Goal: Task Accomplishment & Management: Manage account settings

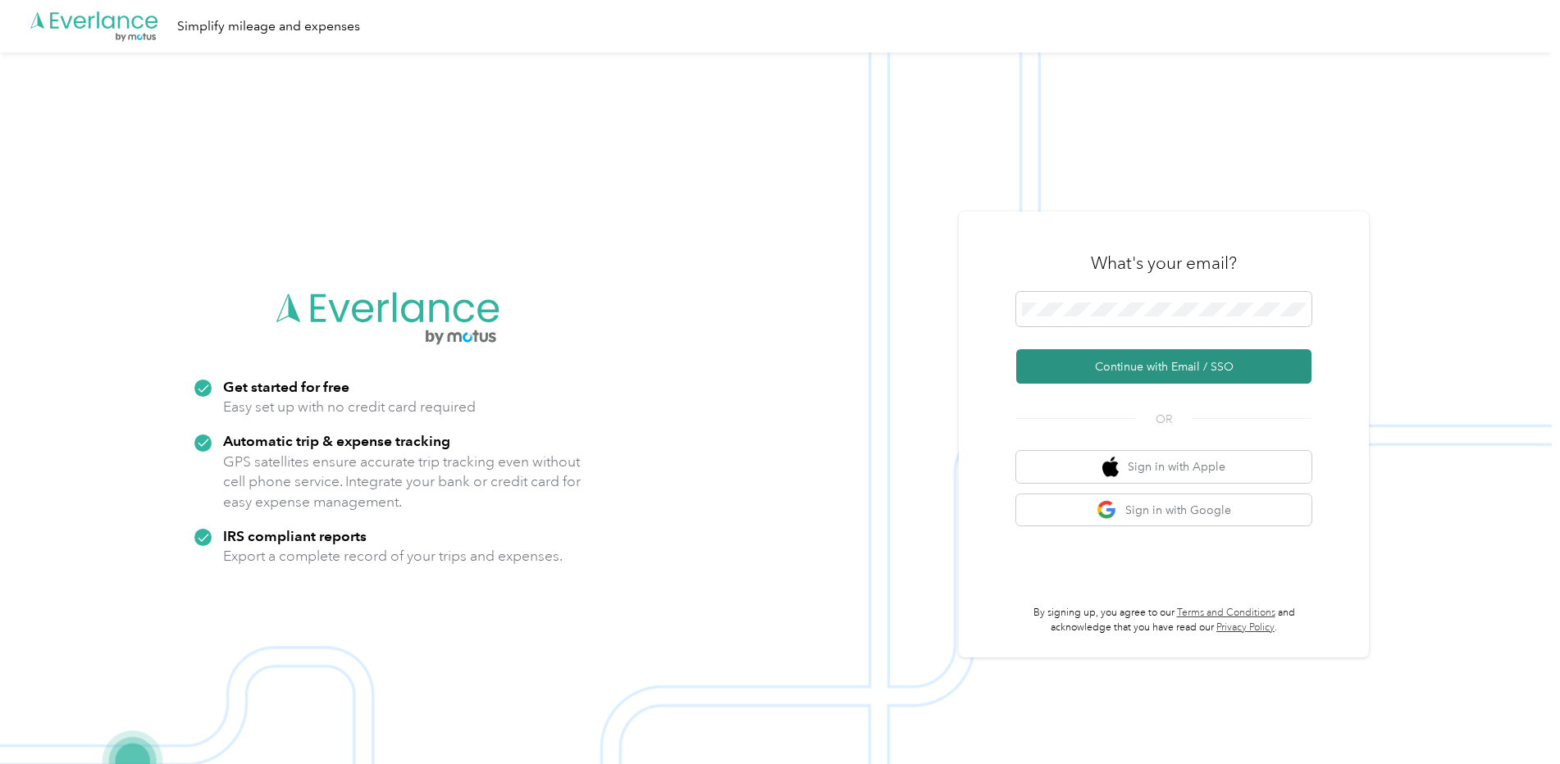
click at [1194, 369] on button "Continue with Email / SSO" at bounding box center [1163, 366] width 295 height 34
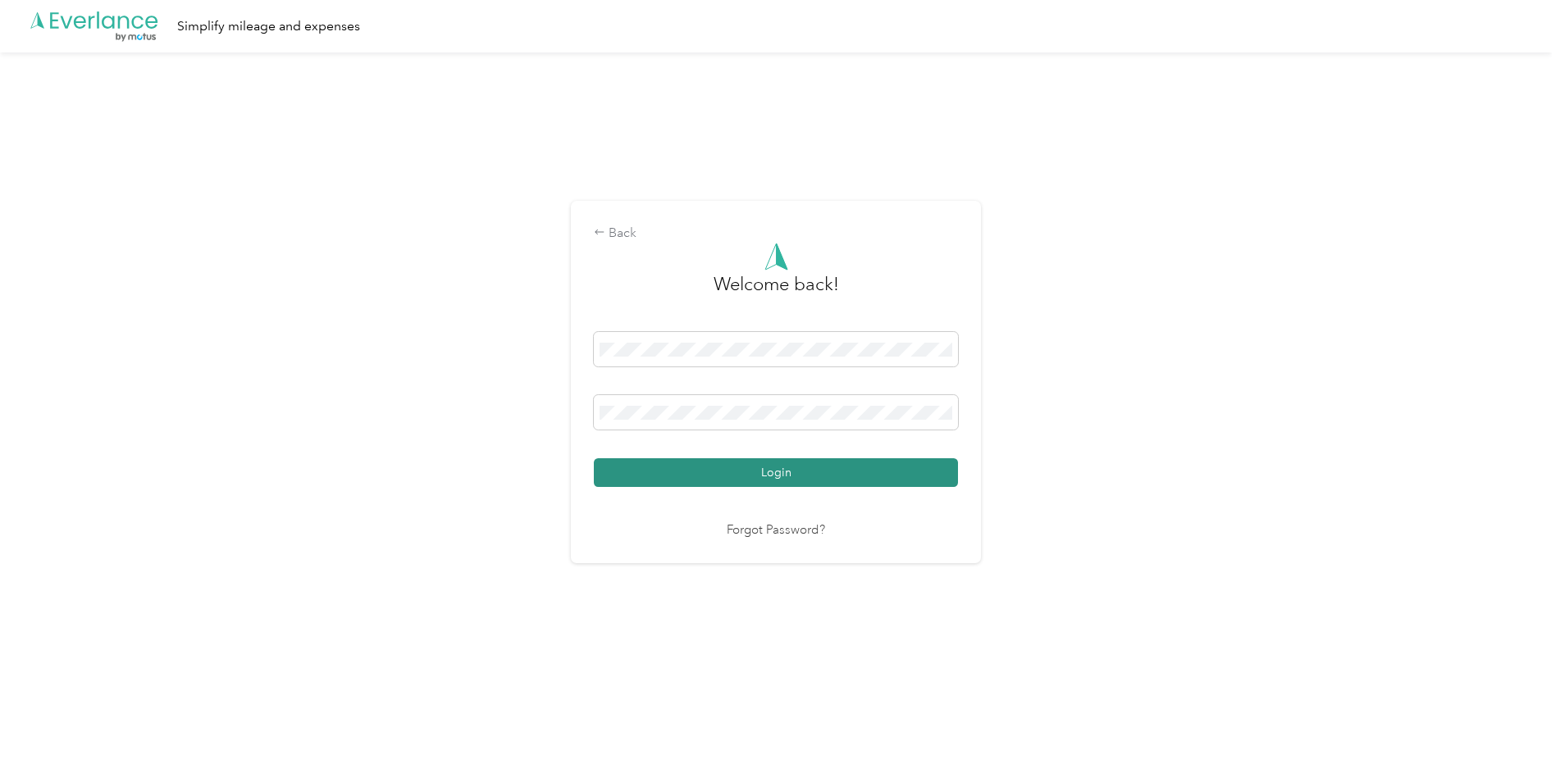
click at [848, 486] on button "Login" at bounding box center [776, 473] width 364 height 29
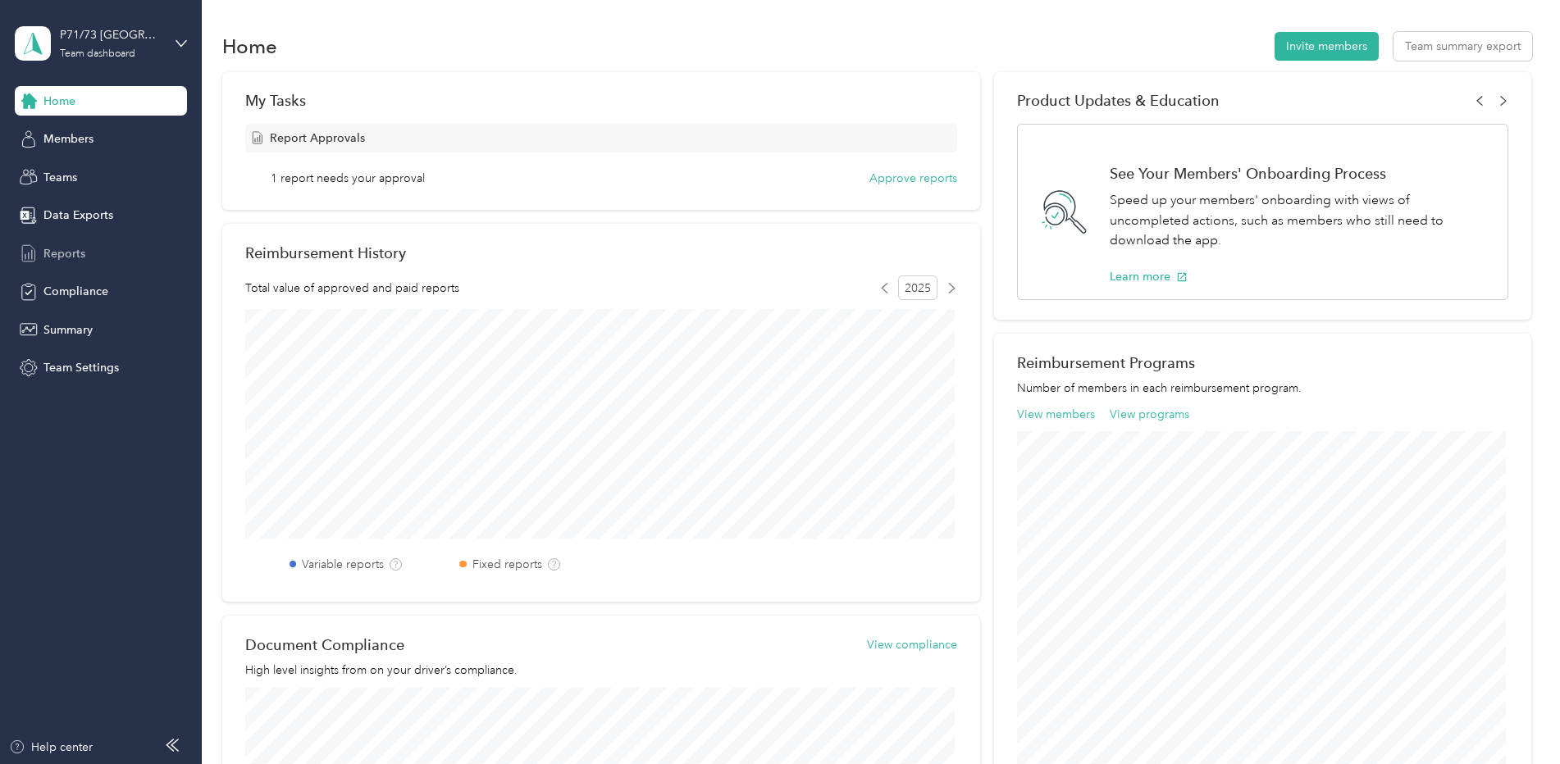
click at [86, 258] on div "Reports" at bounding box center [101, 254] width 172 height 30
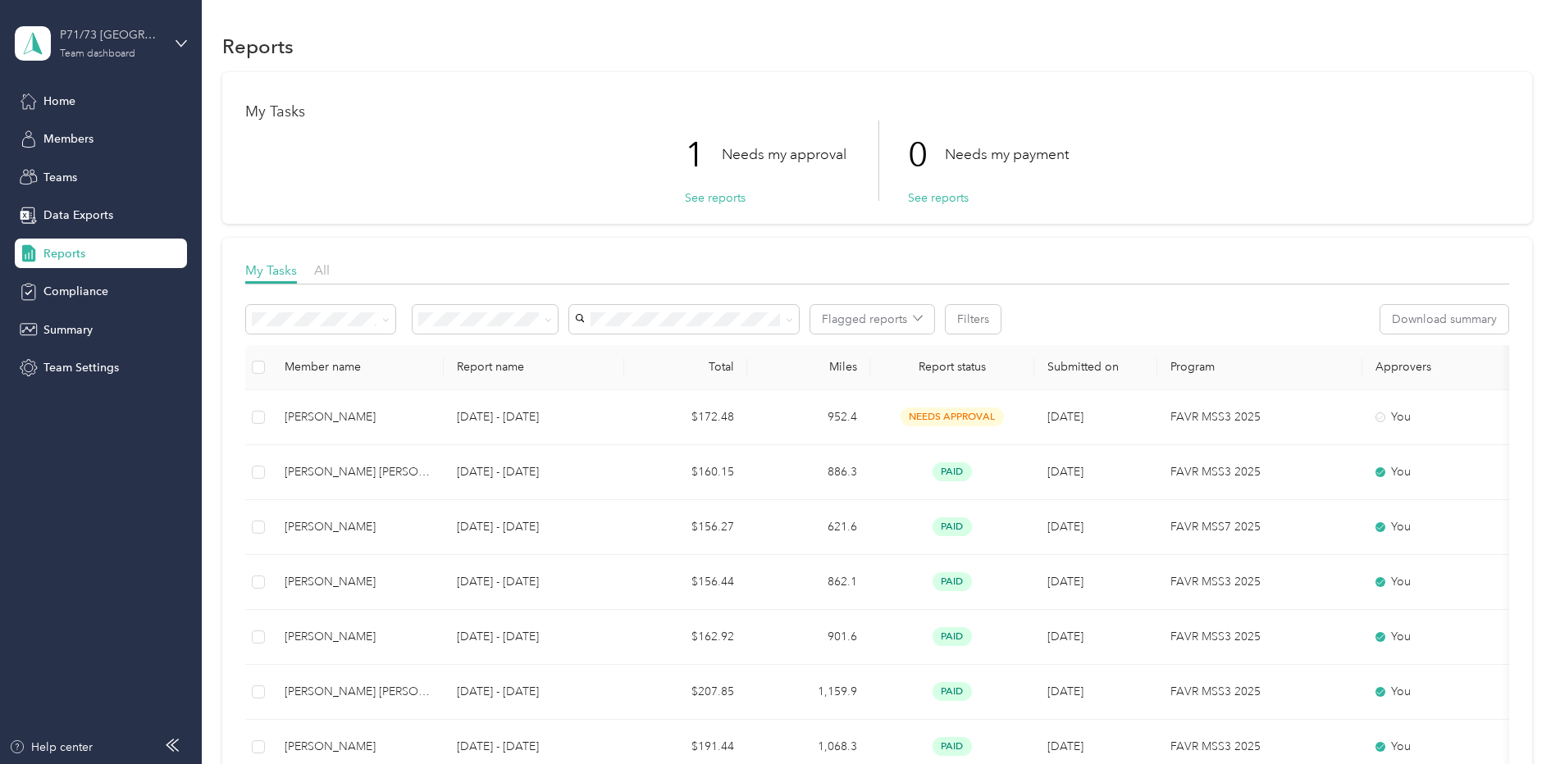
click at [156, 27] on div "P71/73 [GEOGRAPHIC_DATA]" at bounding box center [111, 34] width 103 height 17
click at [85, 171] on div "Personal dashboard" at bounding box center [81, 171] width 103 height 17
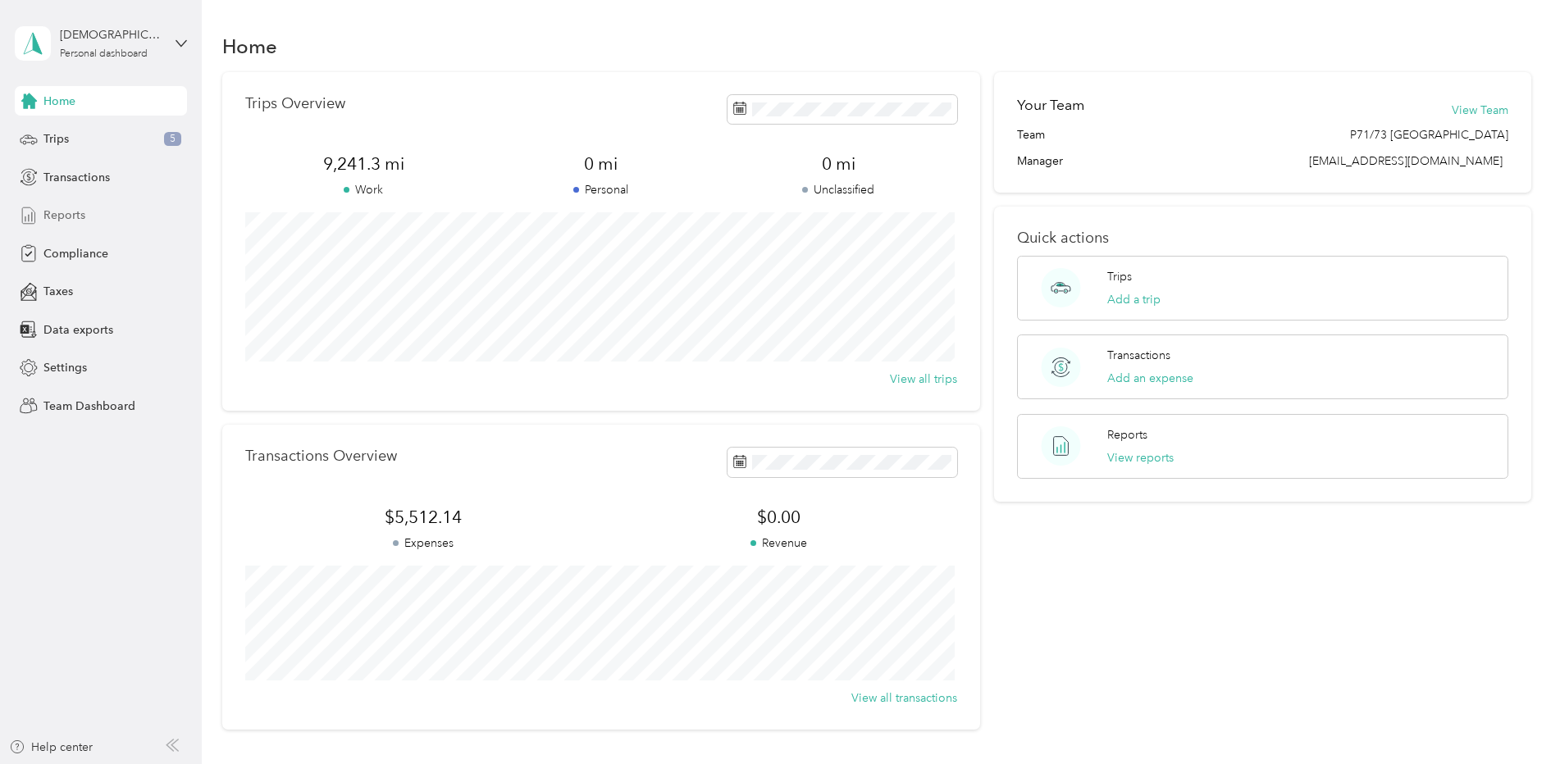
click at [75, 214] on span "Reports" at bounding box center [64, 215] width 42 height 17
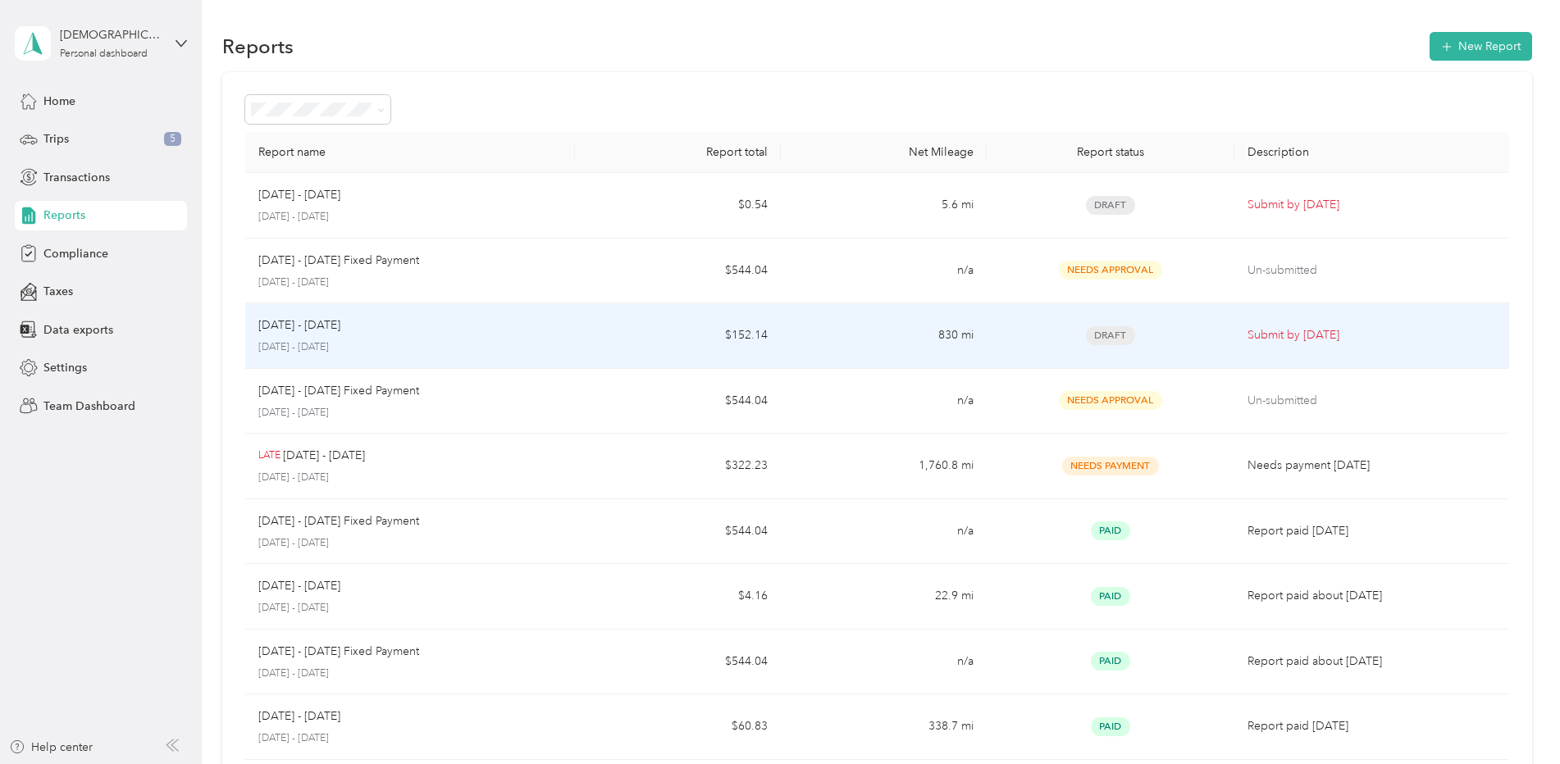
click at [638, 350] on td "$152.14" at bounding box center [678, 337] width 206 height 66
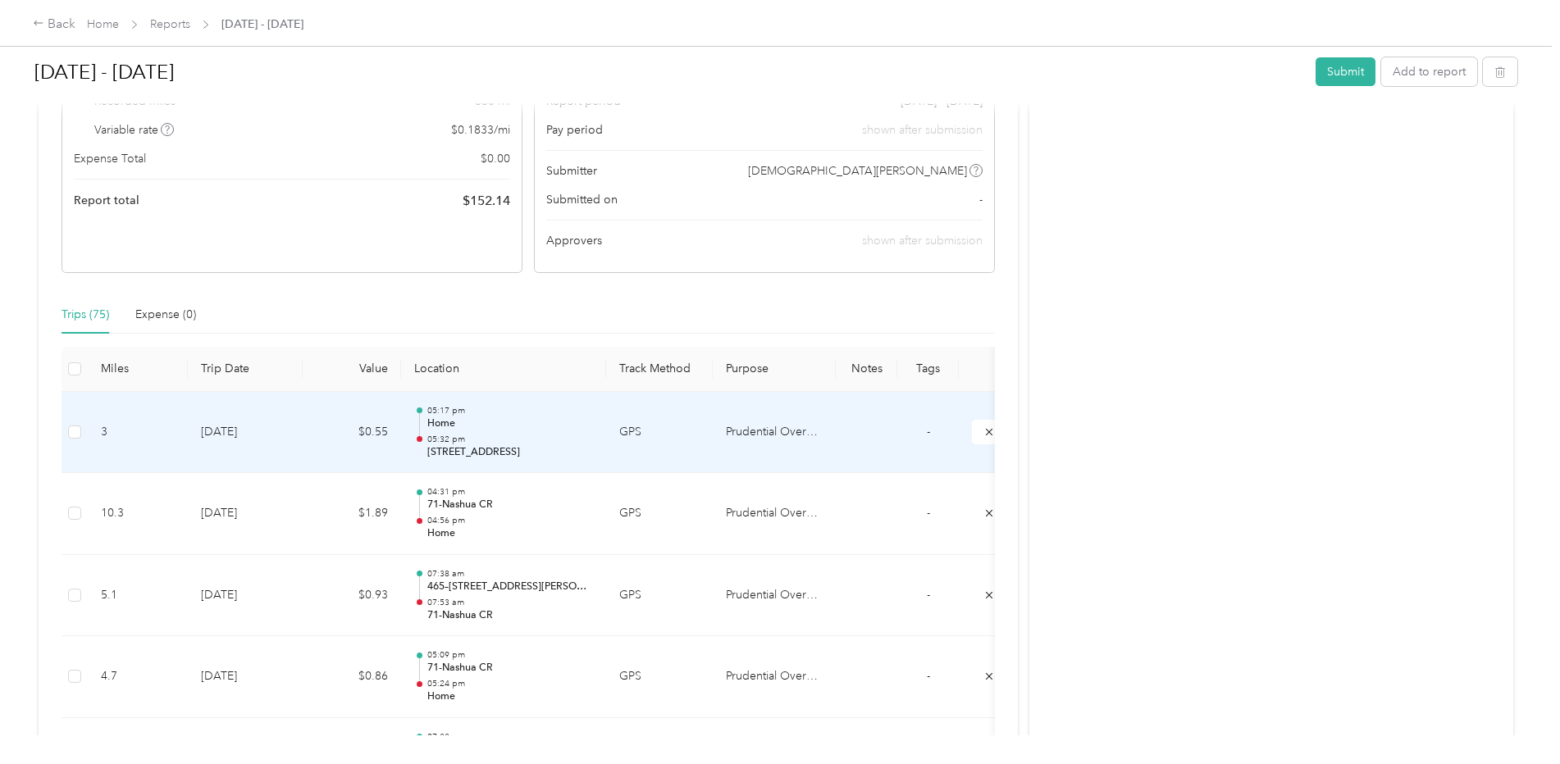
scroll to position [574, 0]
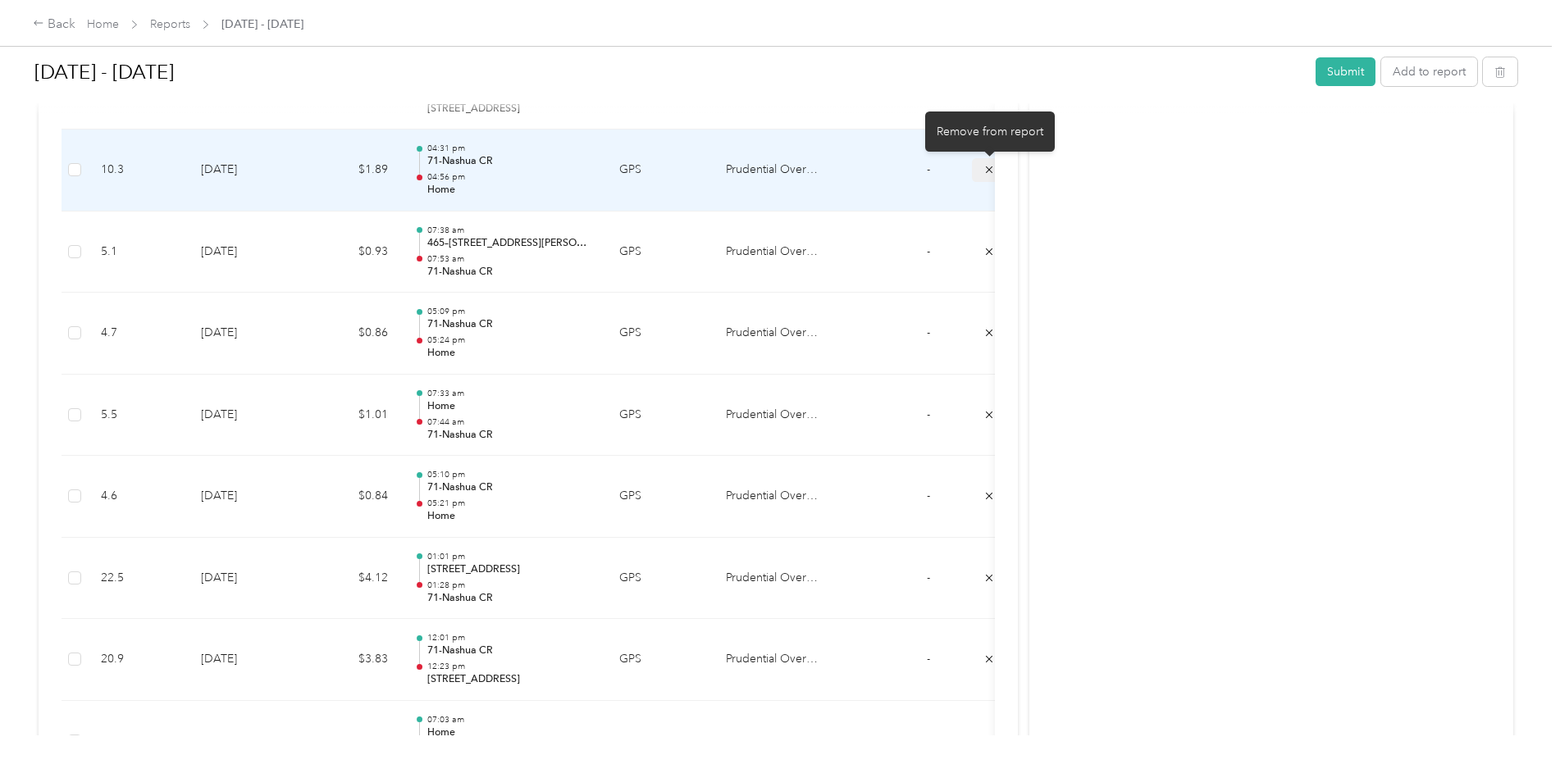
click at [986, 170] on icon "submit" at bounding box center [989, 169] width 11 height 11
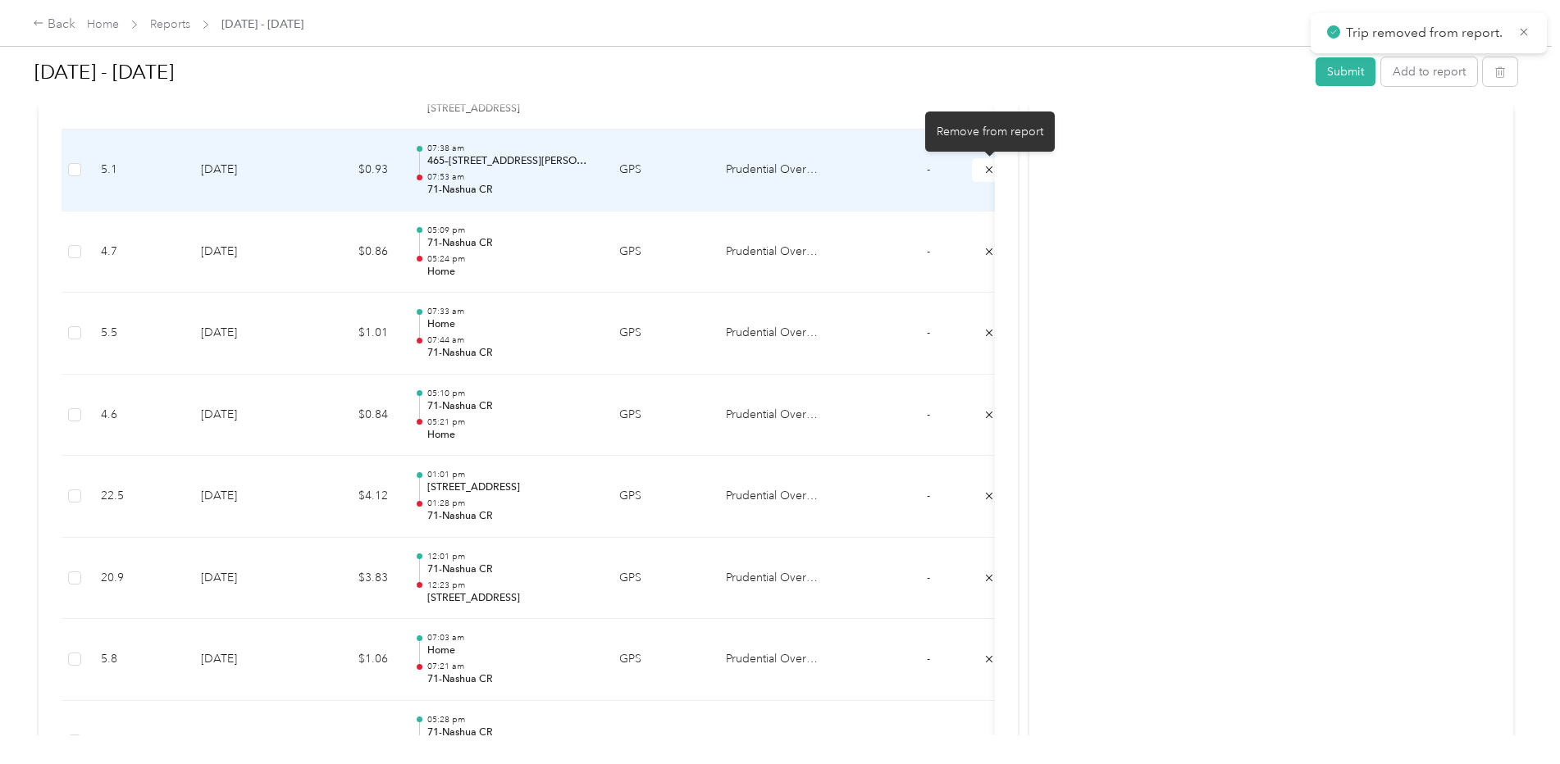
click at [986, 170] on icon "submit" at bounding box center [989, 169] width 11 height 11
click at [985, 171] on icon "submit" at bounding box center [989, 169] width 11 height 11
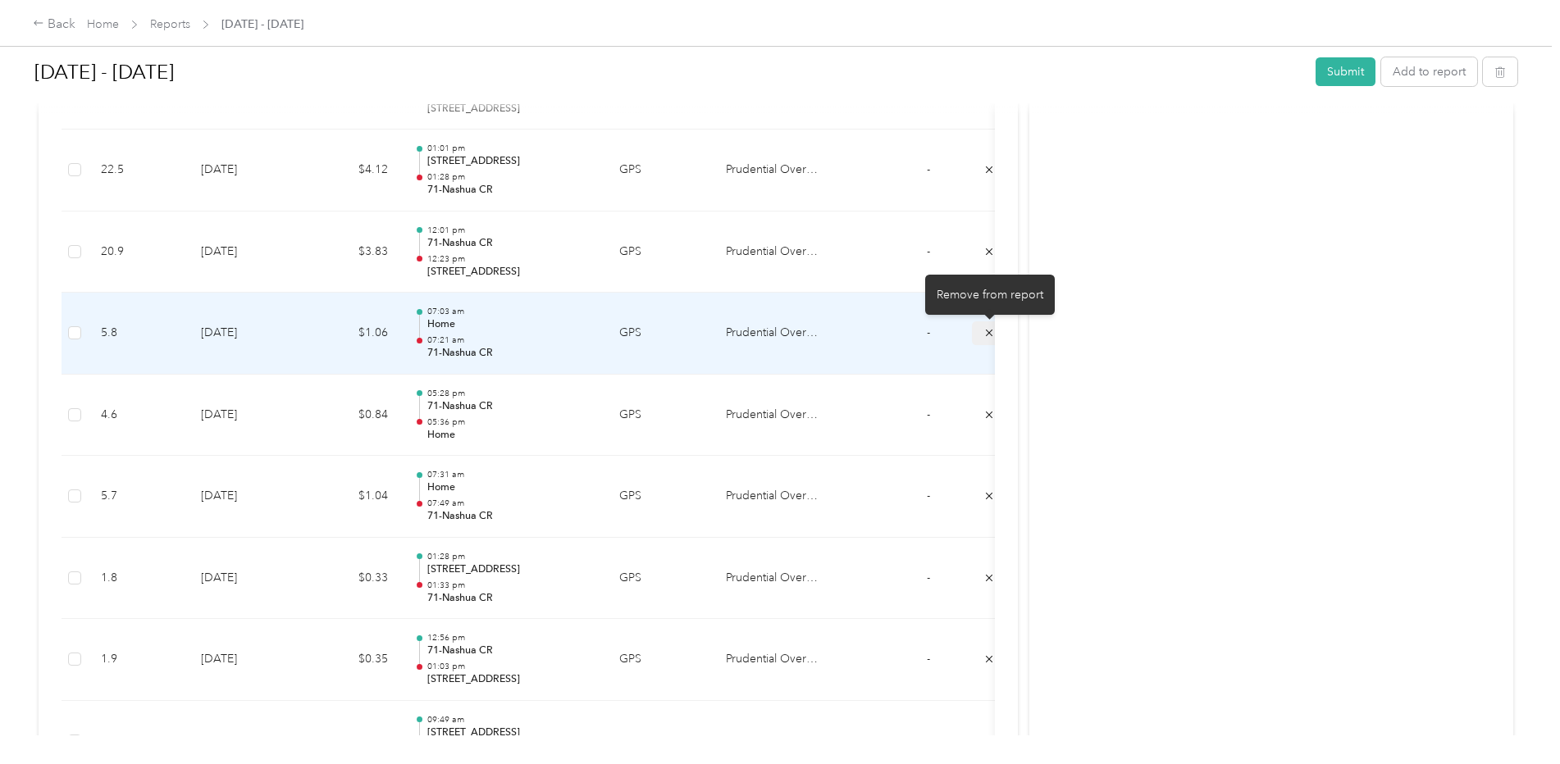
click at [981, 332] on button "submit" at bounding box center [989, 334] width 34 height 24
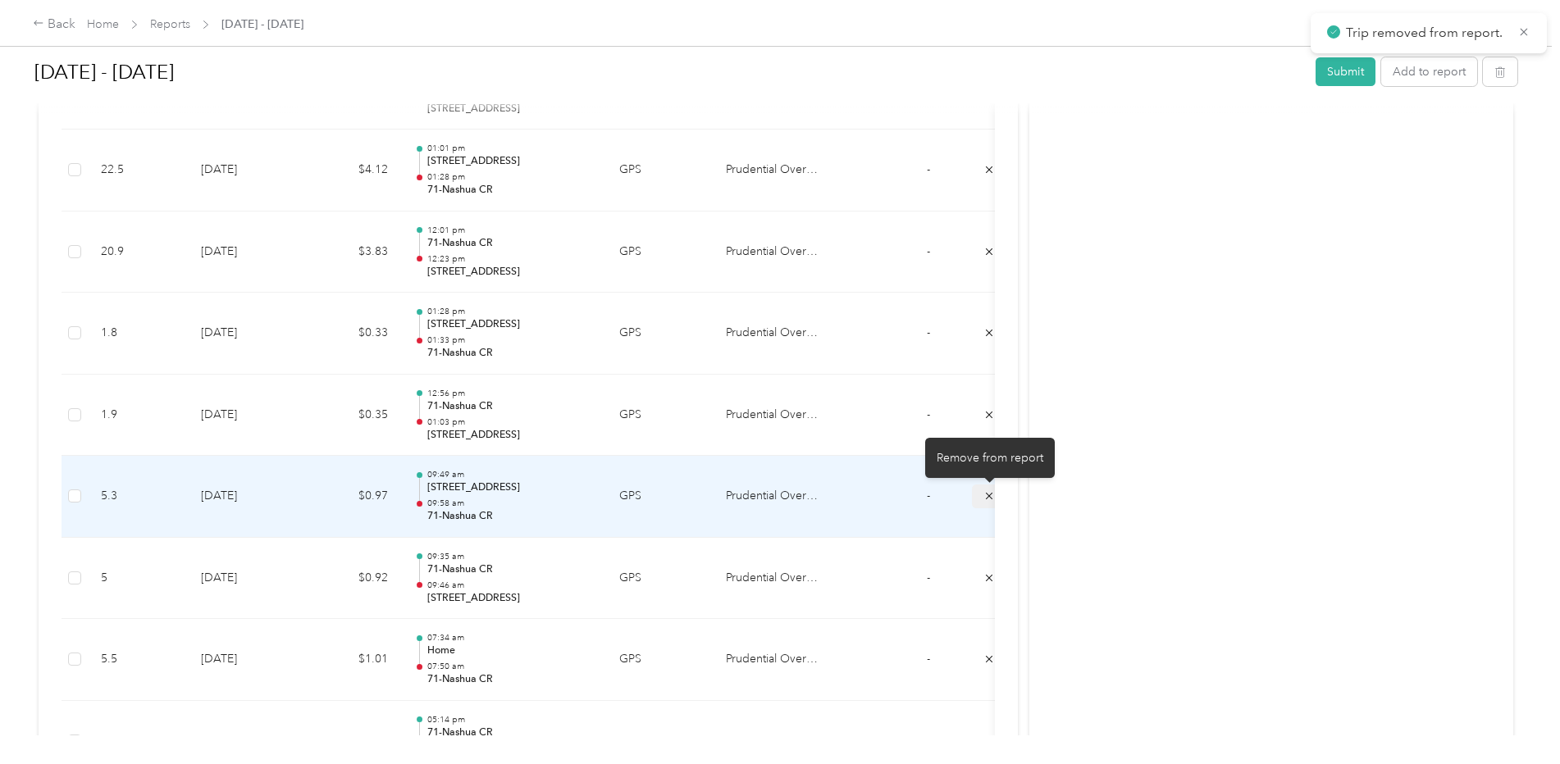
click at [988, 493] on icon "submit" at bounding box center [989, 496] width 11 height 11
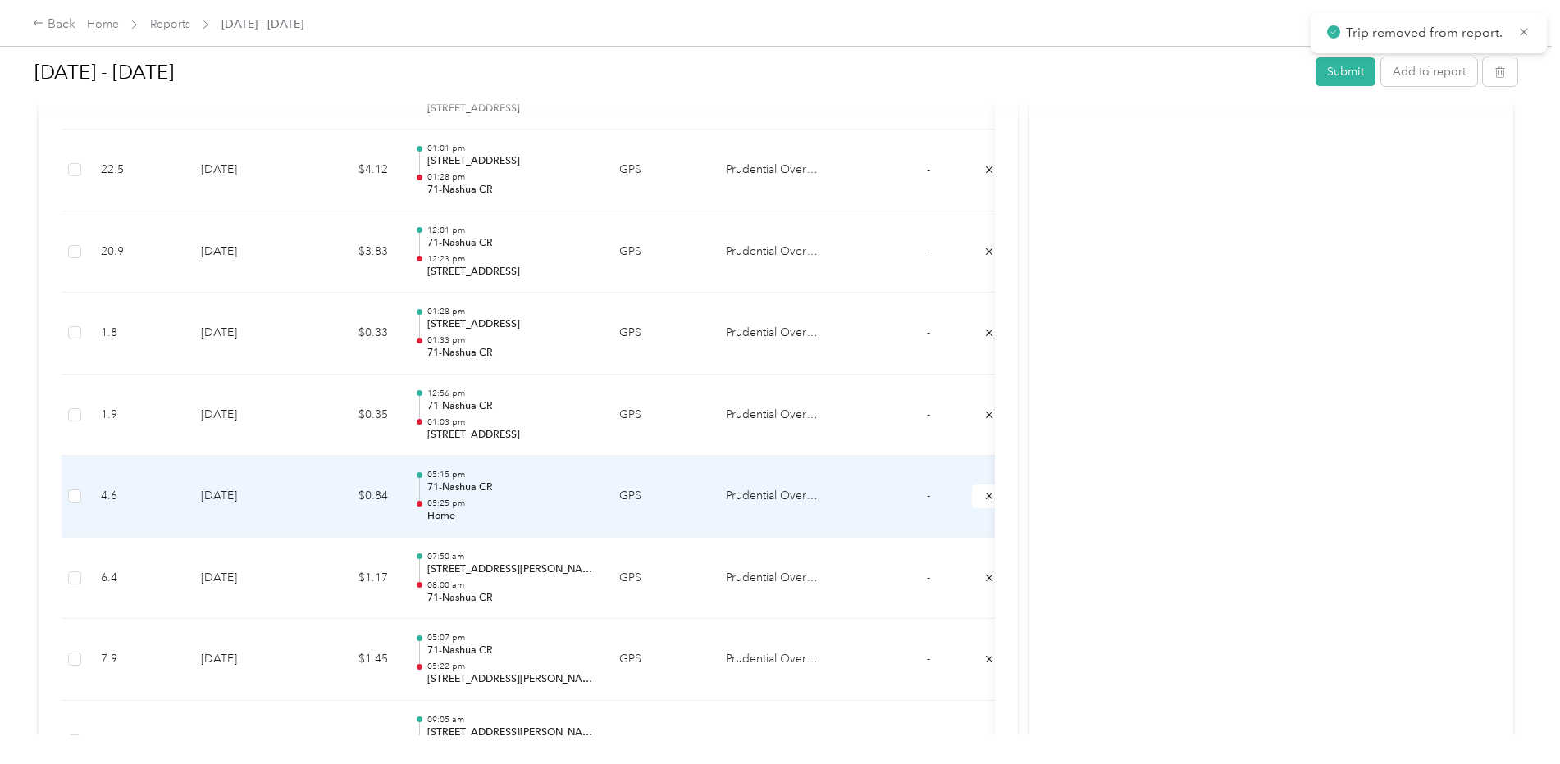
click at [988, 493] on icon "submit" at bounding box center [989, 496] width 11 height 11
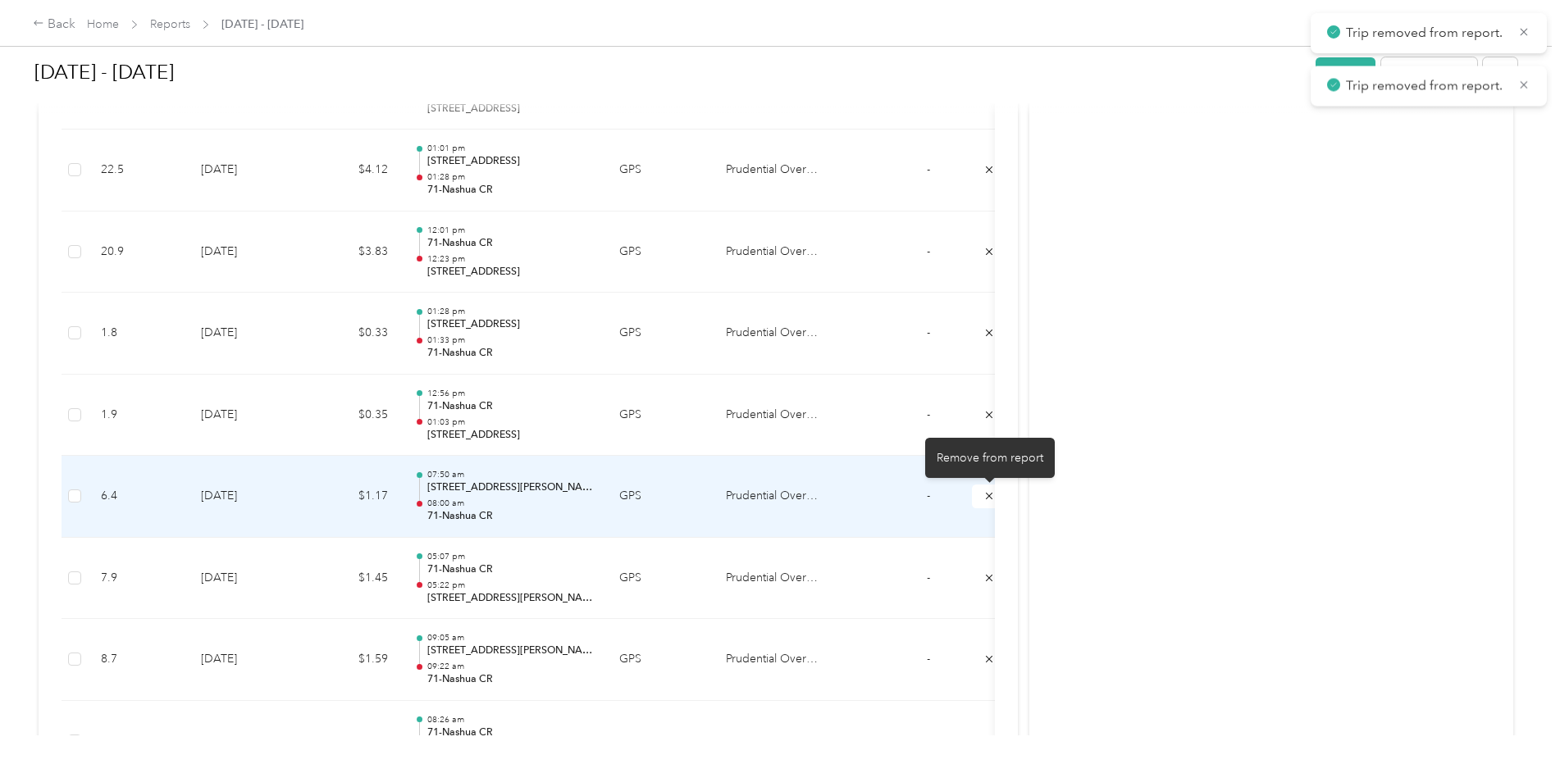
click at [988, 495] on icon "submit" at bounding box center [989, 496] width 7 height 7
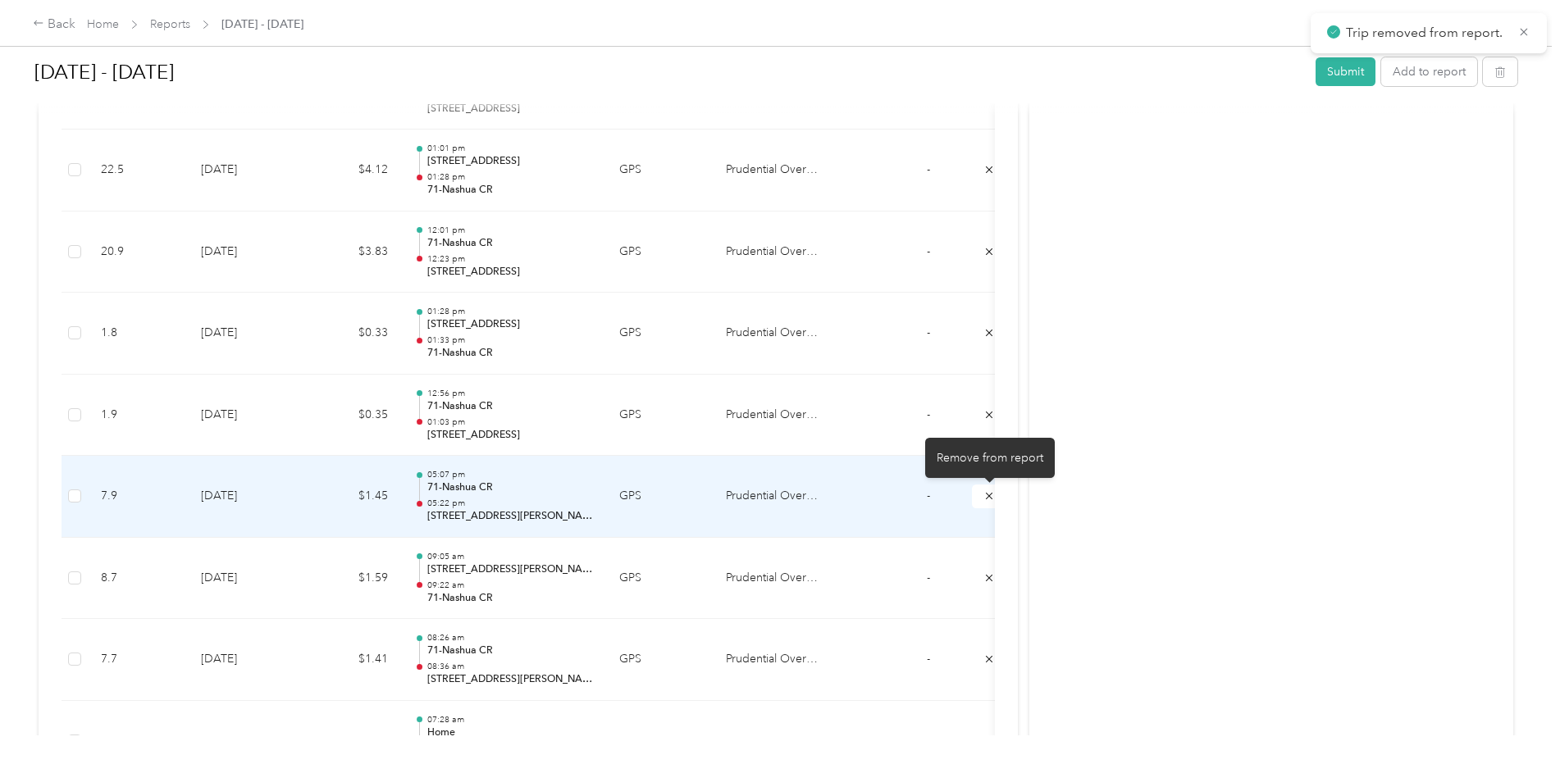
click at [988, 495] on icon "submit" at bounding box center [989, 496] width 7 height 7
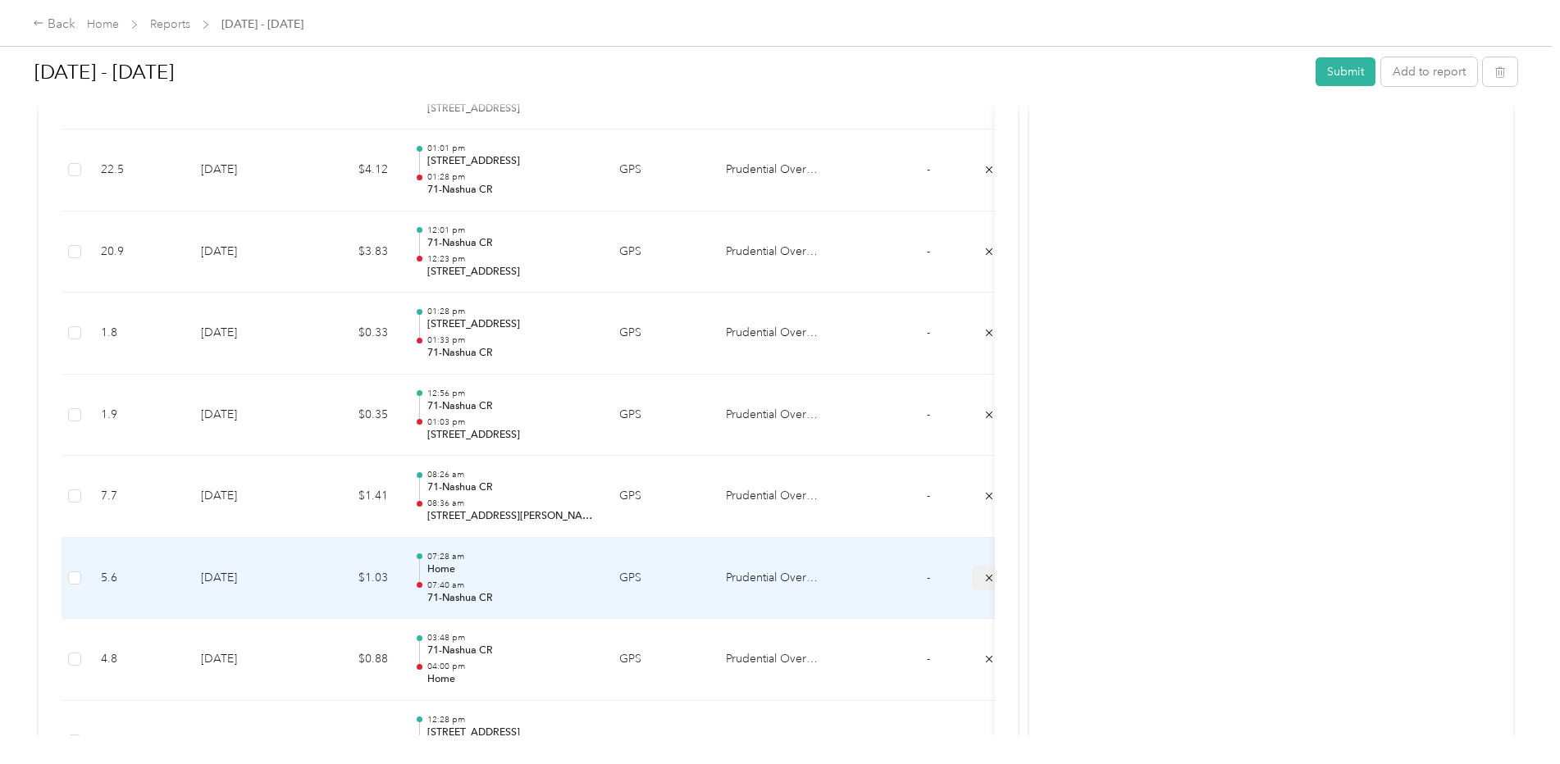
click at [991, 580] on icon "submit" at bounding box center [989, 577] width 7 height 7
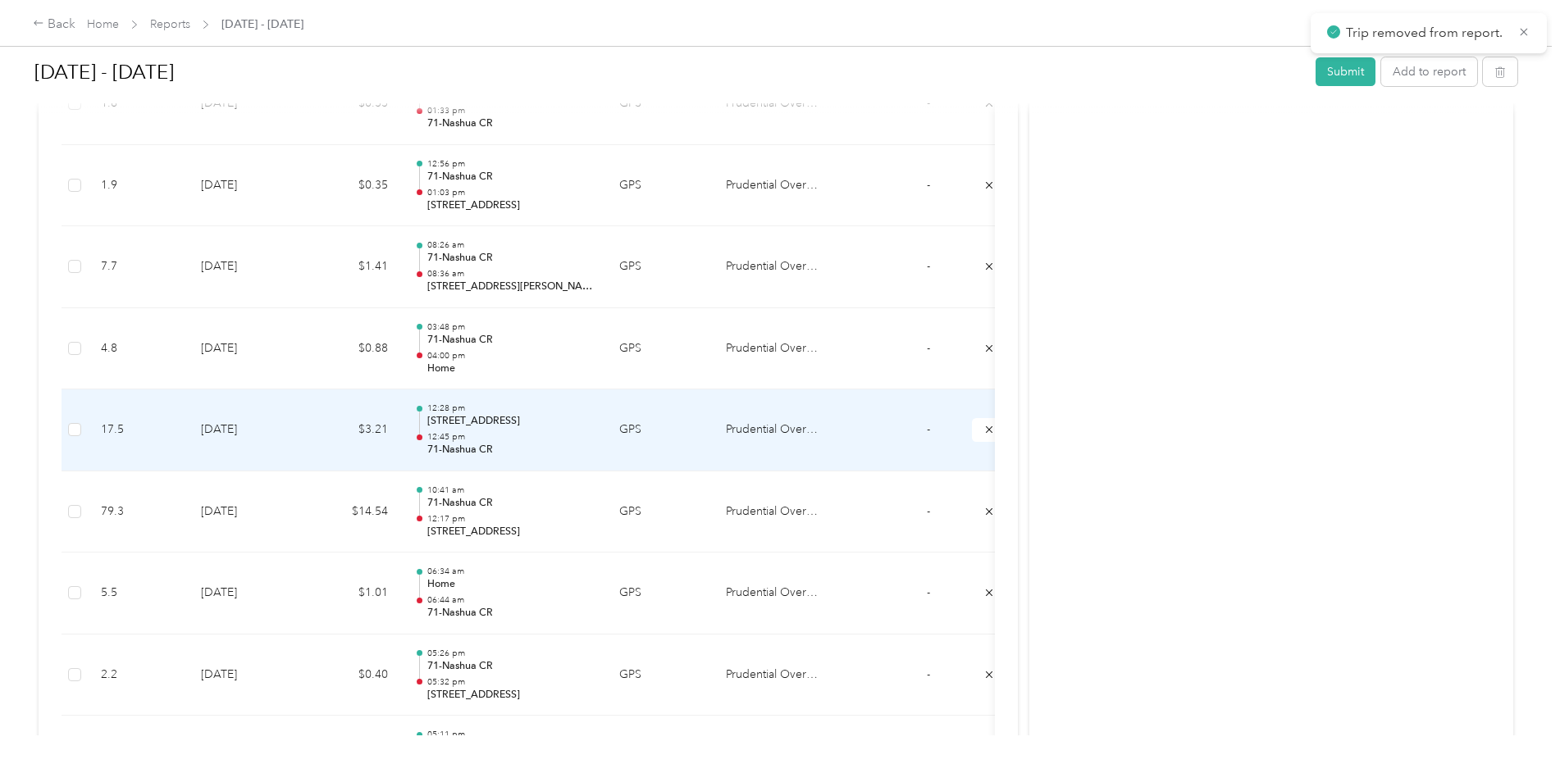
scroll to position [820, 0]
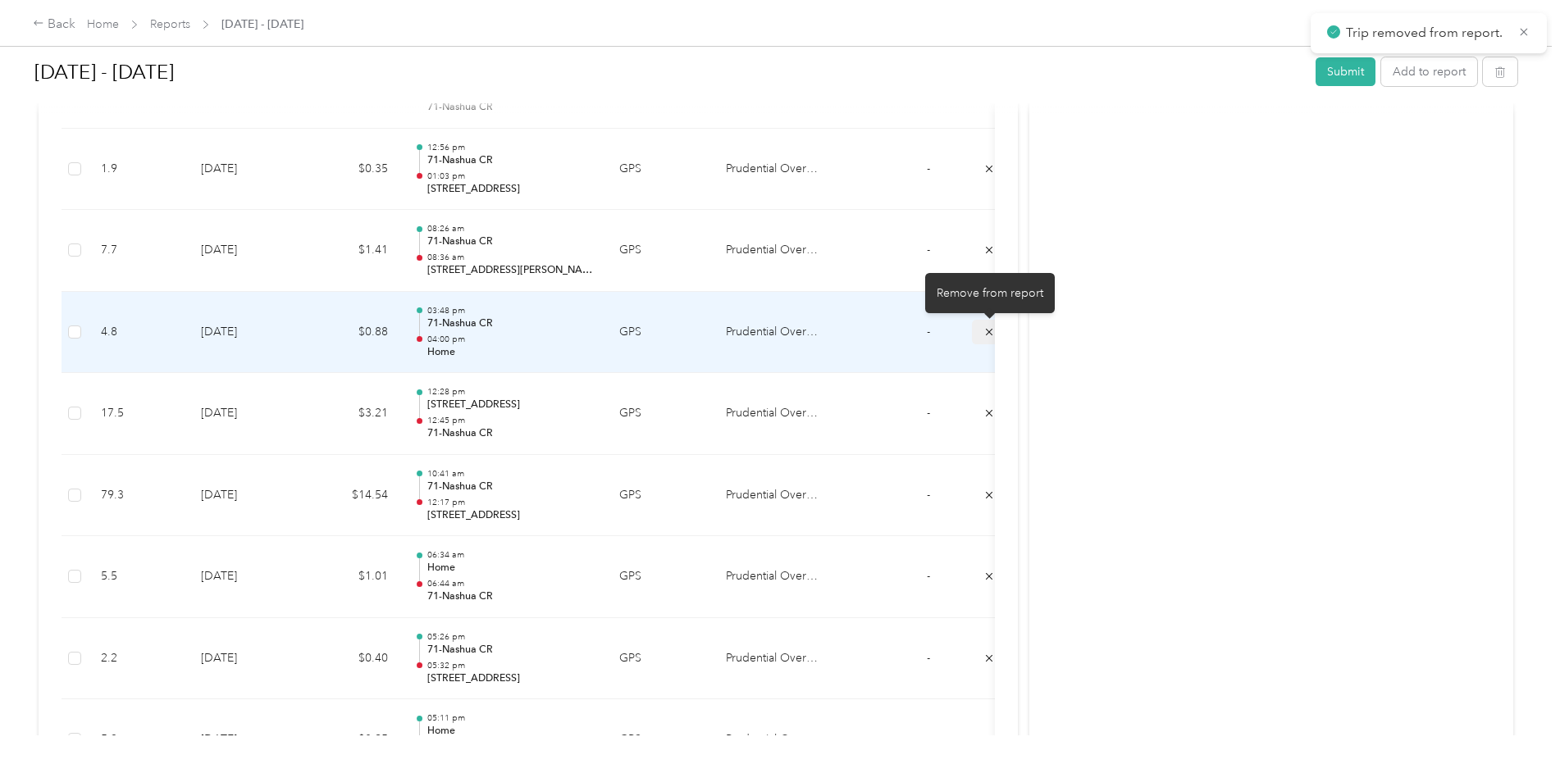
click at [990, 335] on icon "submit" at bounding box center [989, 331] width 11 height 11
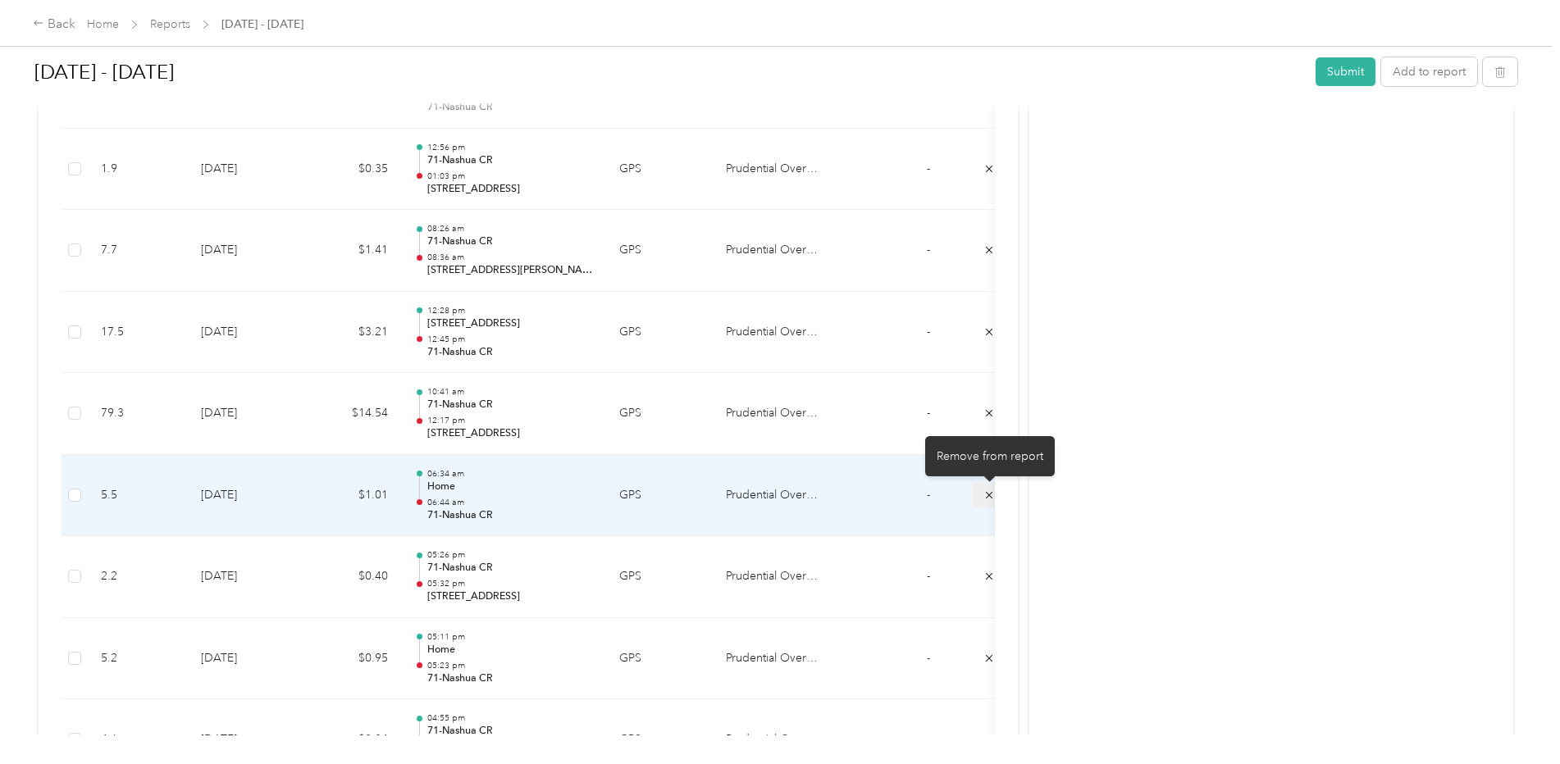
click at [984, 500] on icon "submit" at bounding box center [989, 495] width 11 height 11
click at [987, 498] on icon "submit" at bounding box center [989, 494] width 7 height 7
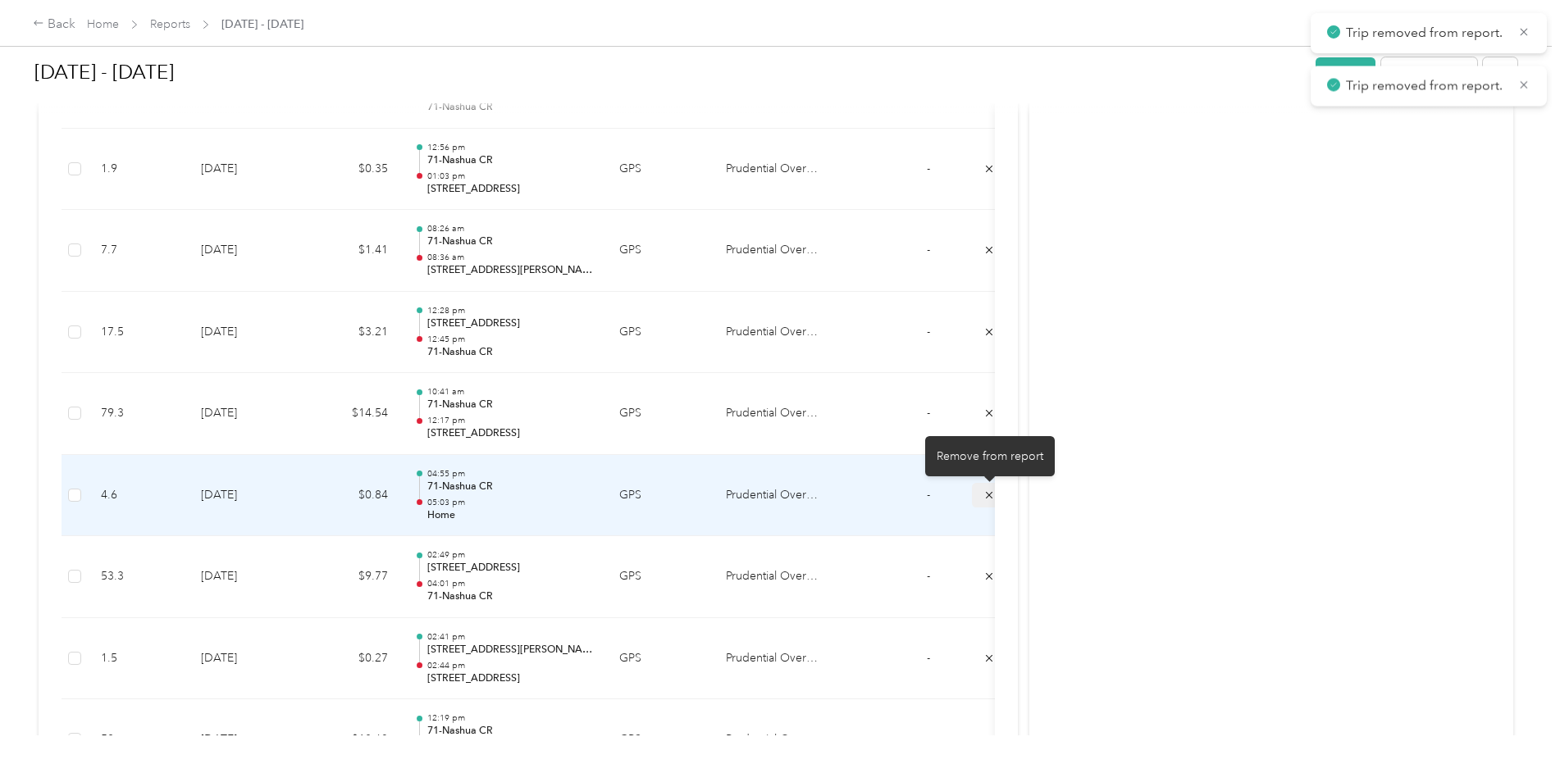
click at [987, 495] on icon "submit" at bounding box center [989, 495] width 11 height 11
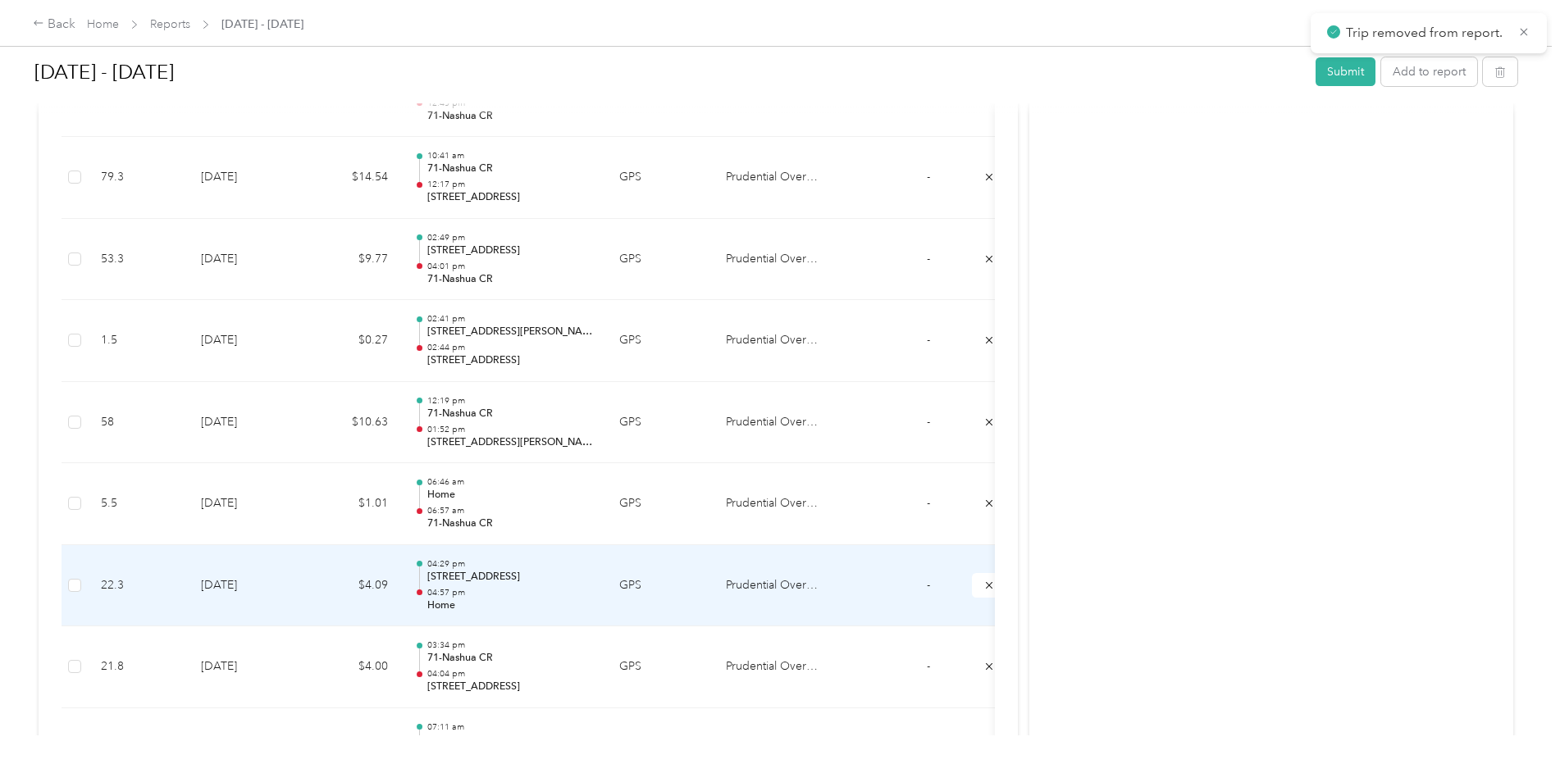
scroll to position [1066, 0]
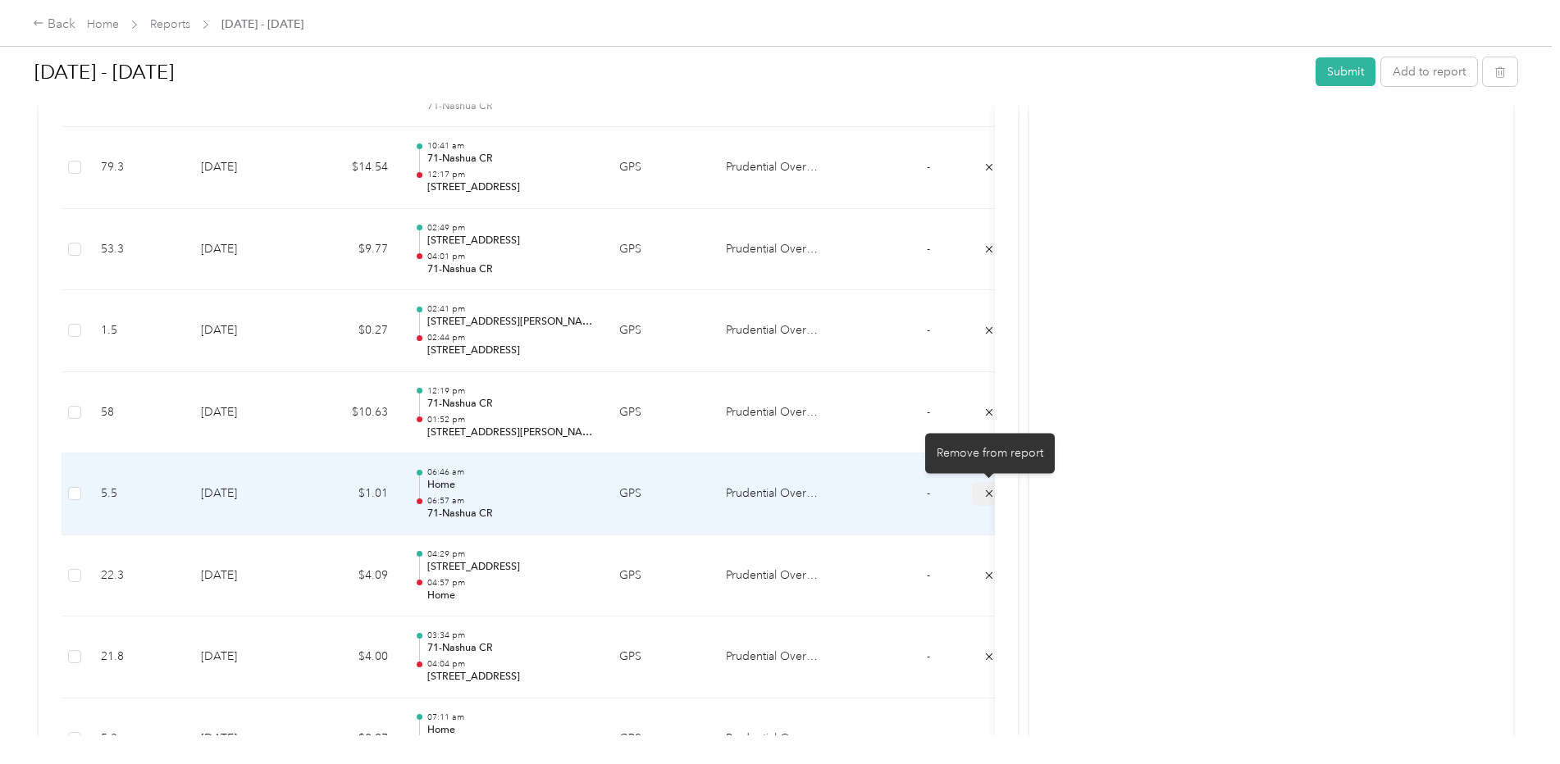
click at [983, 497] on button "submit" at bounding box center [989, 494] width 34 height 24
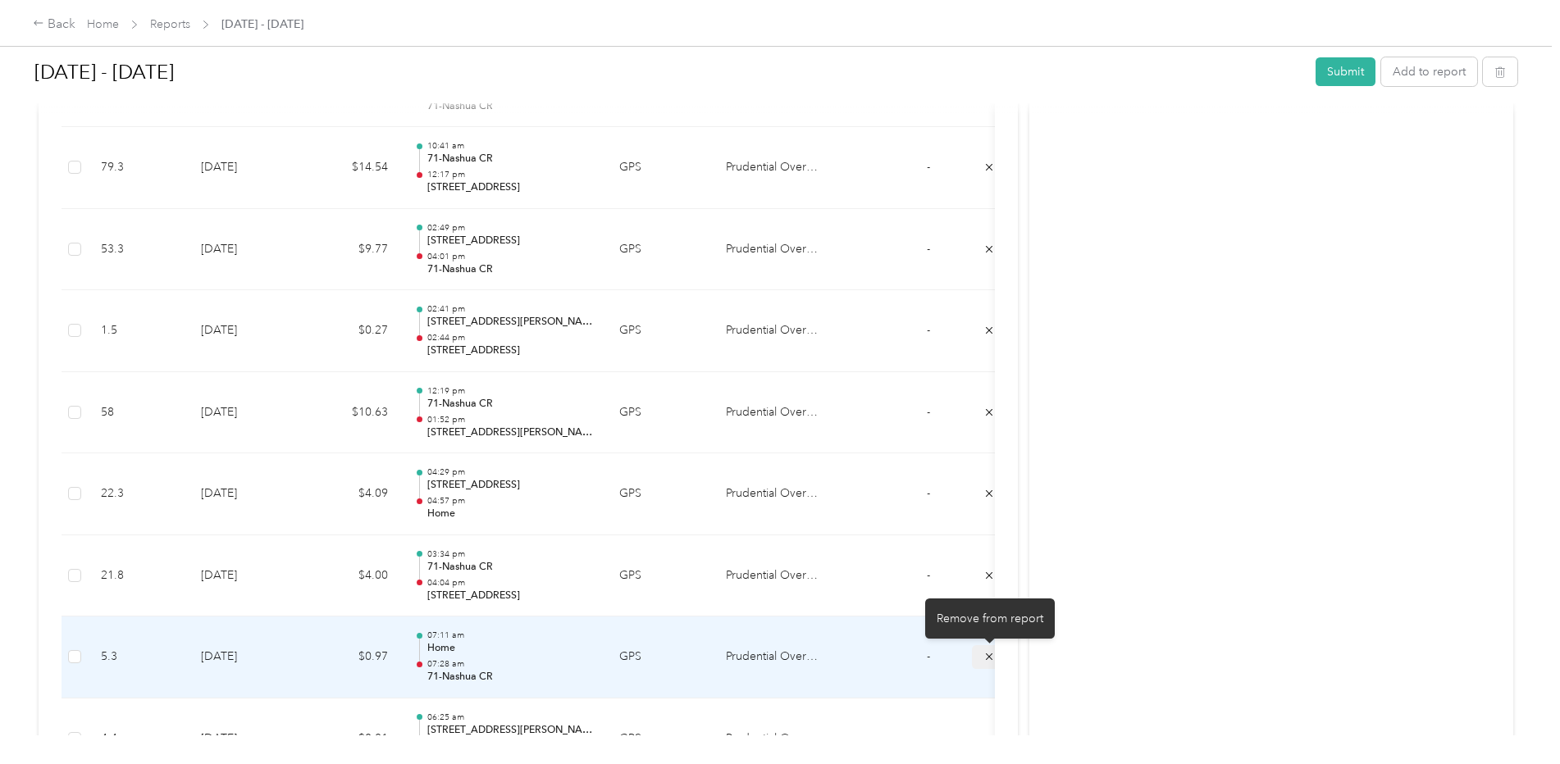
click at [983, 655] on button "submit" at bounding box center [989, 658] width 34 height 24
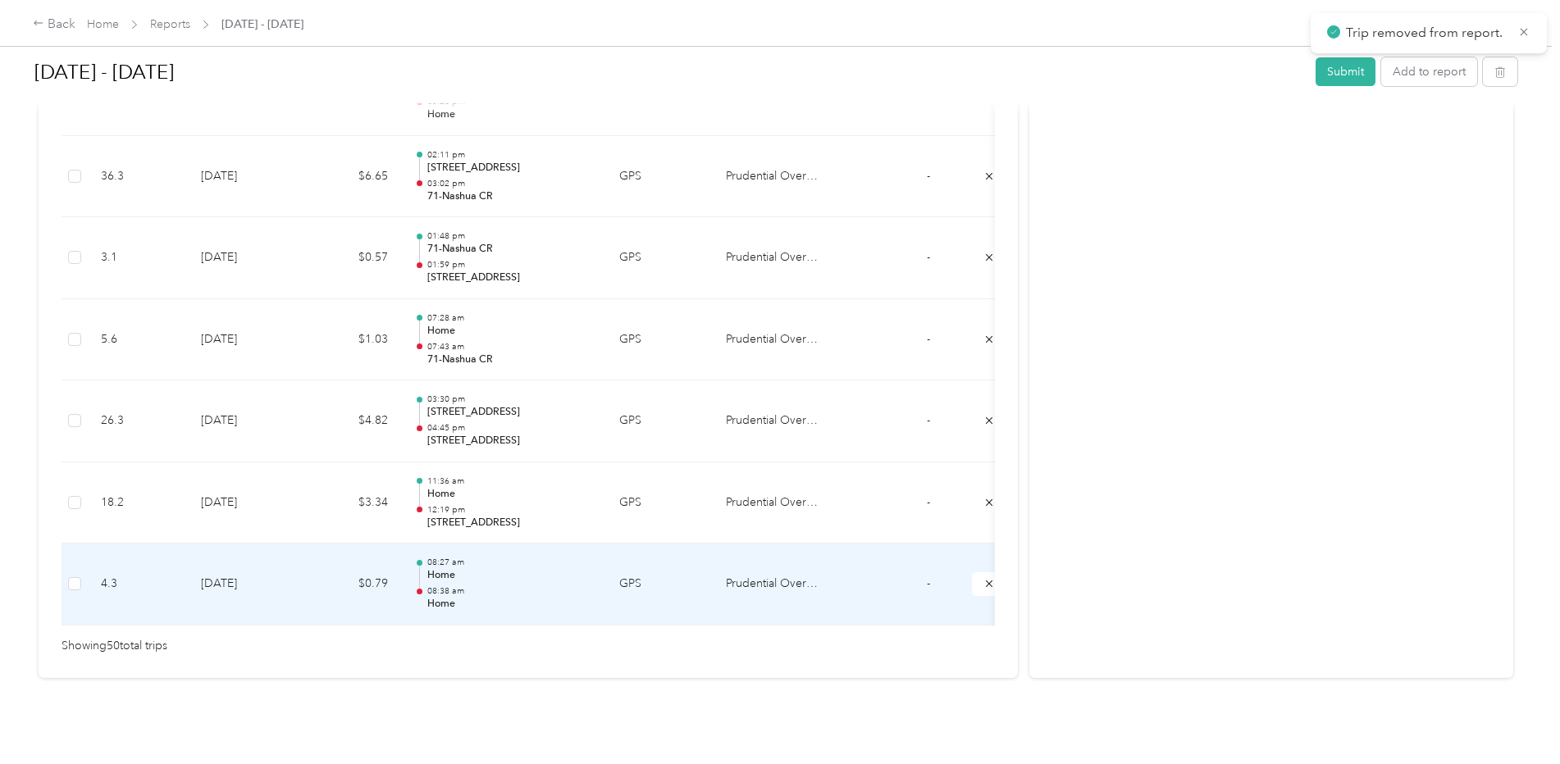
scroll to position [4102, 0]
click at [988, 578] on icon "submit" at bounding box center [989, 583] width 11 height 11
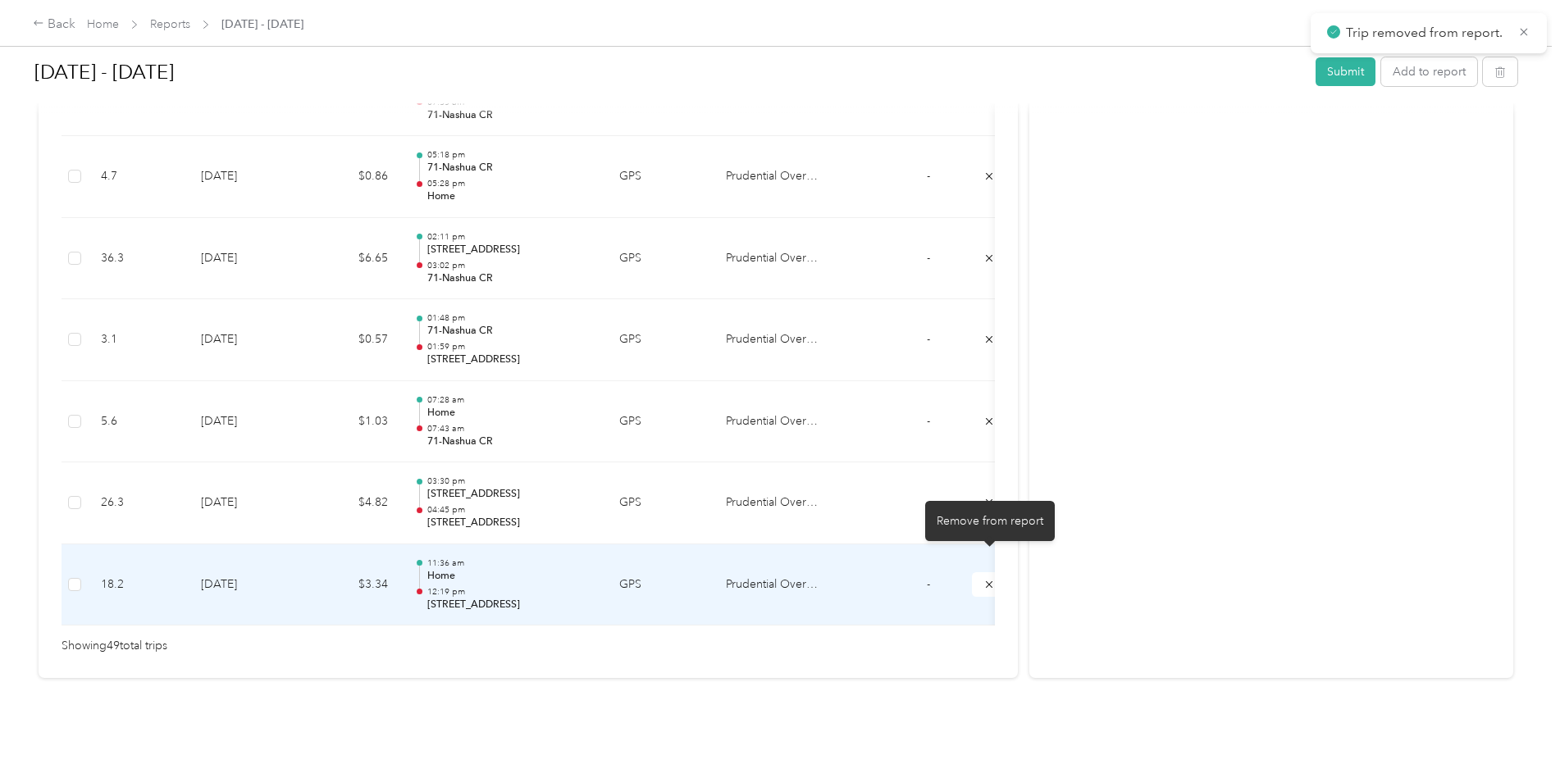
click at [987, 579] on icon "submit" at bounding box center [989, 584] width 11 height 11
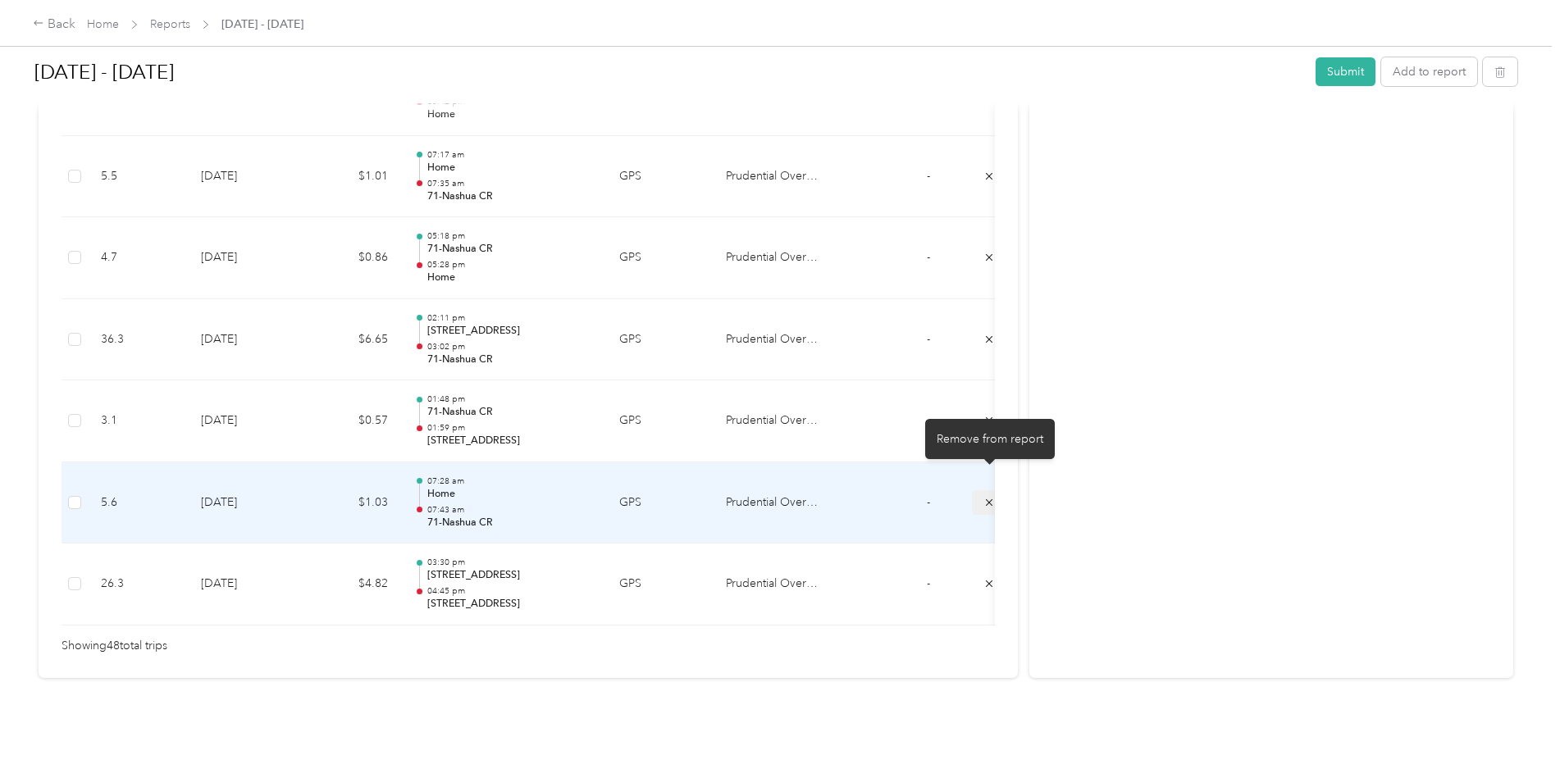
click at [984, 497] on icon "submit" at bounding box center [989, 502] width 11 height 11
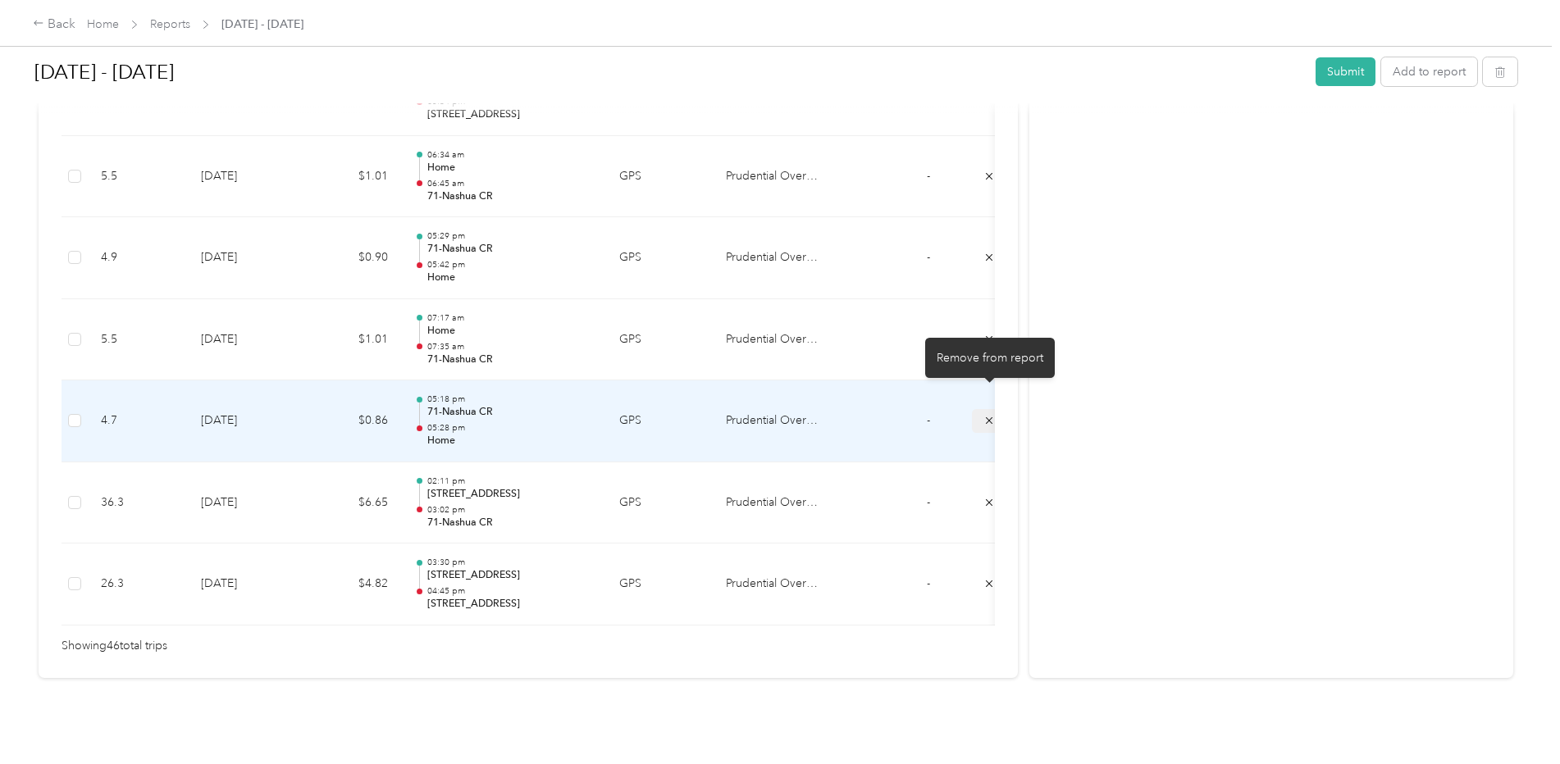
click at [987, 415] on icon "submit" at bounding box center [989, 420] width 11 height 11
click at [987, 416] on icon "submit" at bounding box center [989, 421] width 11 height 11
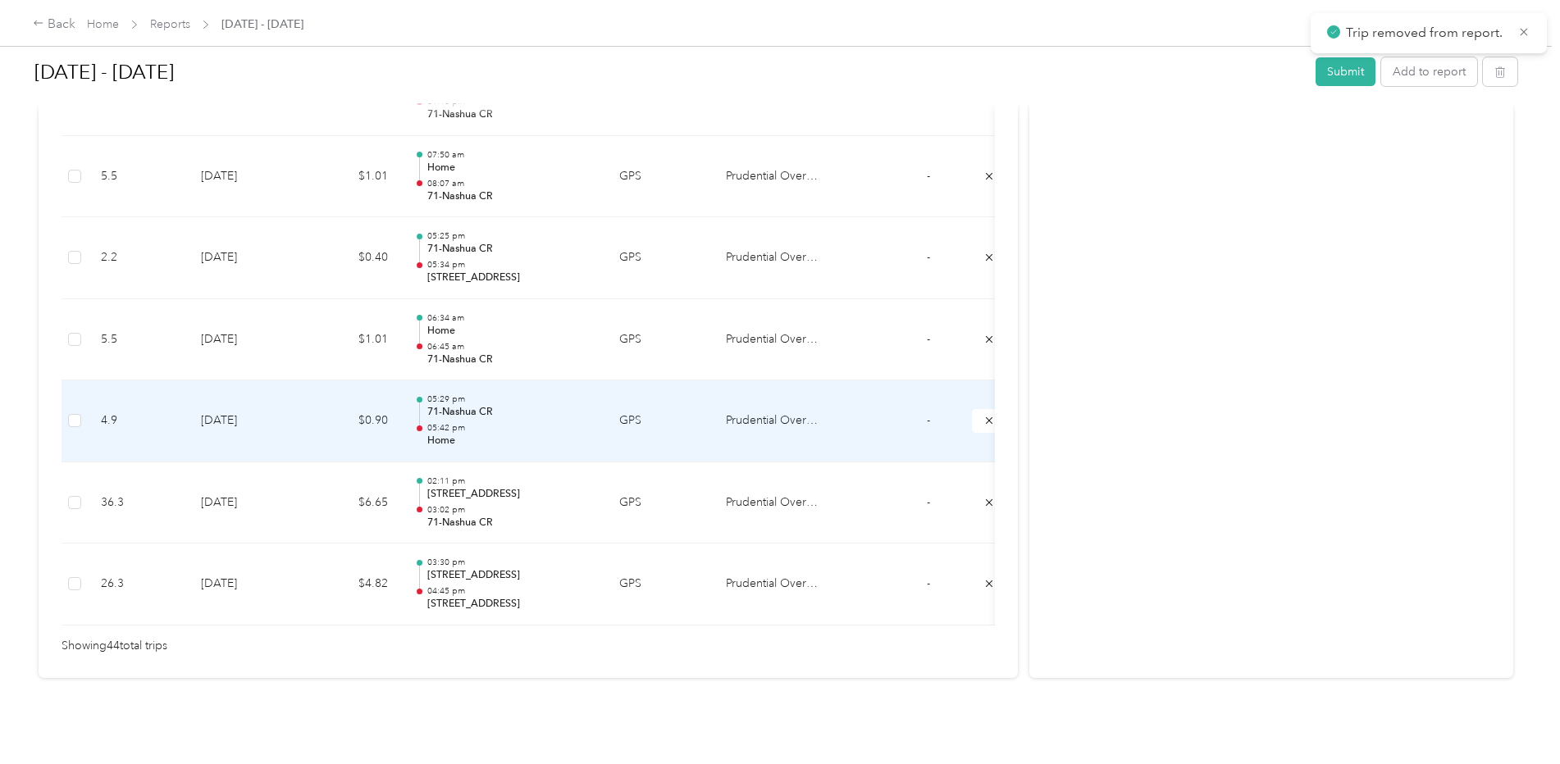
scroll to position [3613, 0]
click at [984, 415] on icon "submit" at bounding box center [989, 420] width 11 height 11
click at [984, 416] on icon "submit" at bounding box center [989, 421] width 11 height 11
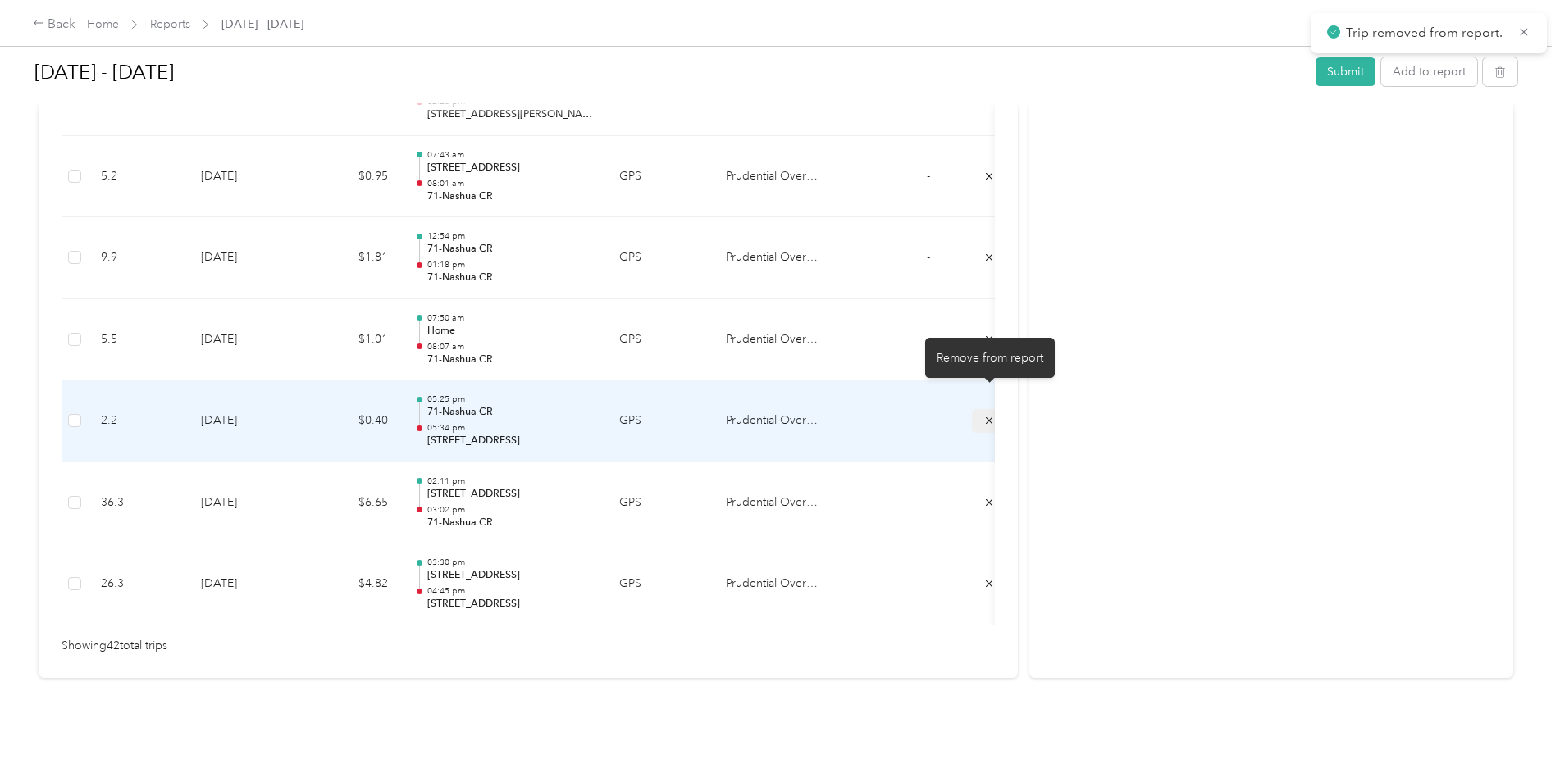
click at [984, 415] on icon "submit" at bounding box center [989, 420] width 11 height 11
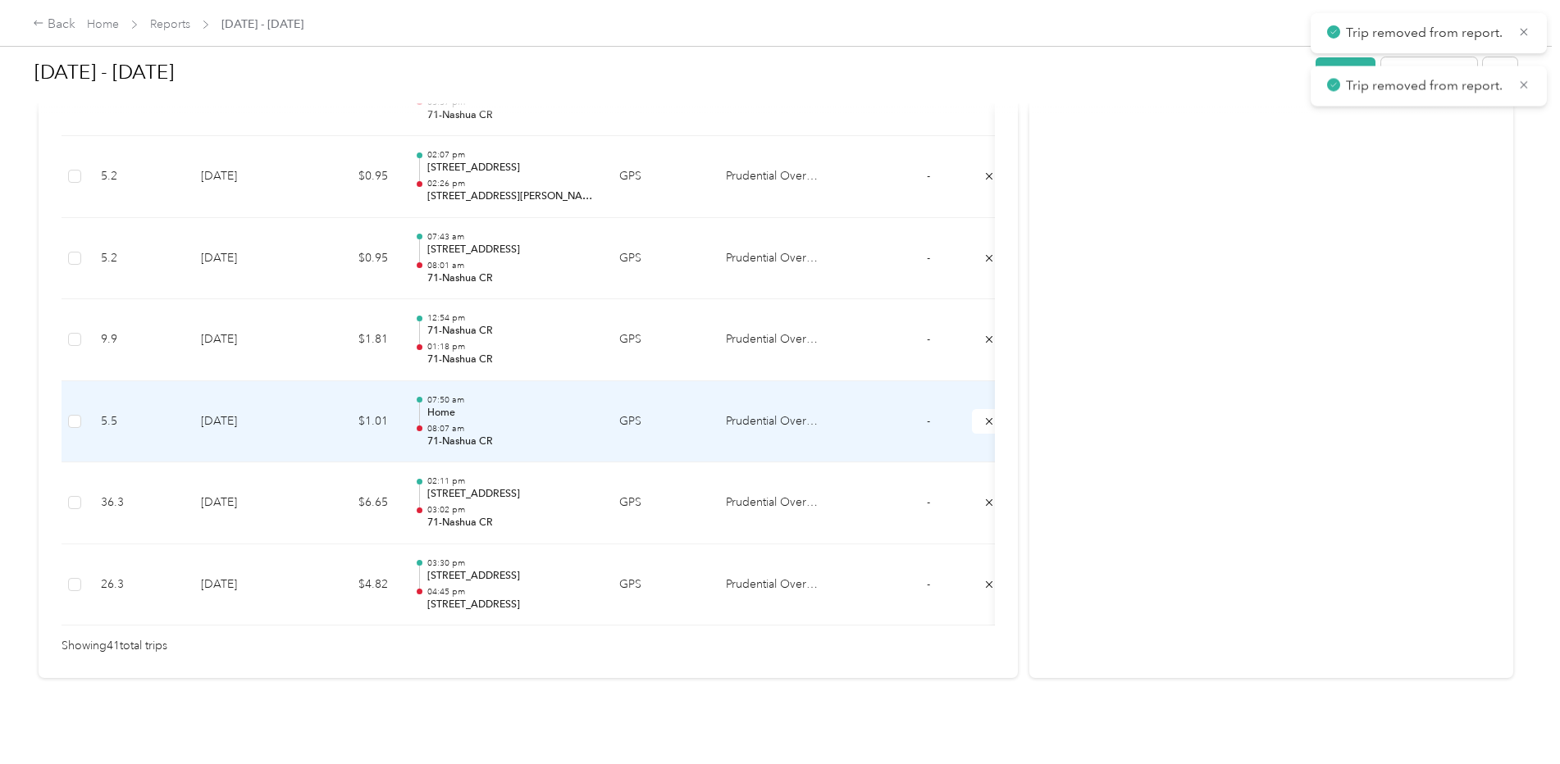
scroll to position [3367, 0]
click at [984, 416] on icon "submit" at bounding box center [989, 421] width 11 height 11
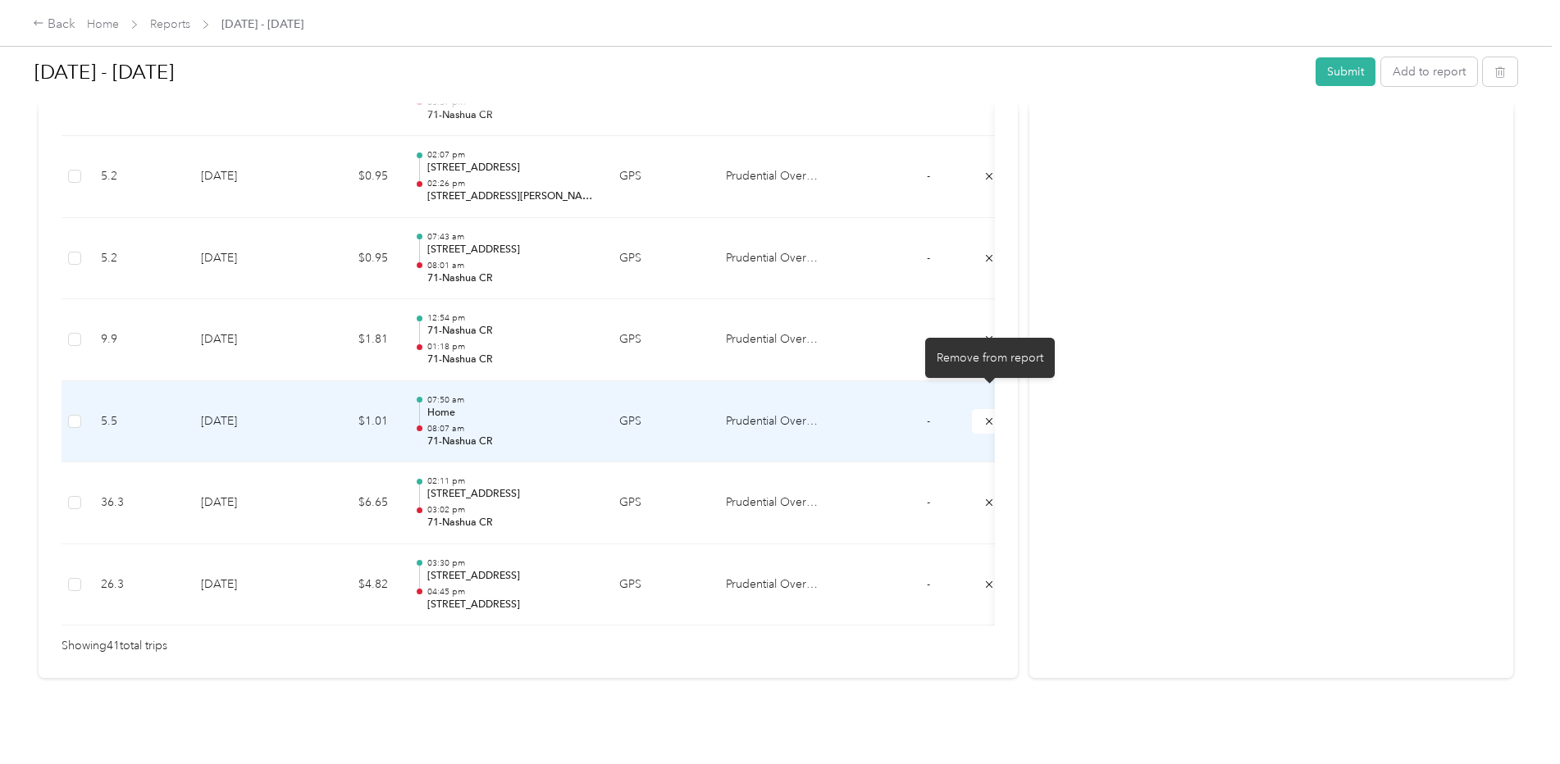
scroll to position [3286, 0]
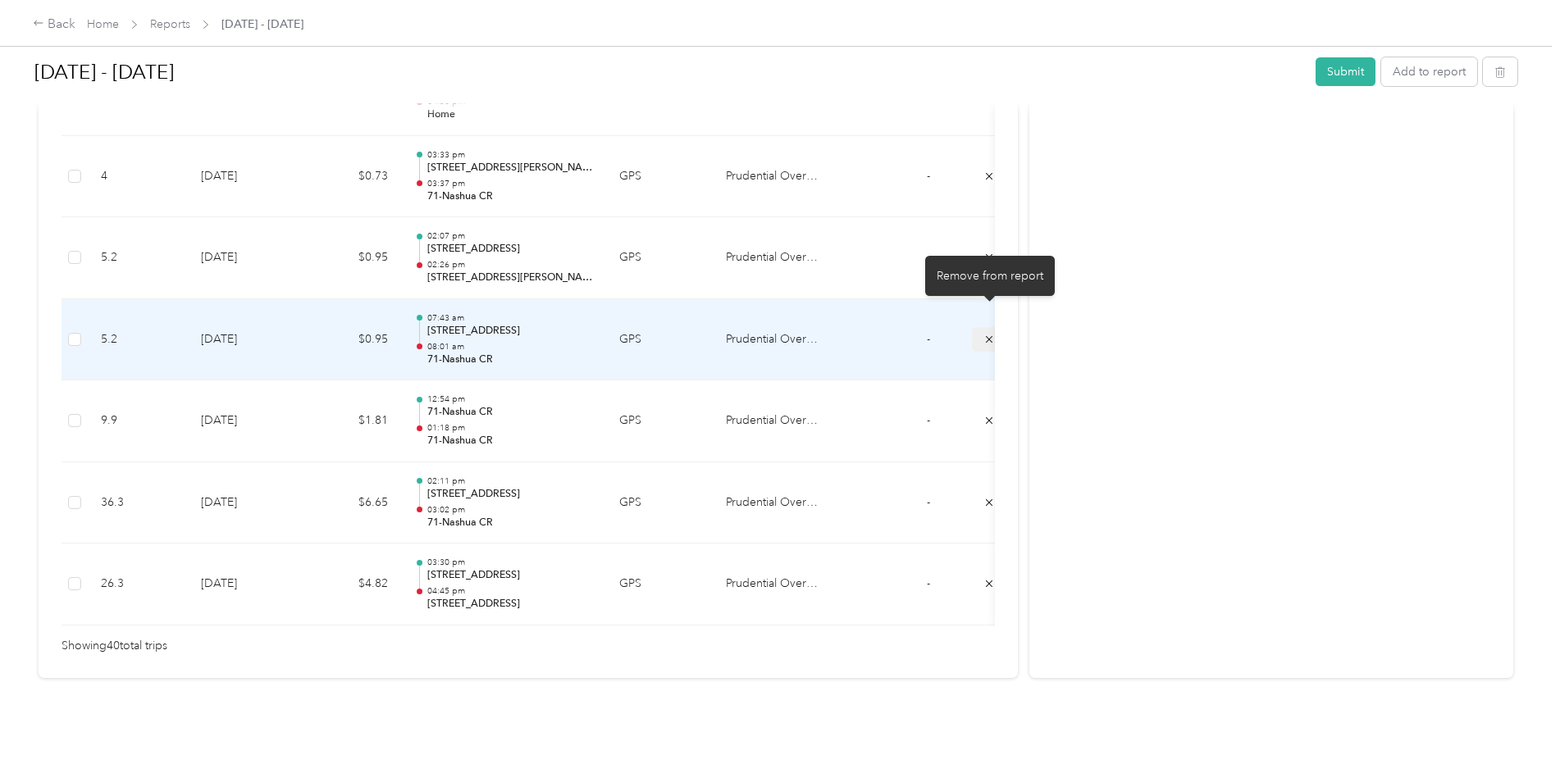
click at [978, 327] on button "submit" at bounding box center [989, 339] width 34 height 24
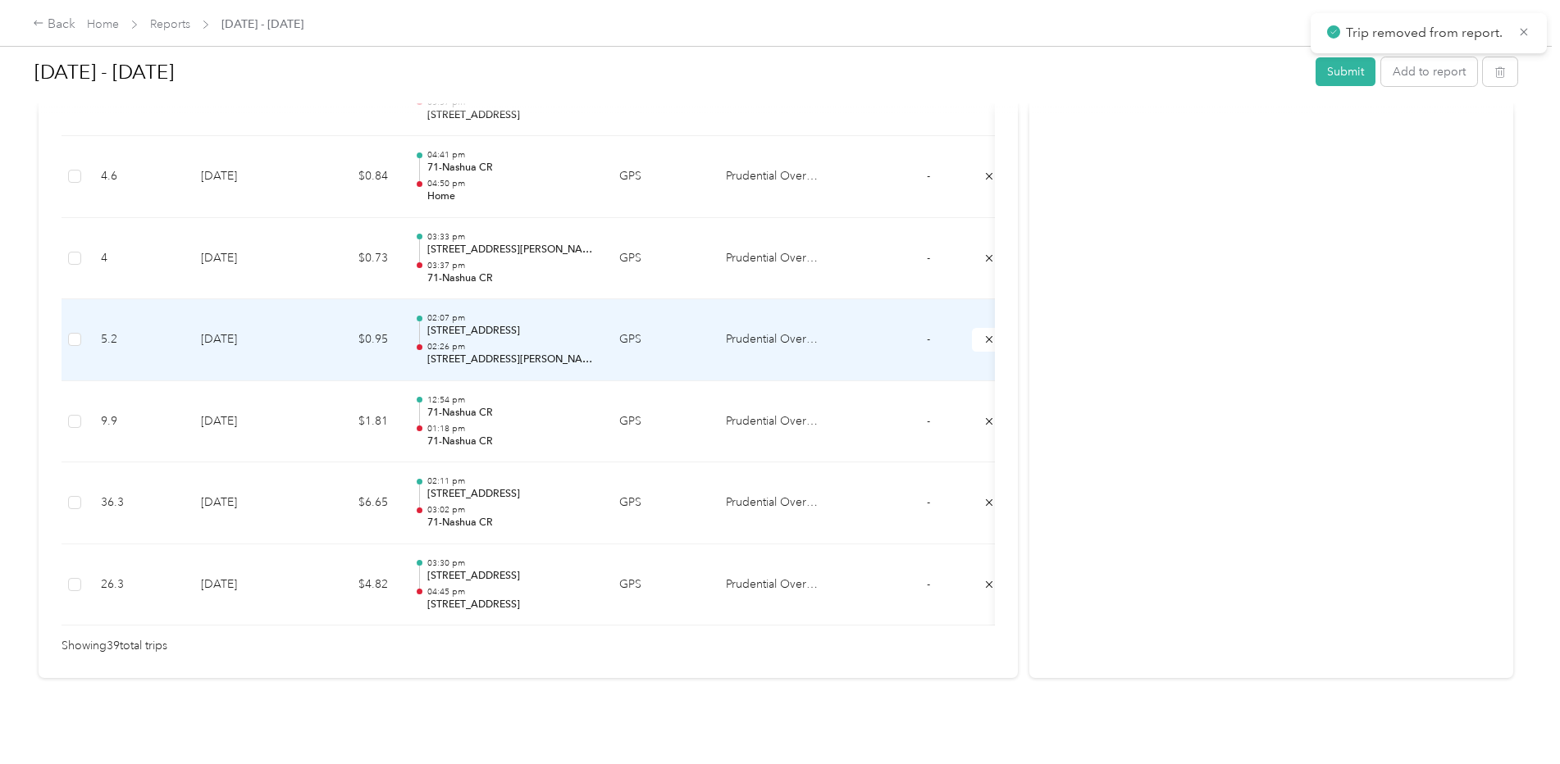
scroll to position [3204, 0]
click at [978, 328] on button "submit" at bounding box center [989, 340] width 34 height 24
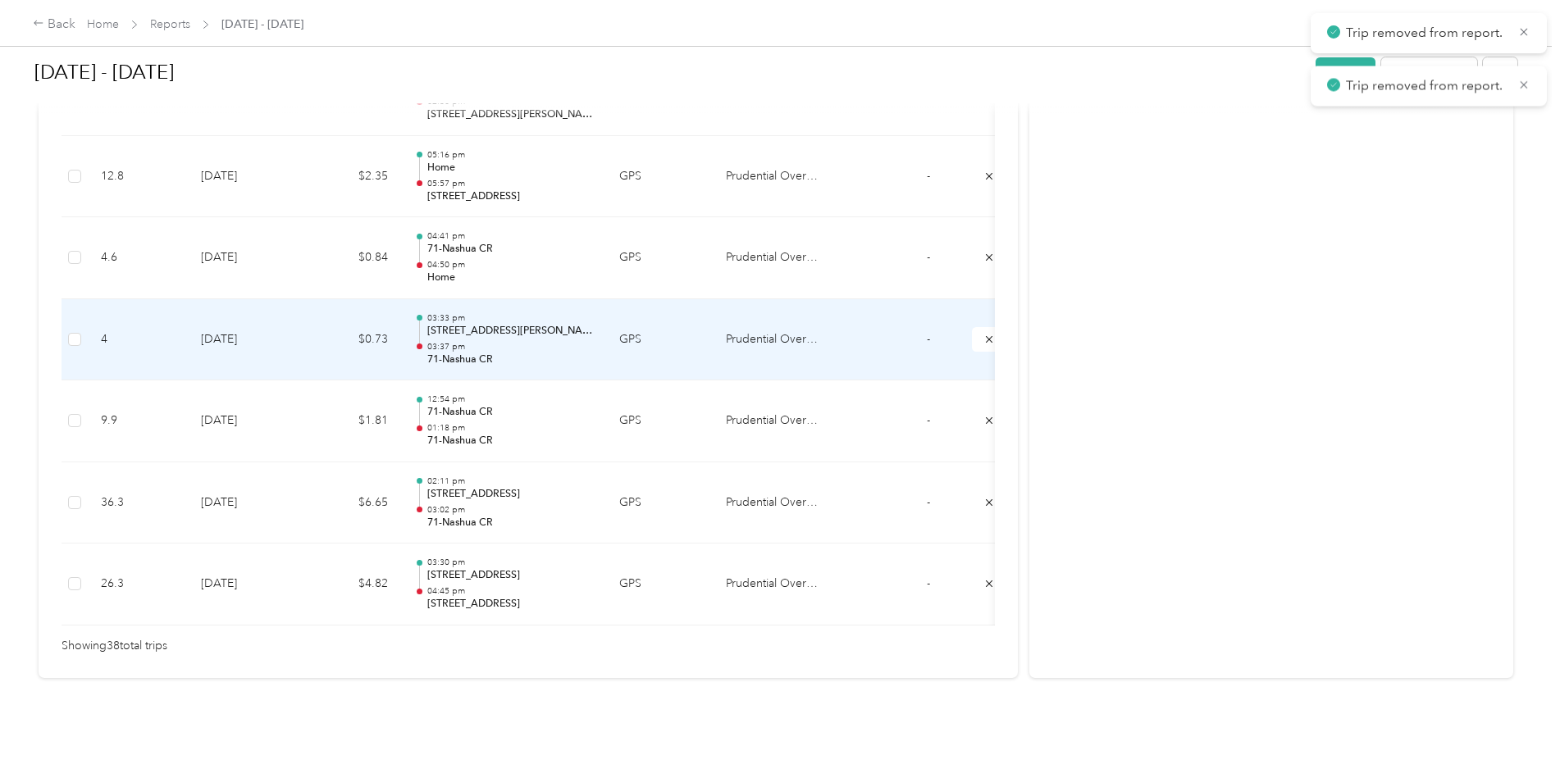
scroll to position [3123, 0]
click at [978, 327] on button "submit" at bounding box center [989, 339] width 34 height 24
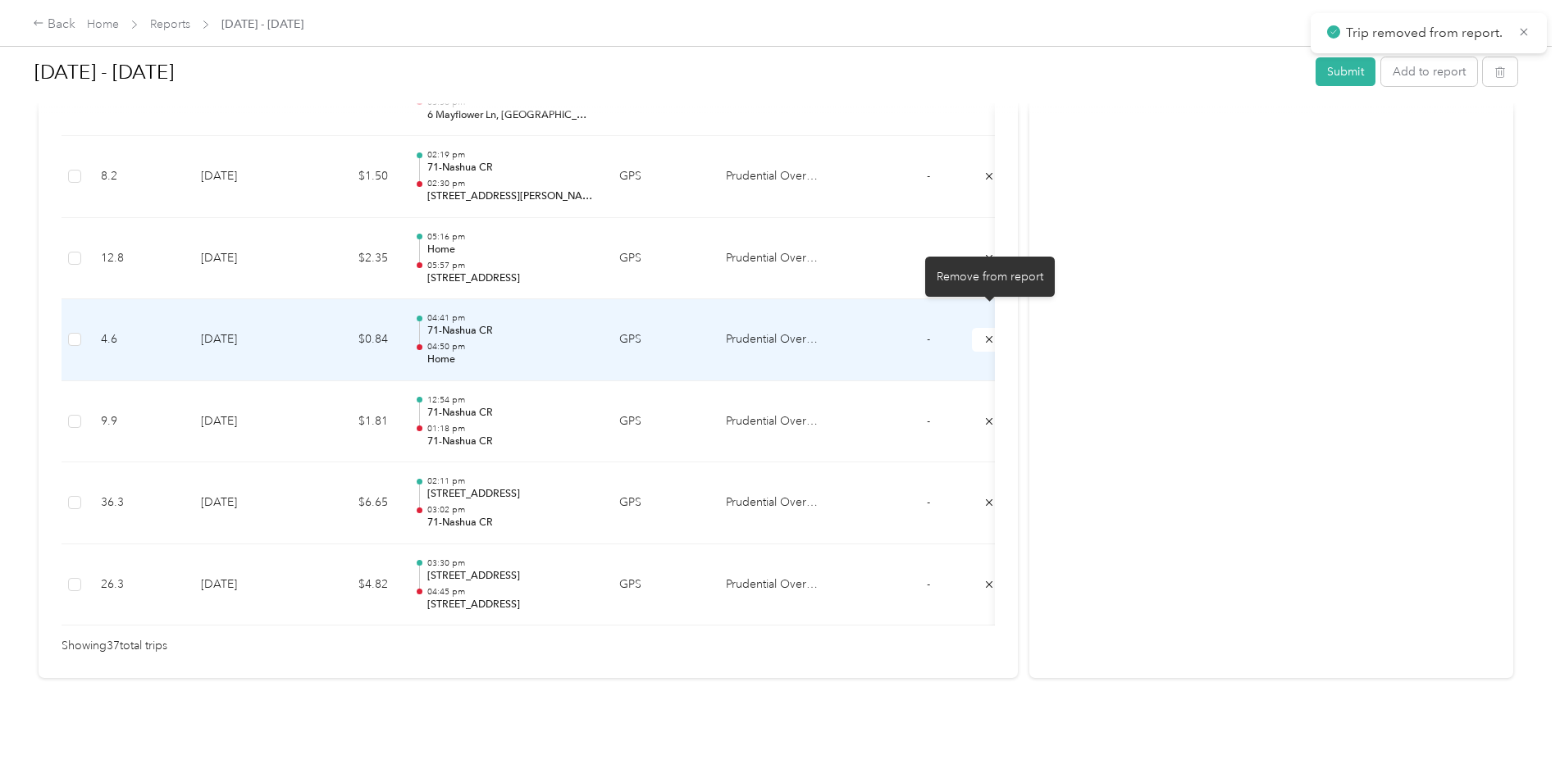
click at [978, 328] on button "submit" at bounding box center [989, 340] width 34 height 24
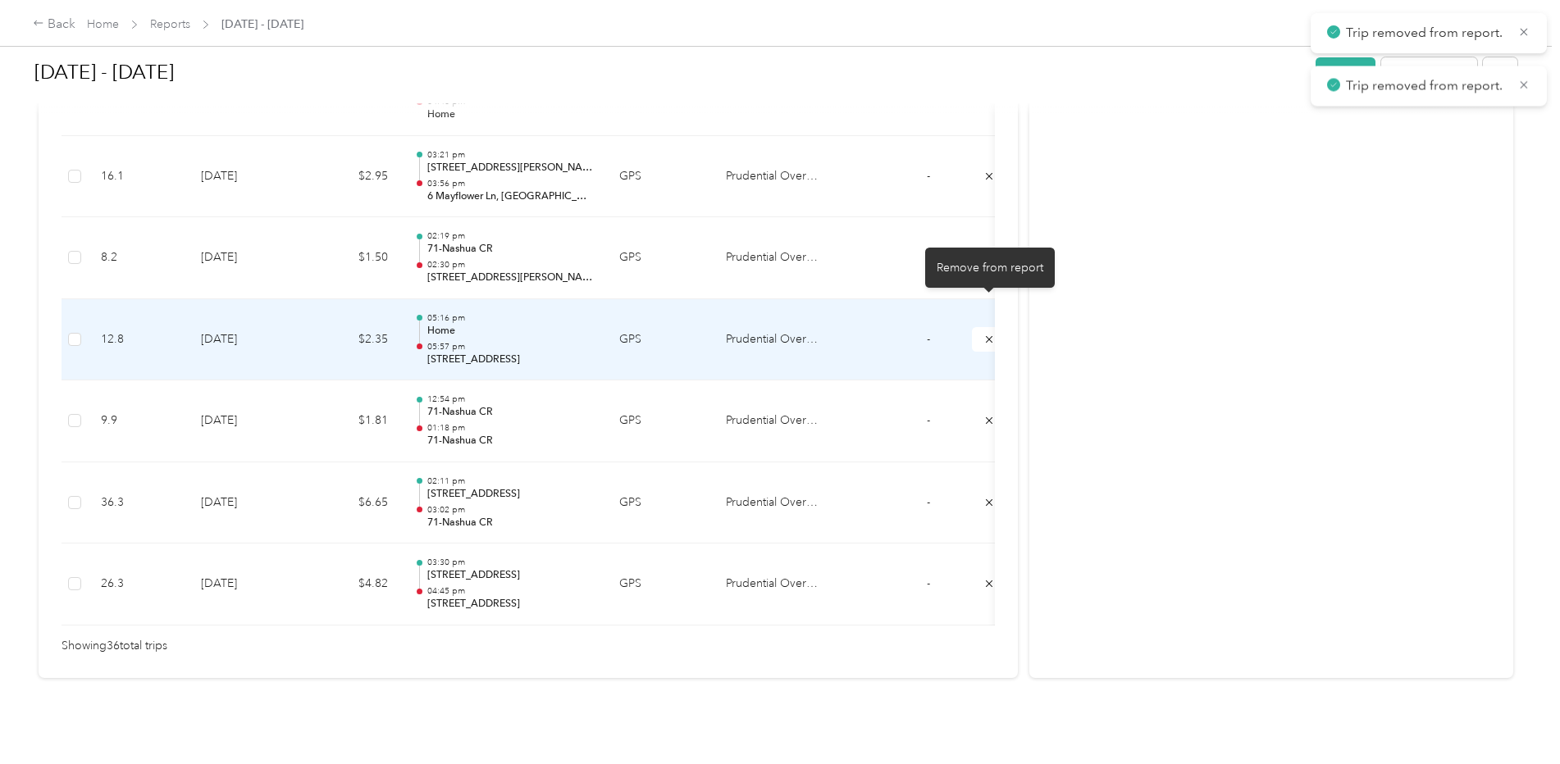
scroll to position [2960, 0]
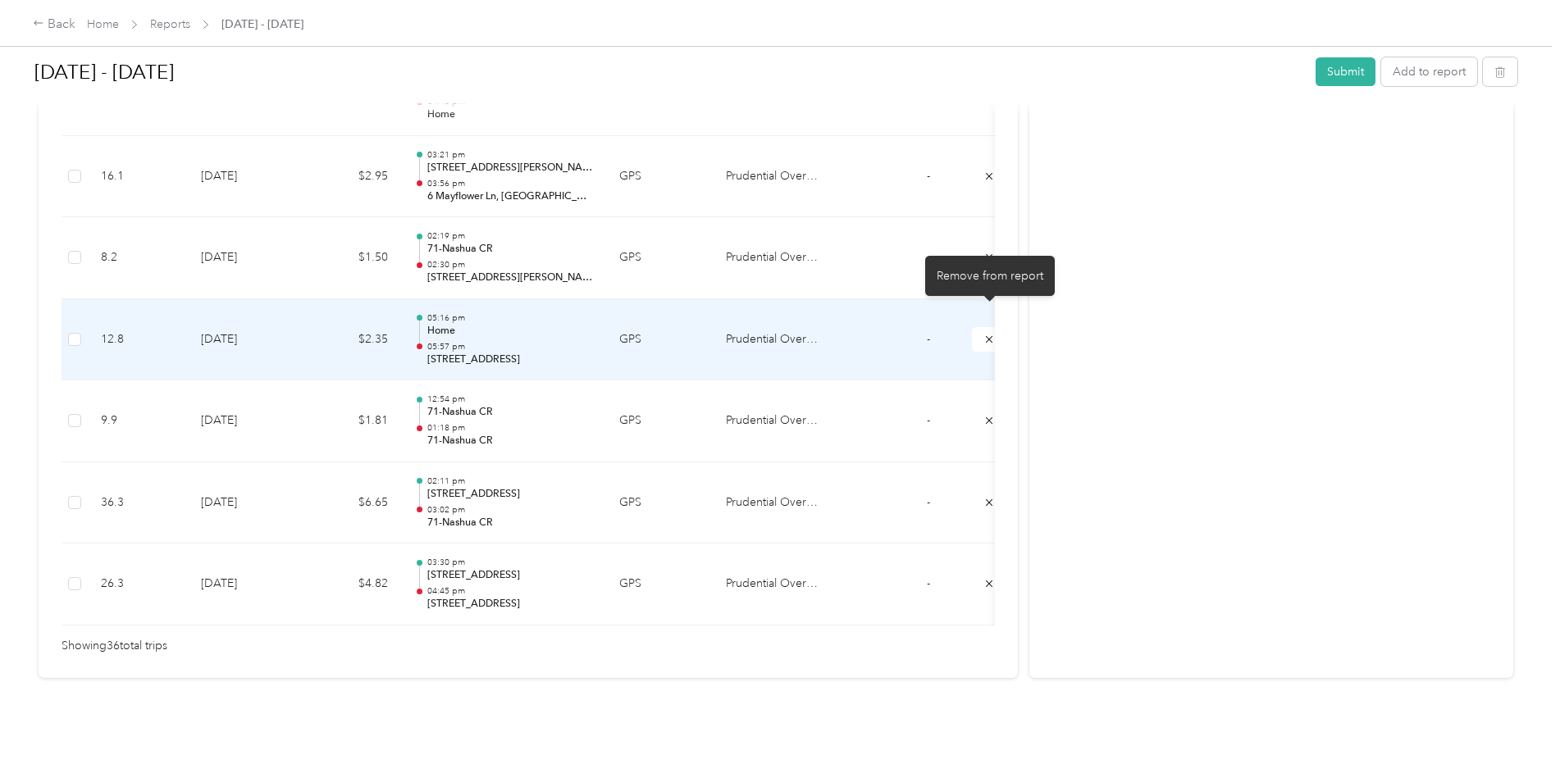
click at [978, 327] on button "submit" at bounding box center [989, 339] width 34 height 24
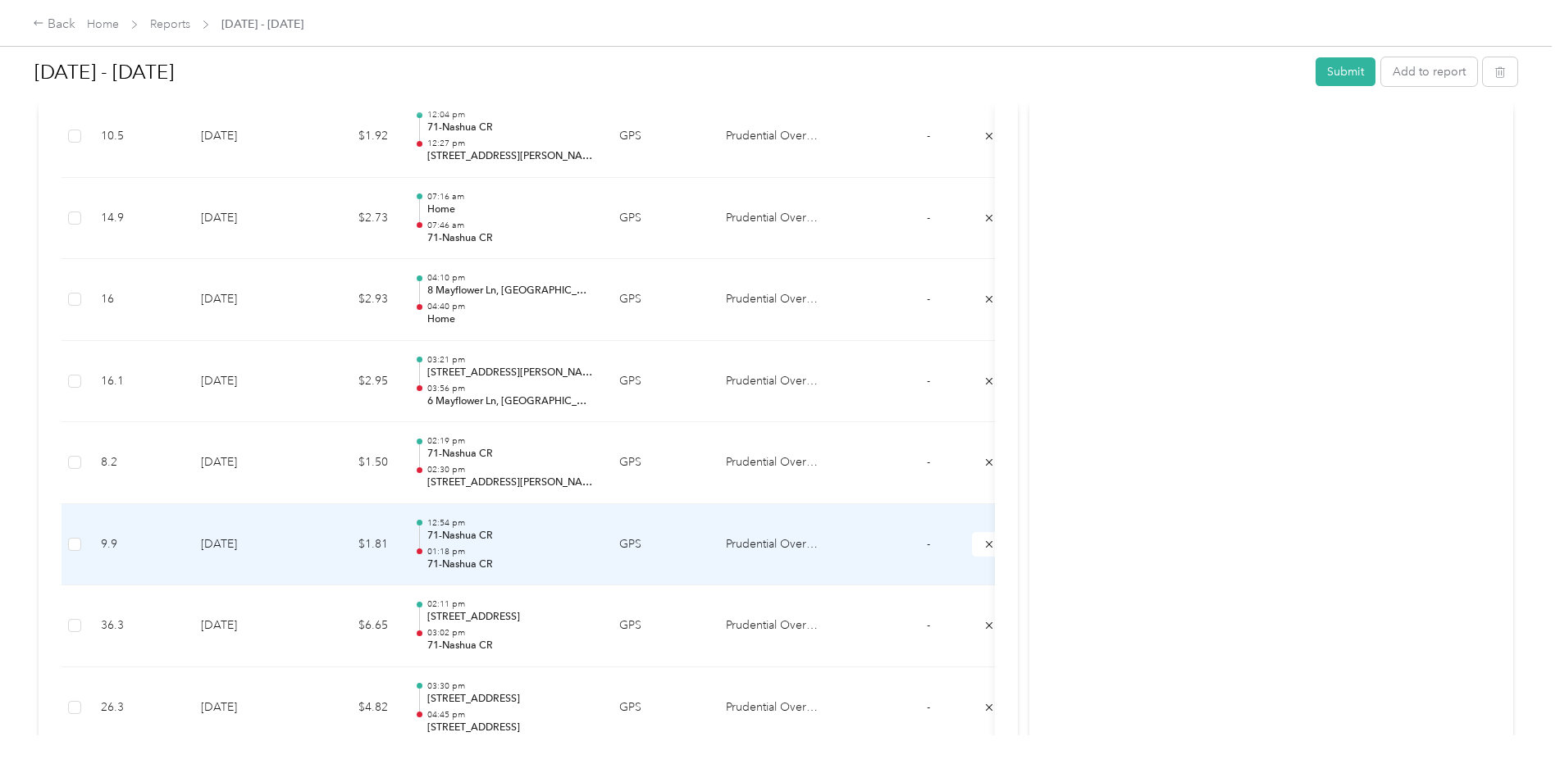
scroll to position [2713, 0]
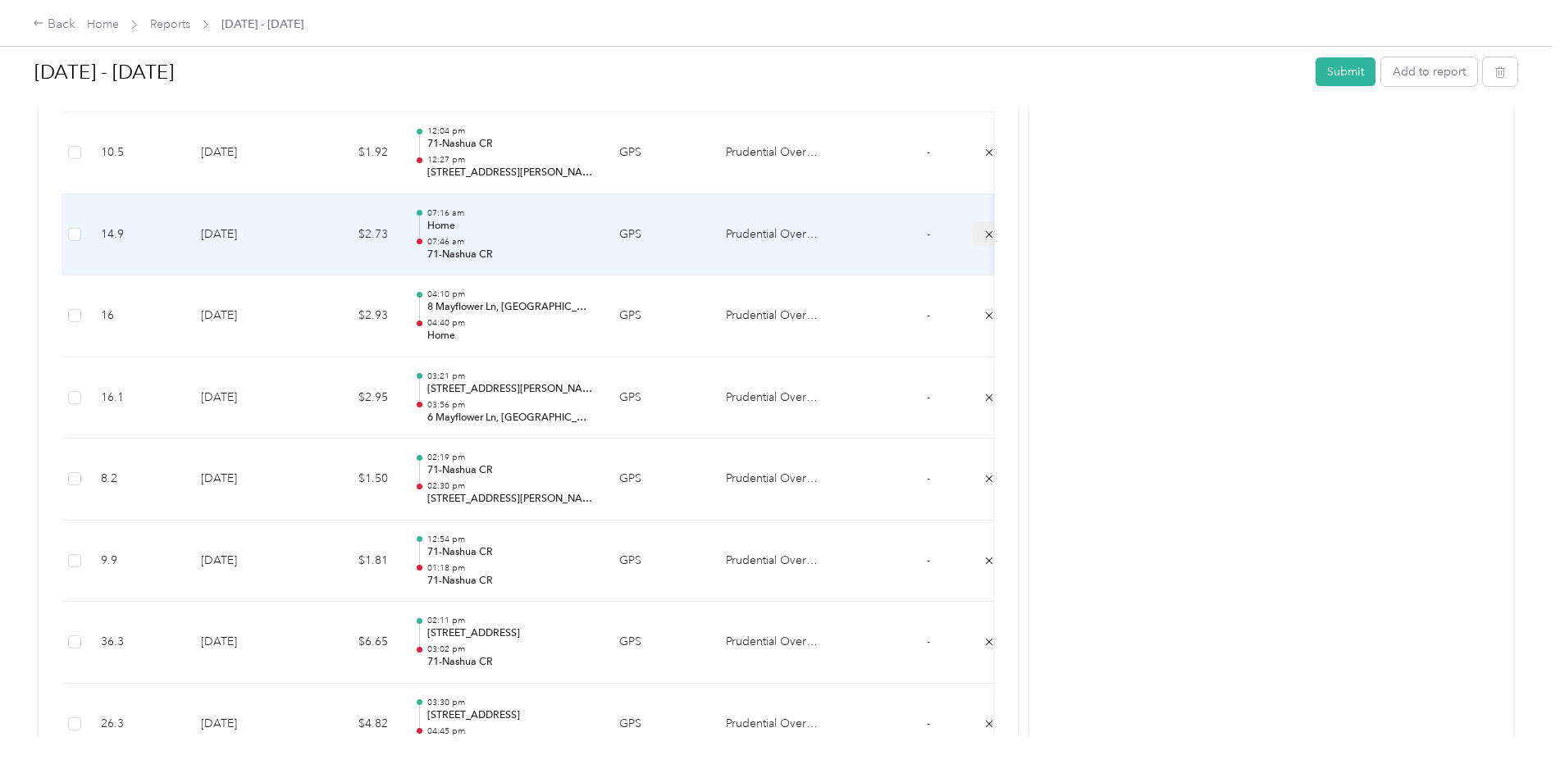
click at [985, 239] on icon "submit" at bounding box center [989, 234] width 11 height 11
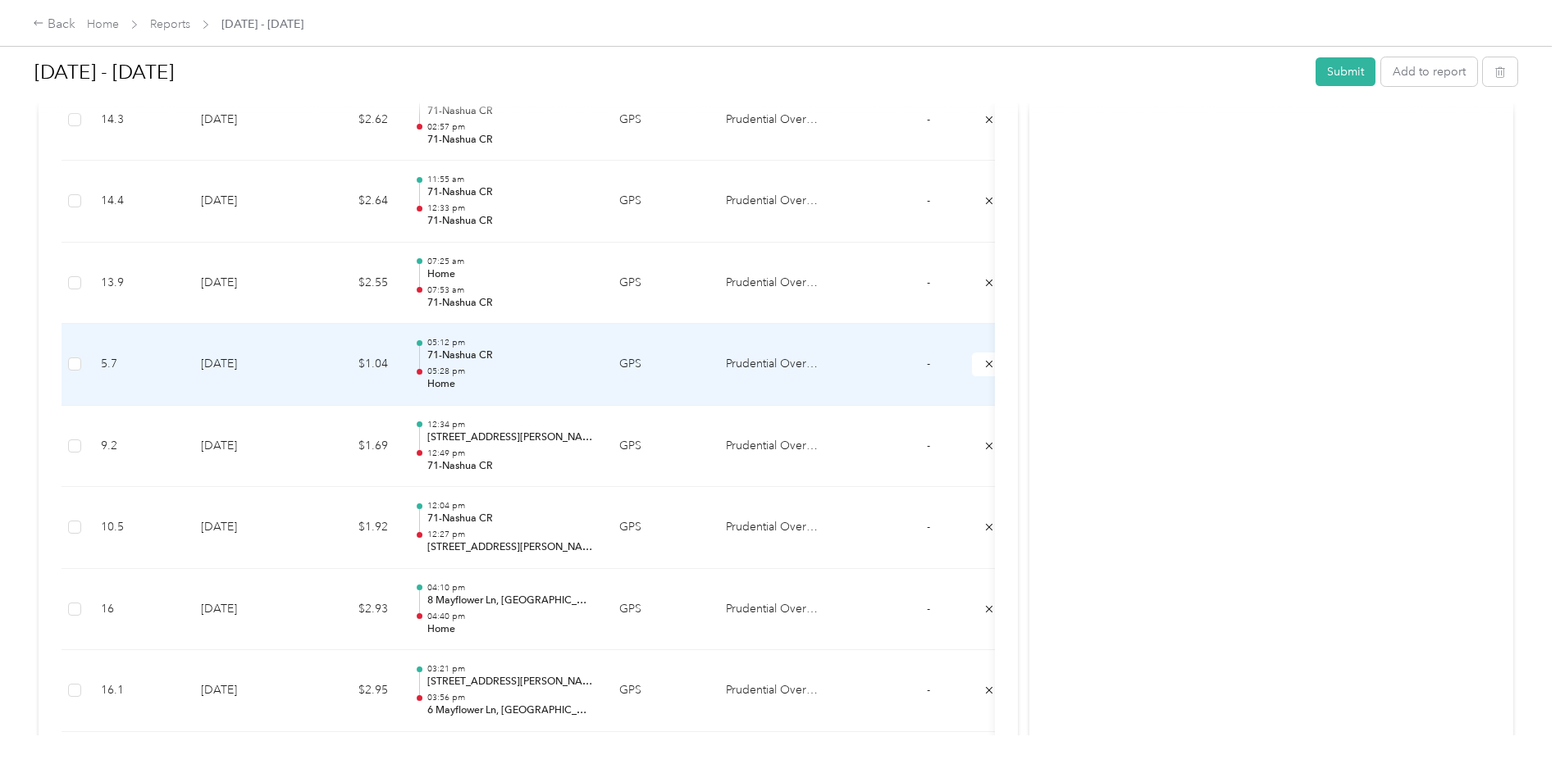
scroll to position [2303, 0]
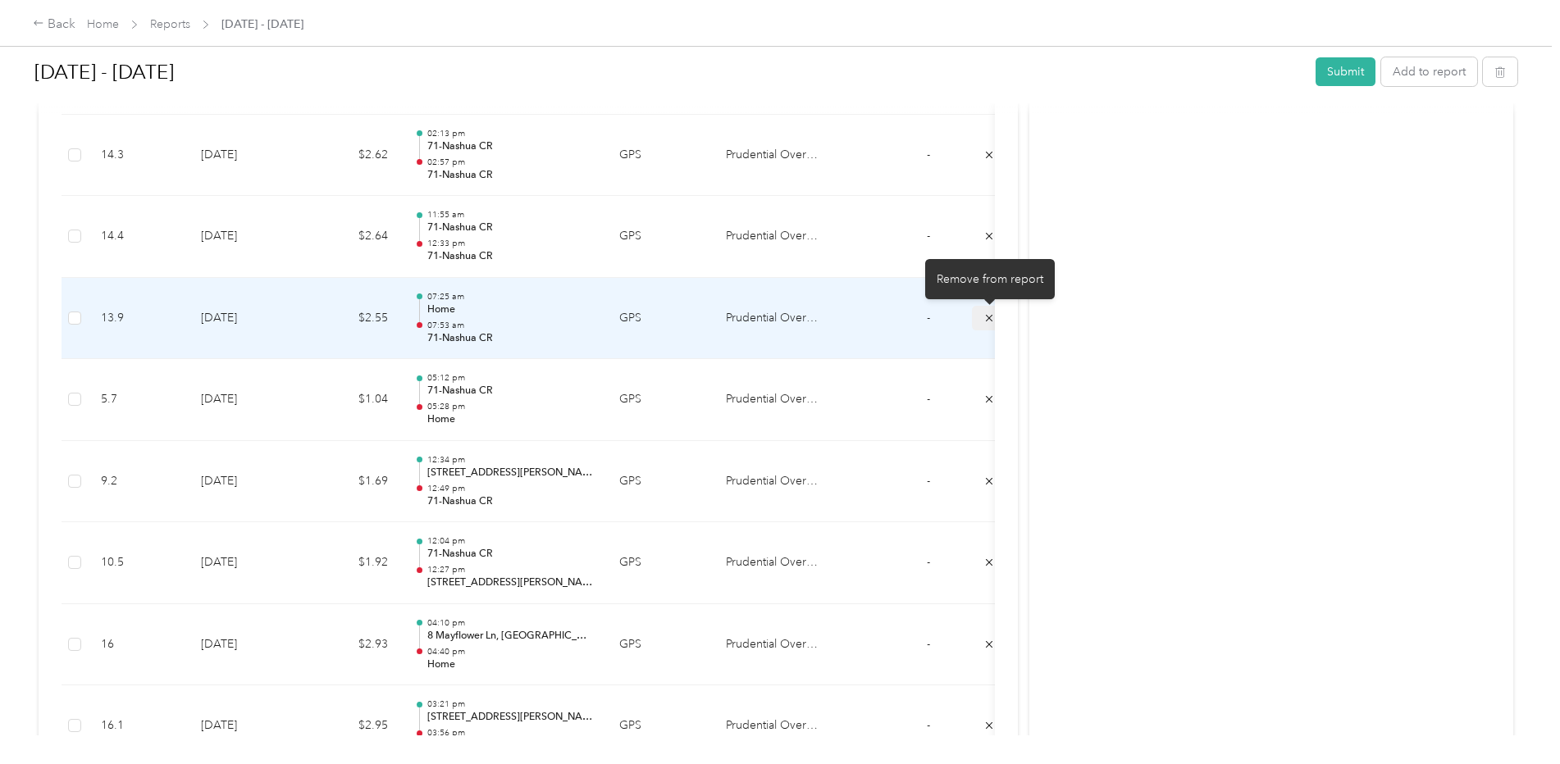
click at [980, 317] on button "submit" at bounding box center [989, 318] width 34 height 24
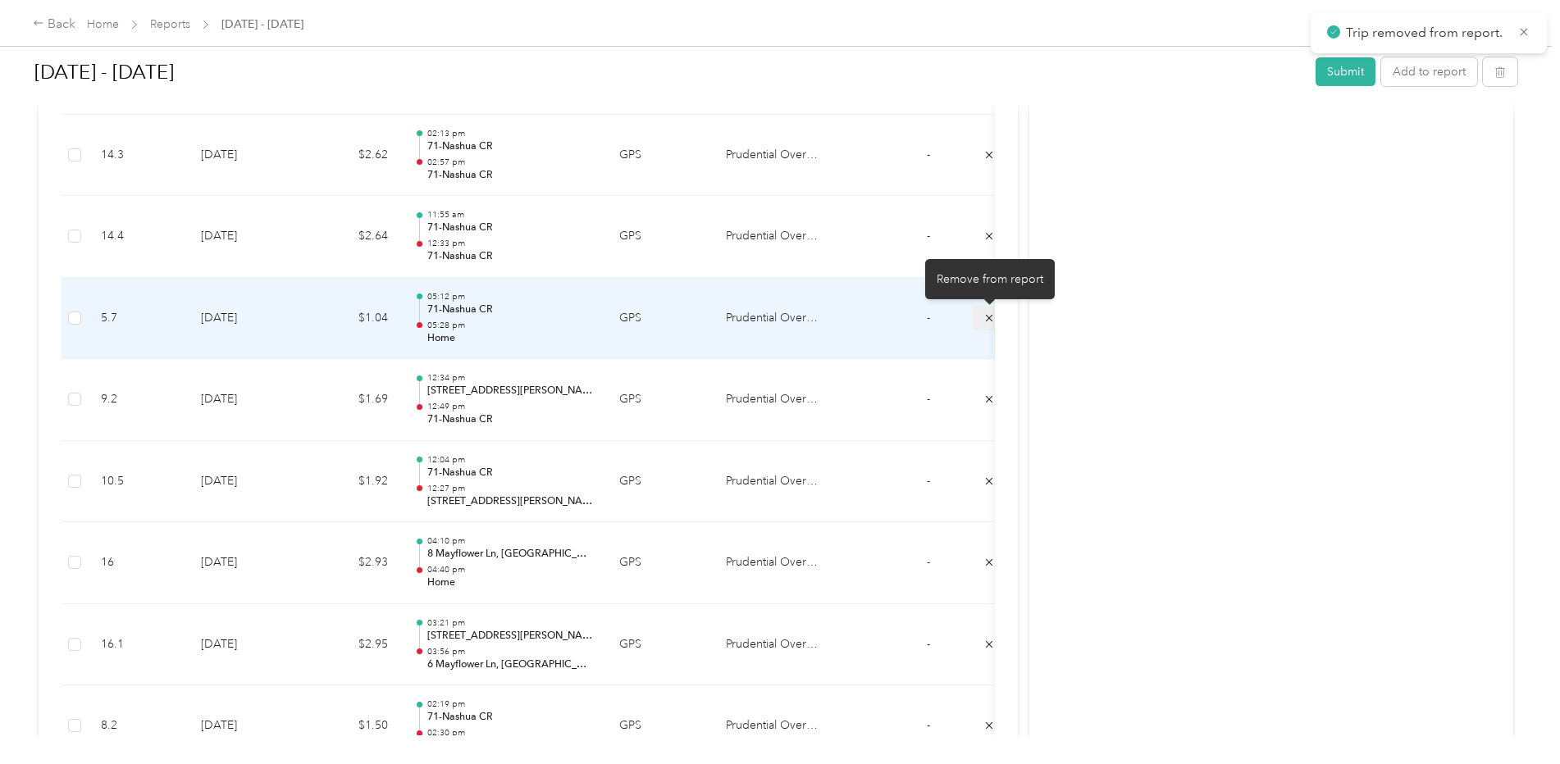
click at [982, 323] on button "submit" at bounding box center [989, 318] width 34 height 24
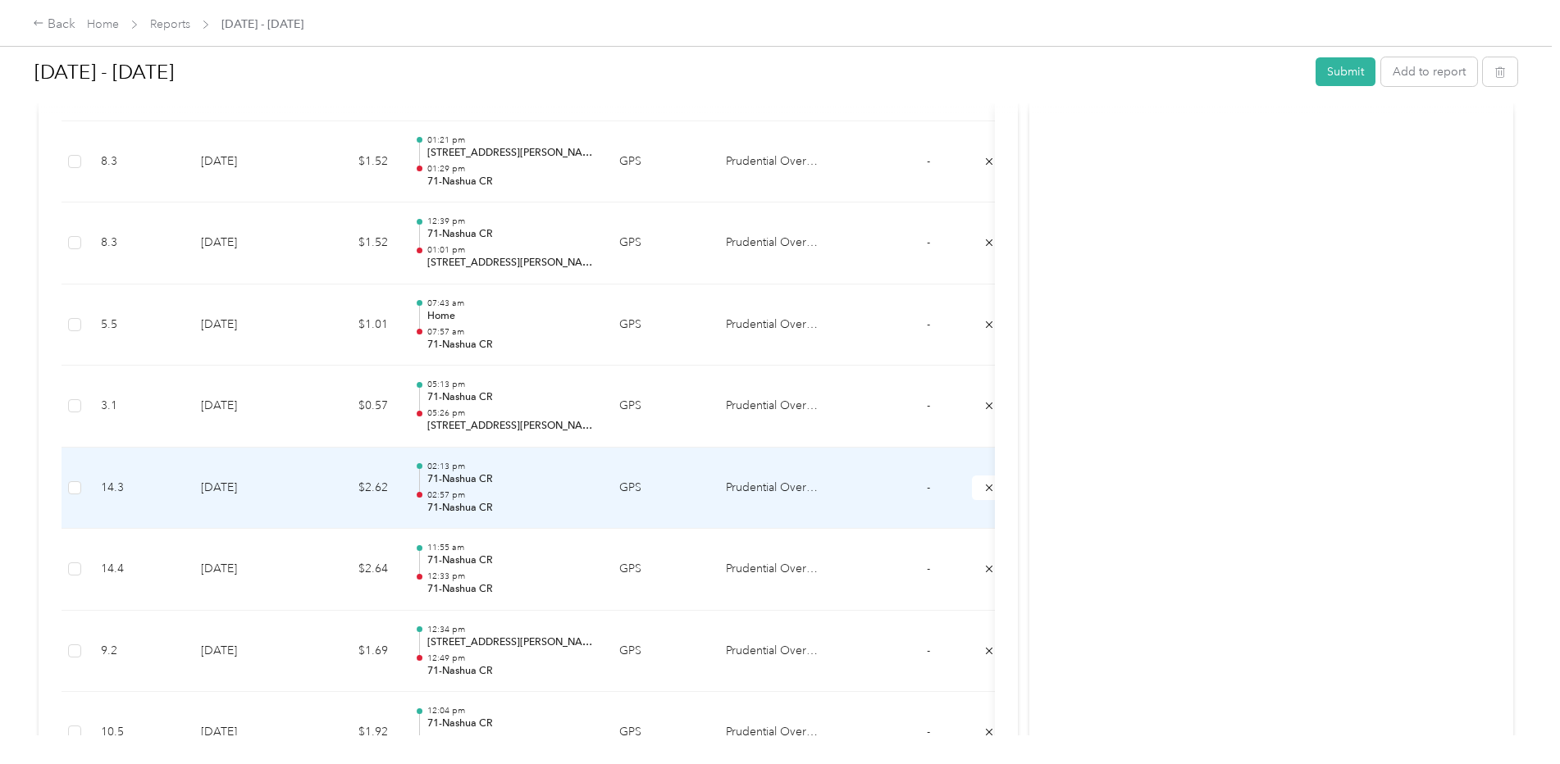
scroll to position [1893, 0]
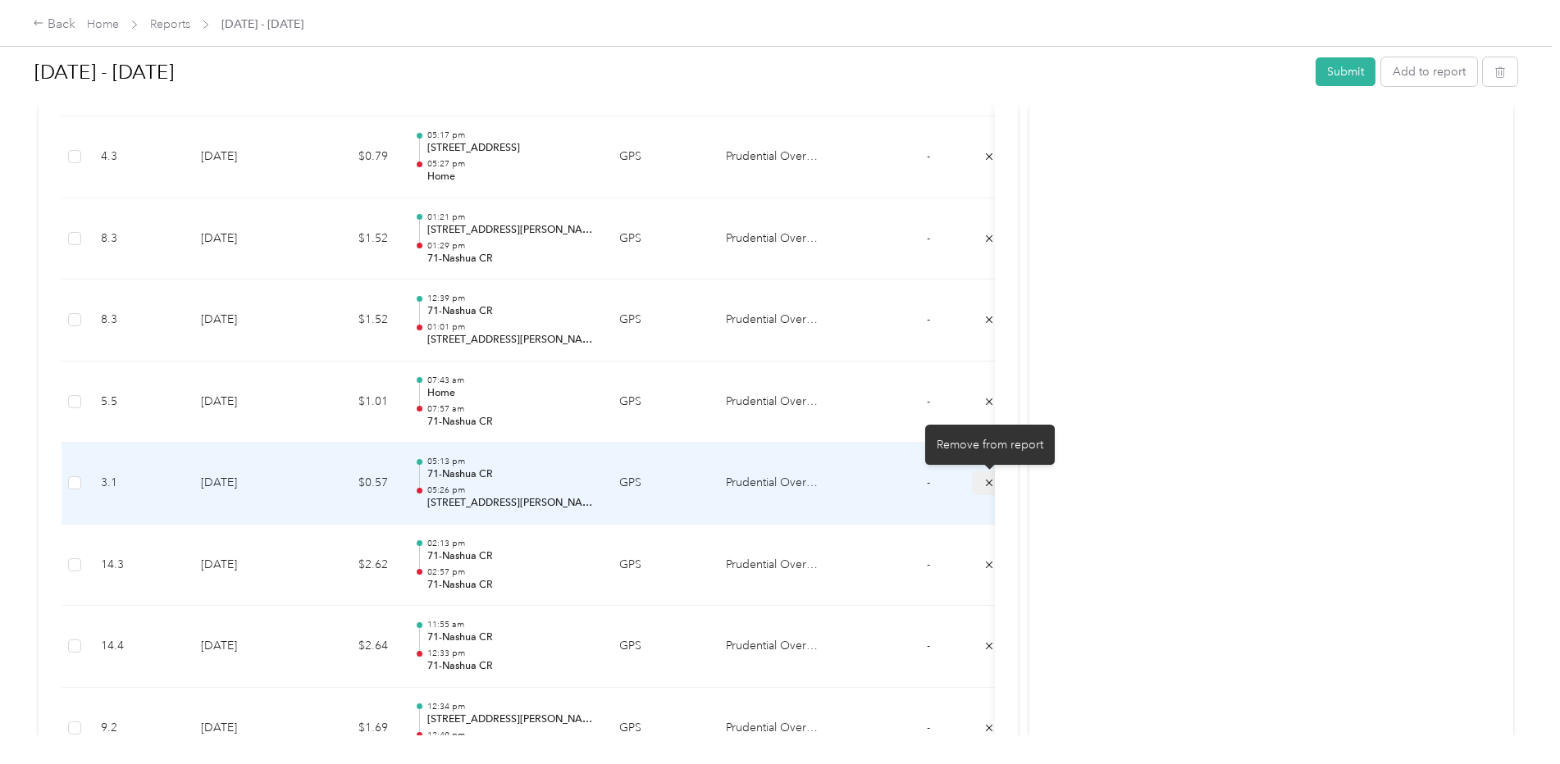
click at [984, 486] on icon "submit" at bounding box center [989, 482] width 11 height 11
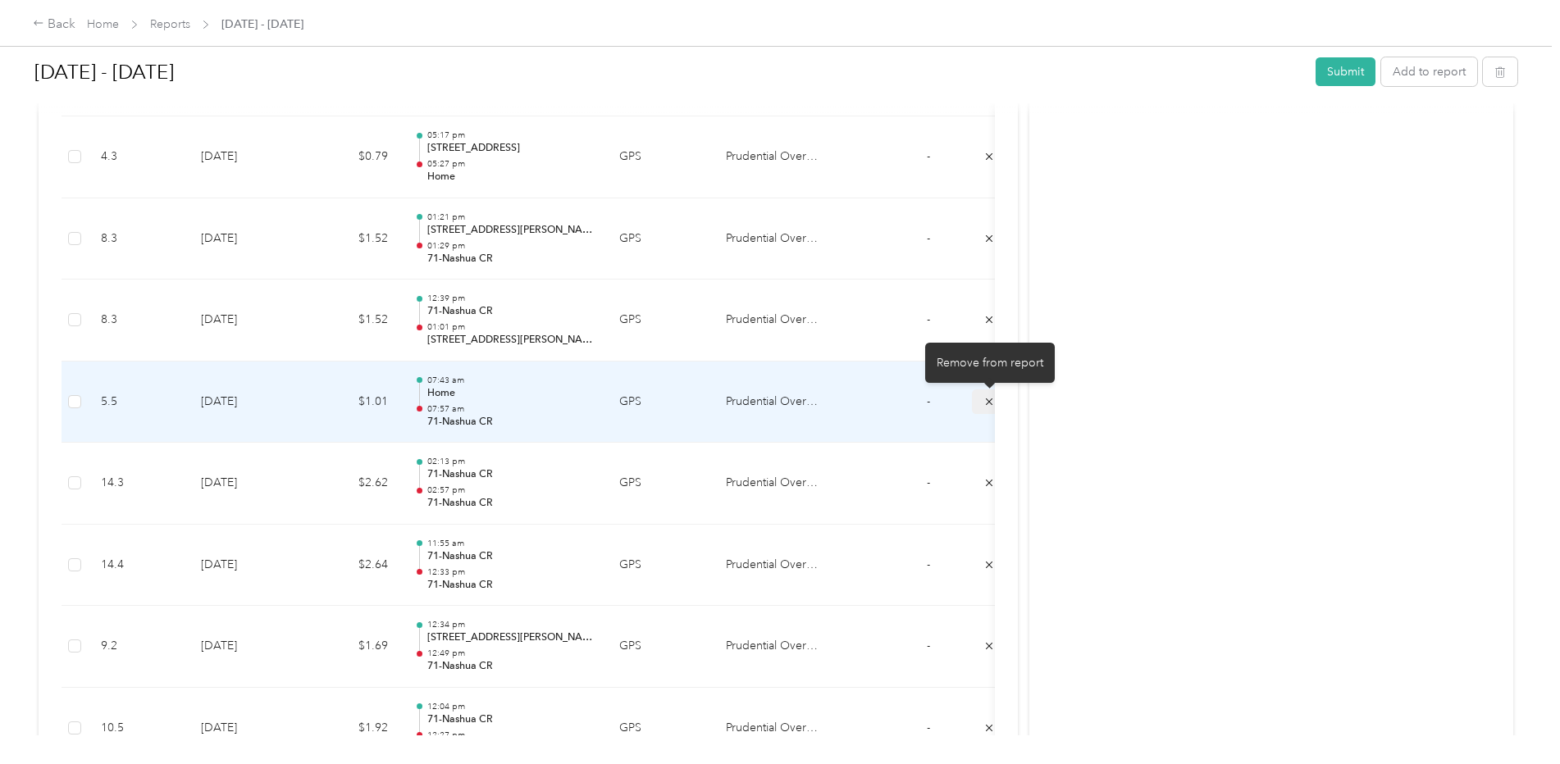
click at [978, 400] on button "submit" at bounding box center [989, 402] width 34 height 24
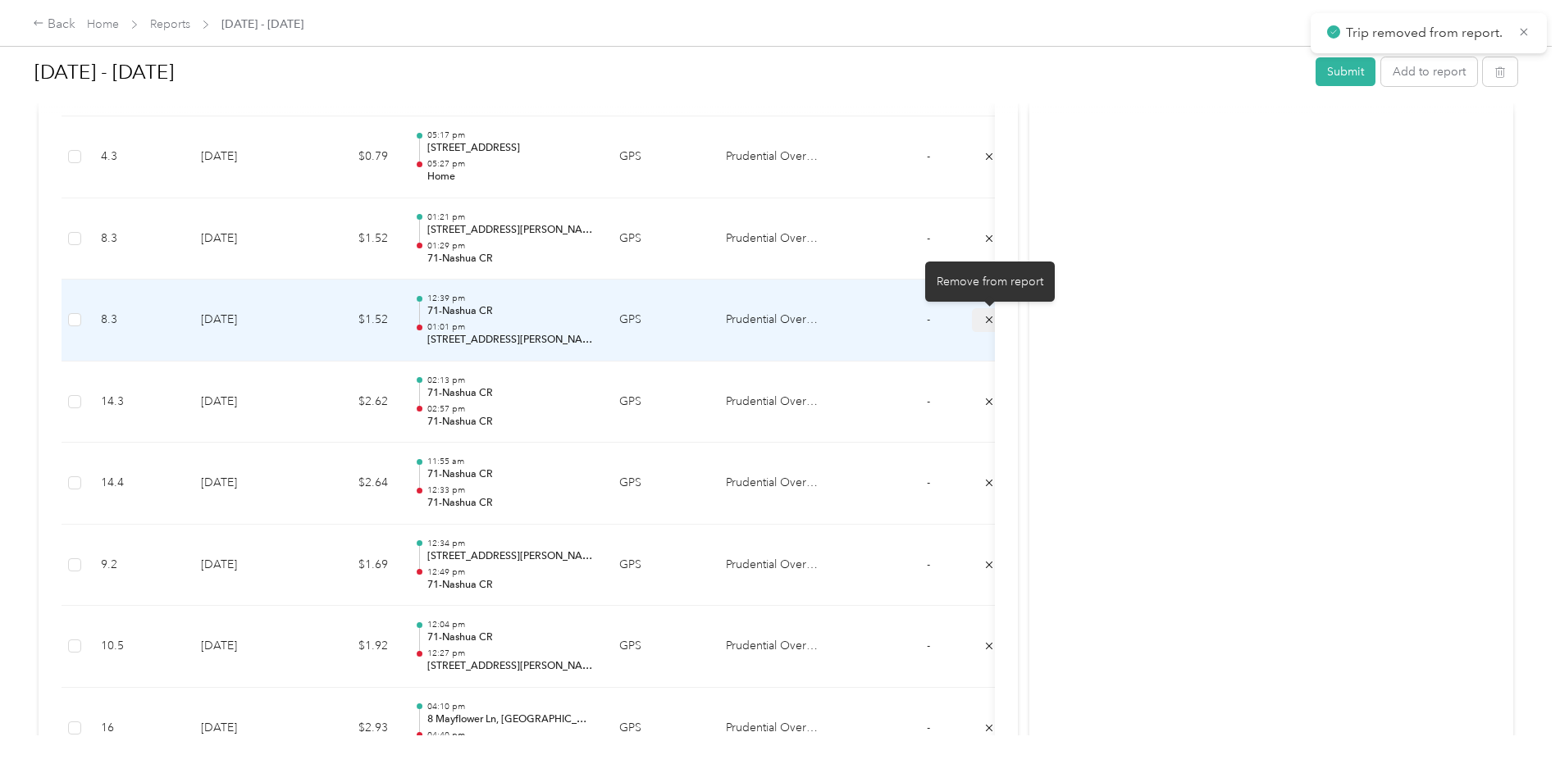
click at [985, 323] on icon "submit" at bounding box center [989, 319] width 11 height 11
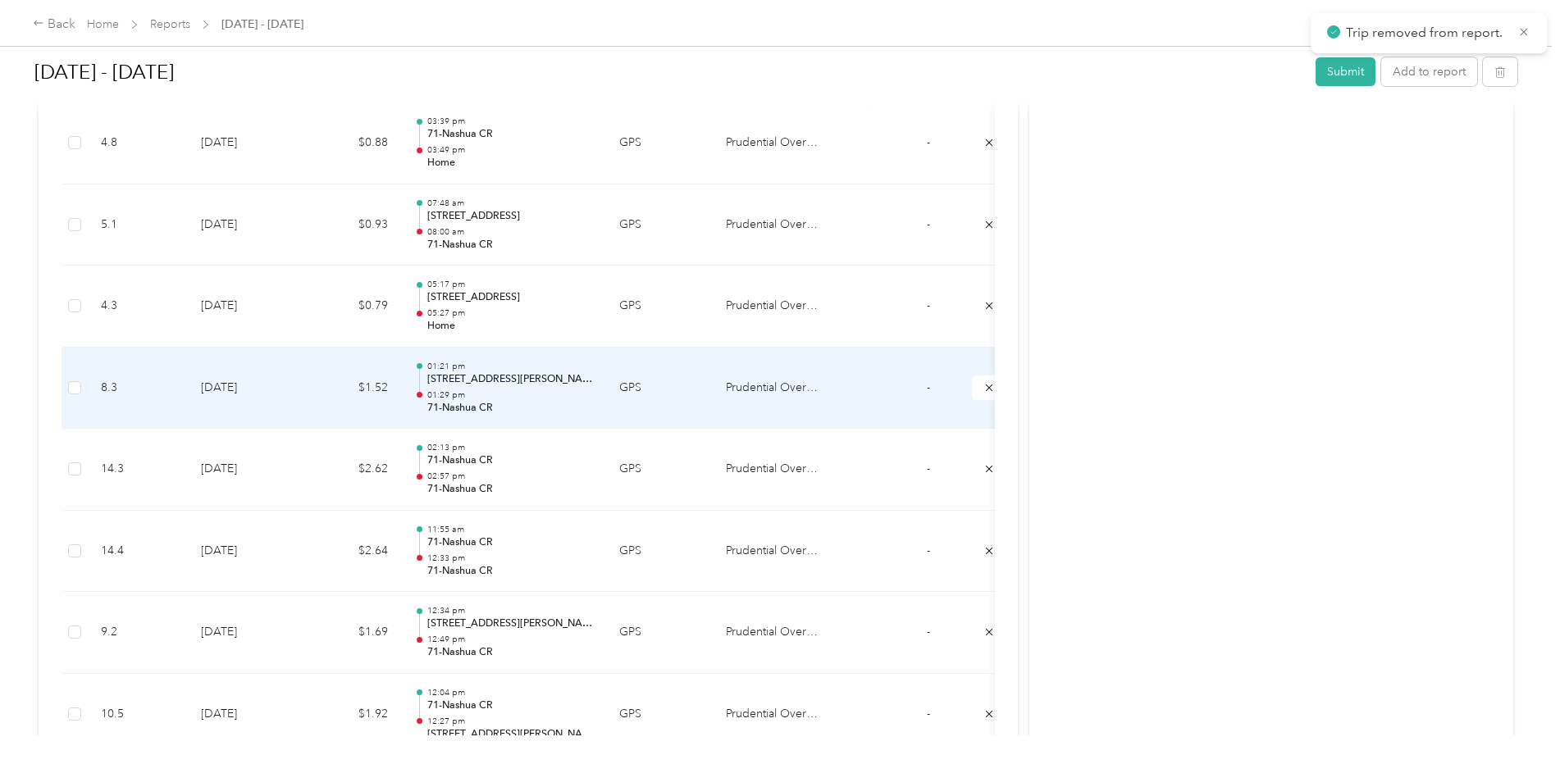
scroll to position [1729, 0]
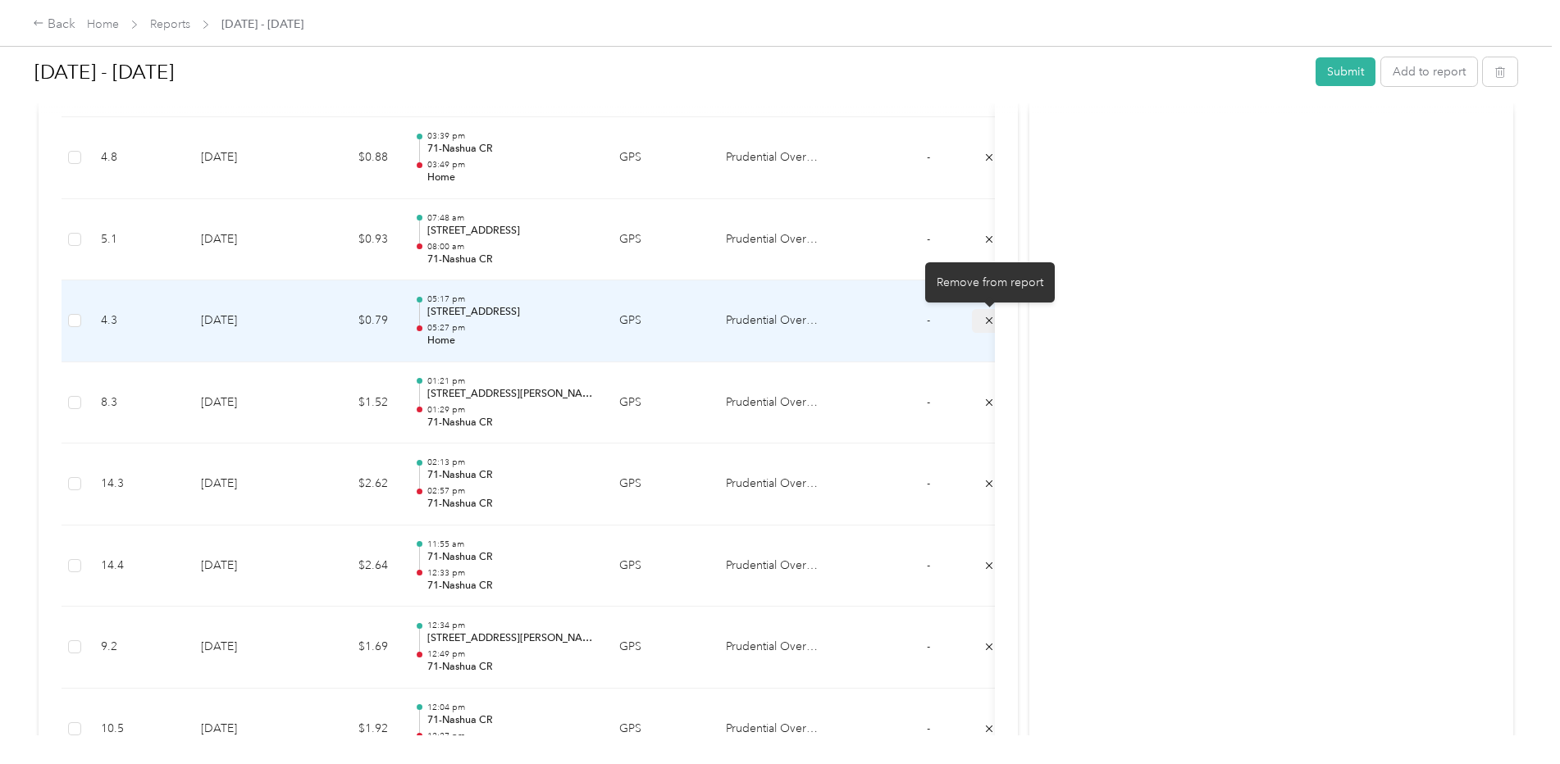
click at [991, 323] on icon "submit" at bounding box center [989, 320] width 11 height 11
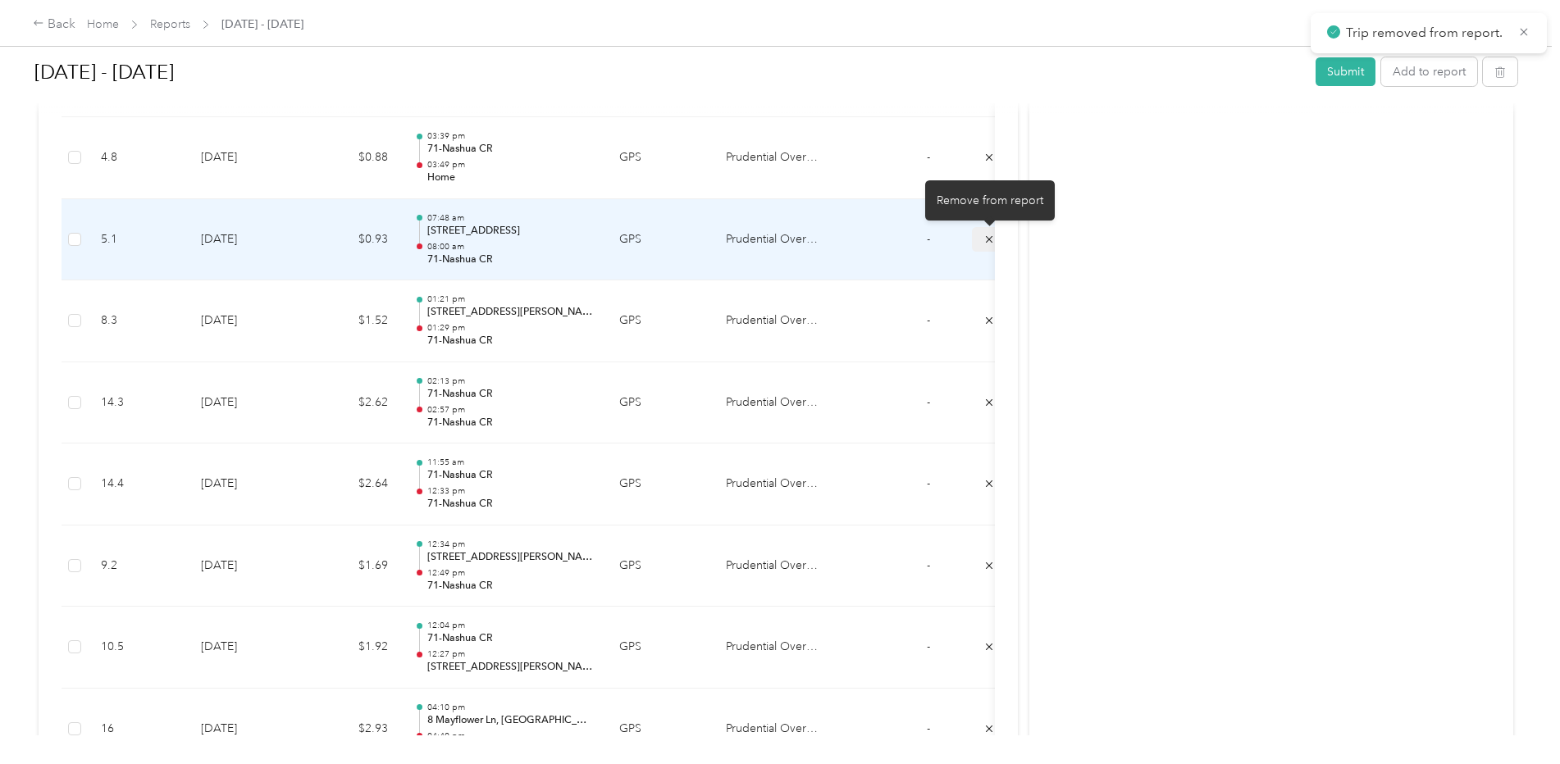
click at [983, 239] on button "submit" at bounding box center [989, 239] width 34 height 24
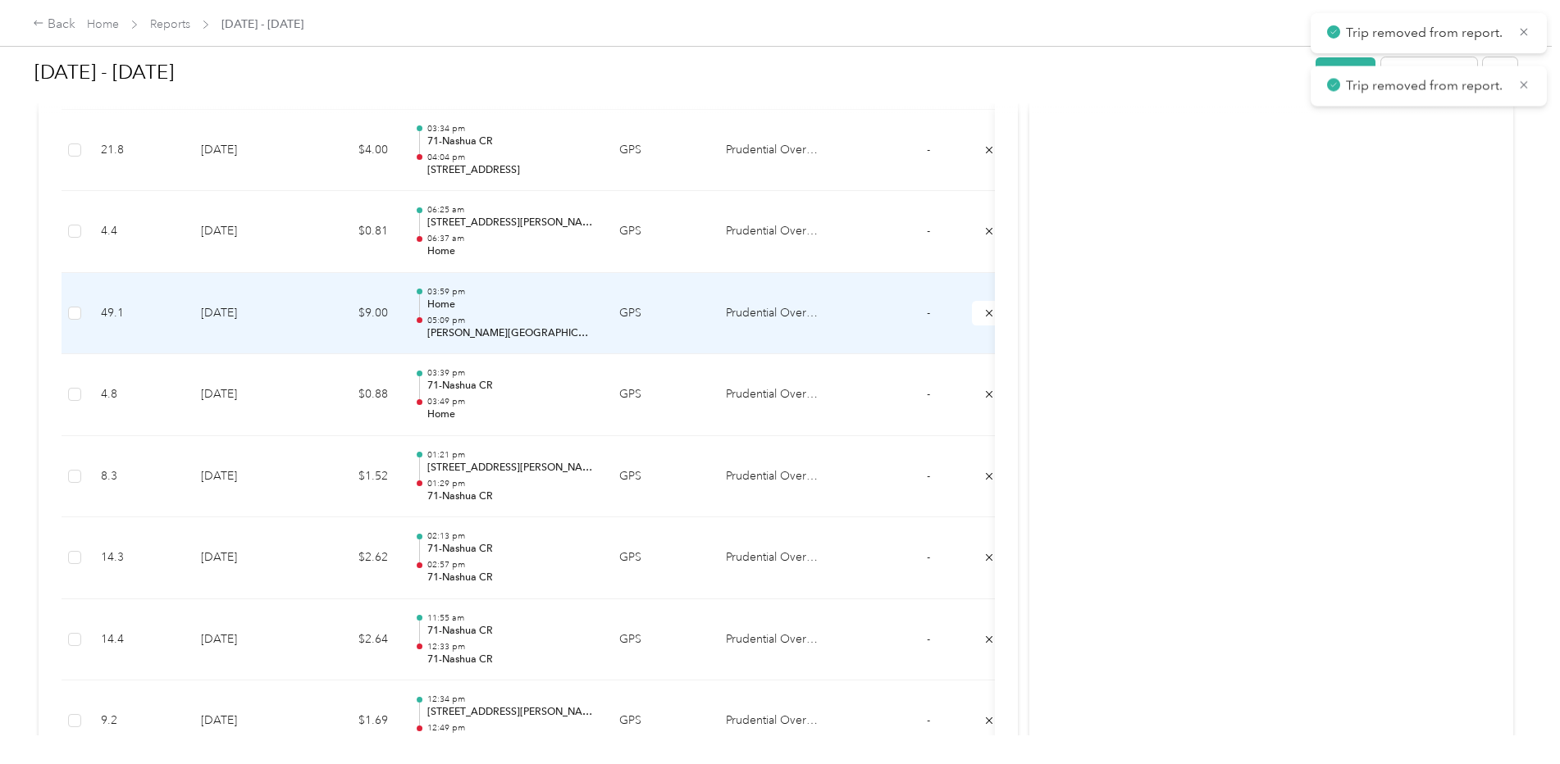
scroll to position [1483, 0]
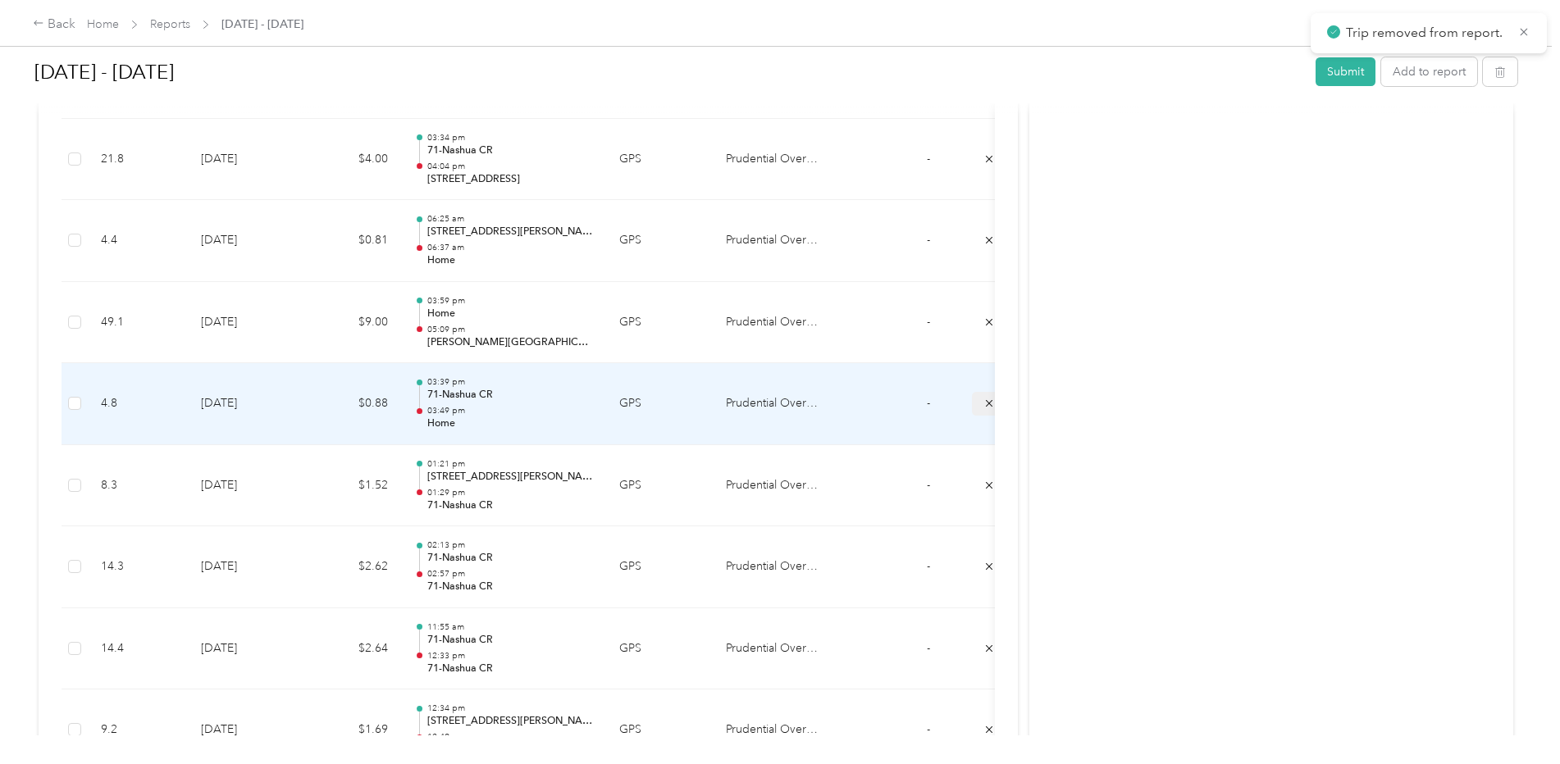
click at [988, 404] on icon "submit" at bounding box center [989, 403] width 11 height 11
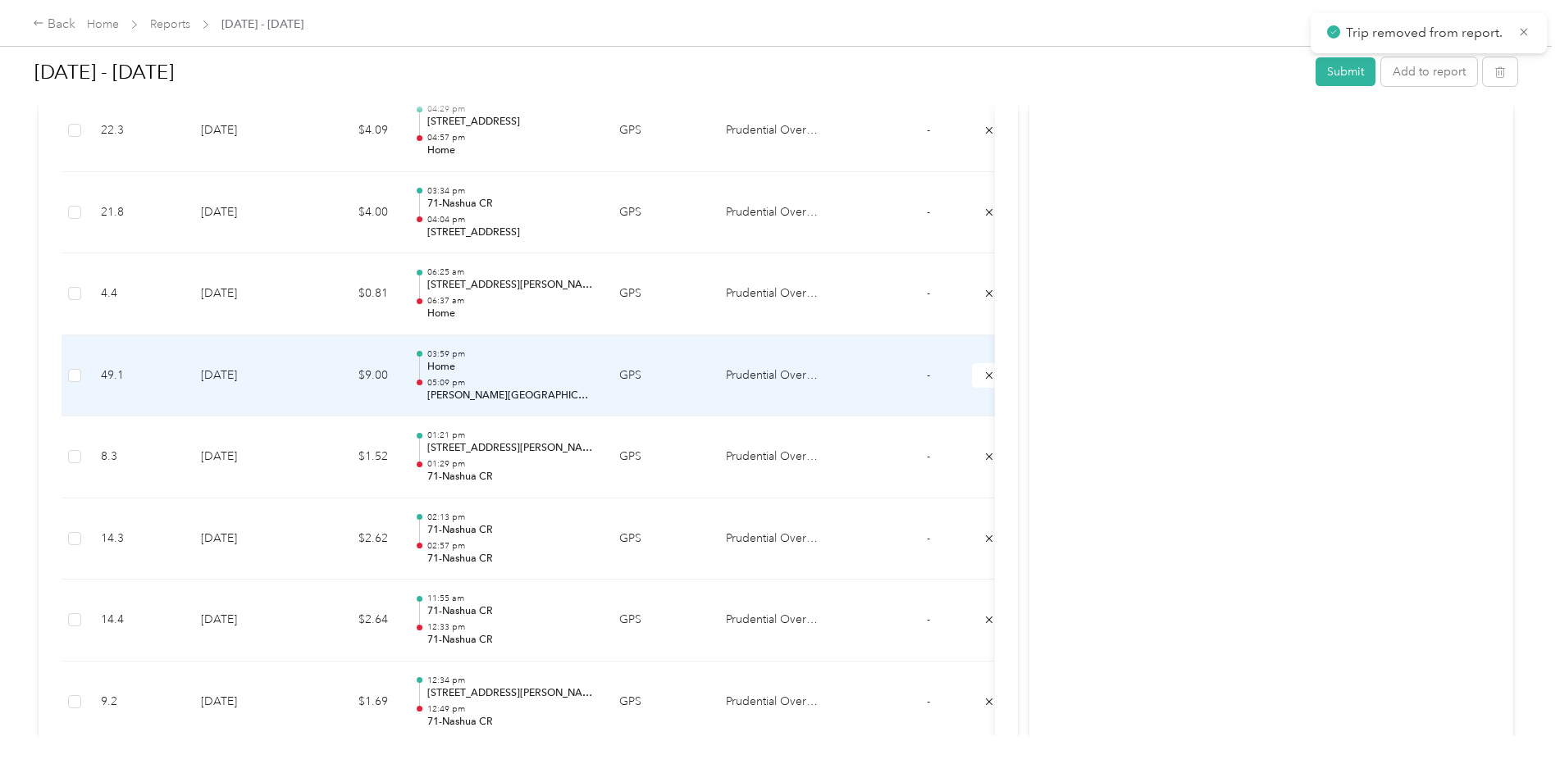
scroll to position [1401, 0]
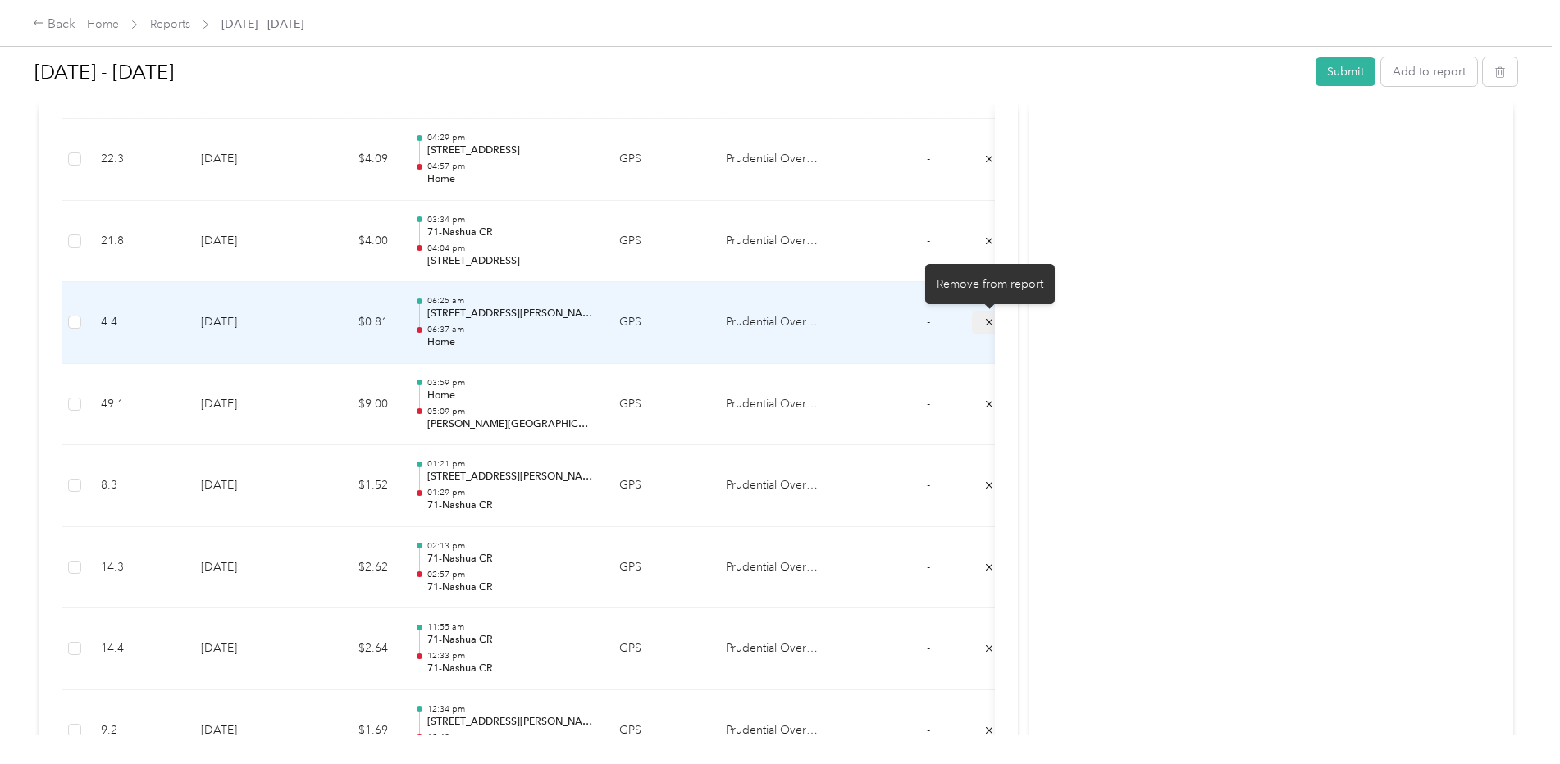
click at [984, 322] on icon "submit" at bounding box center [989, 322] width 11 height 11
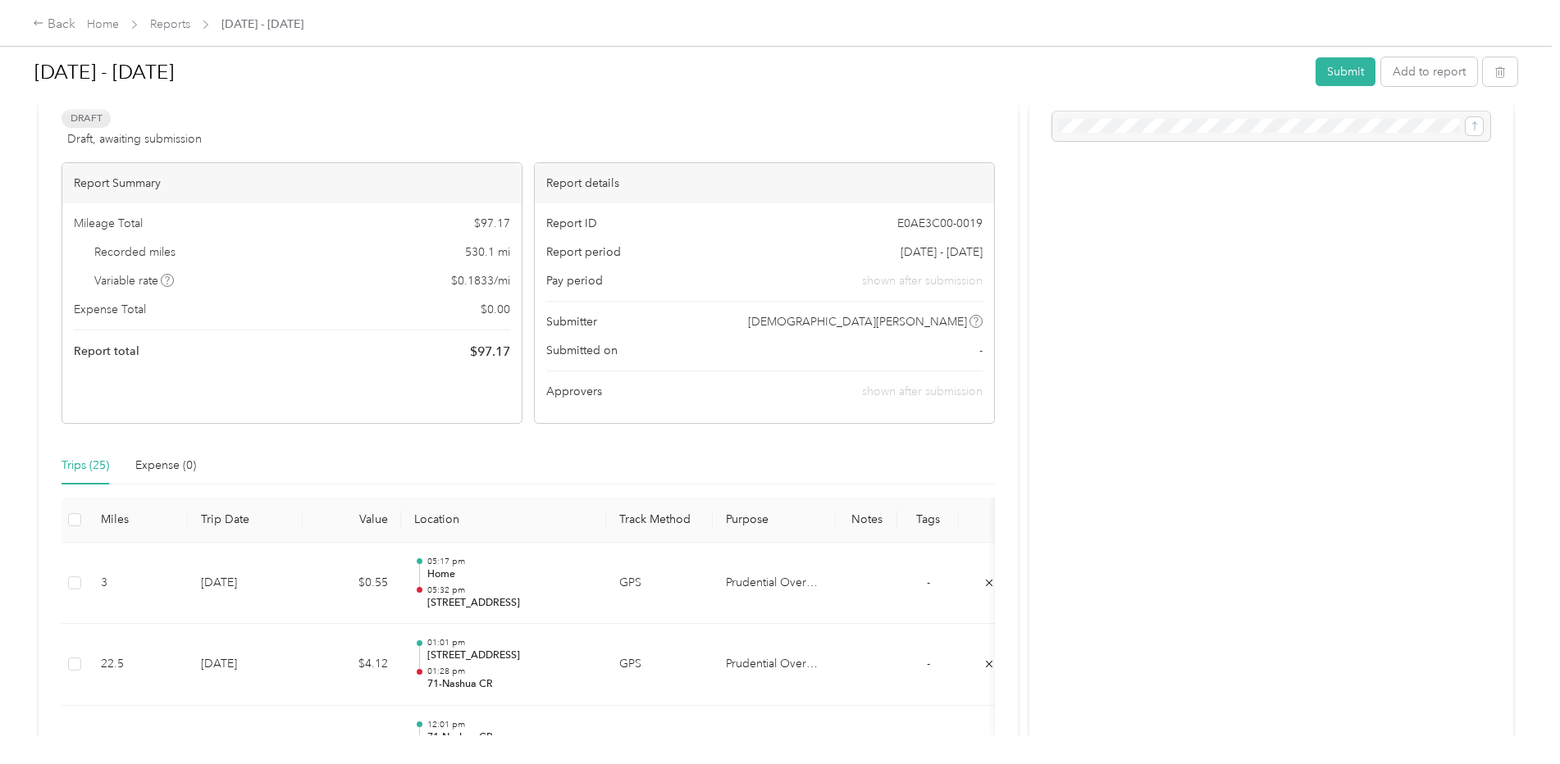
scroll to position [0, 0]
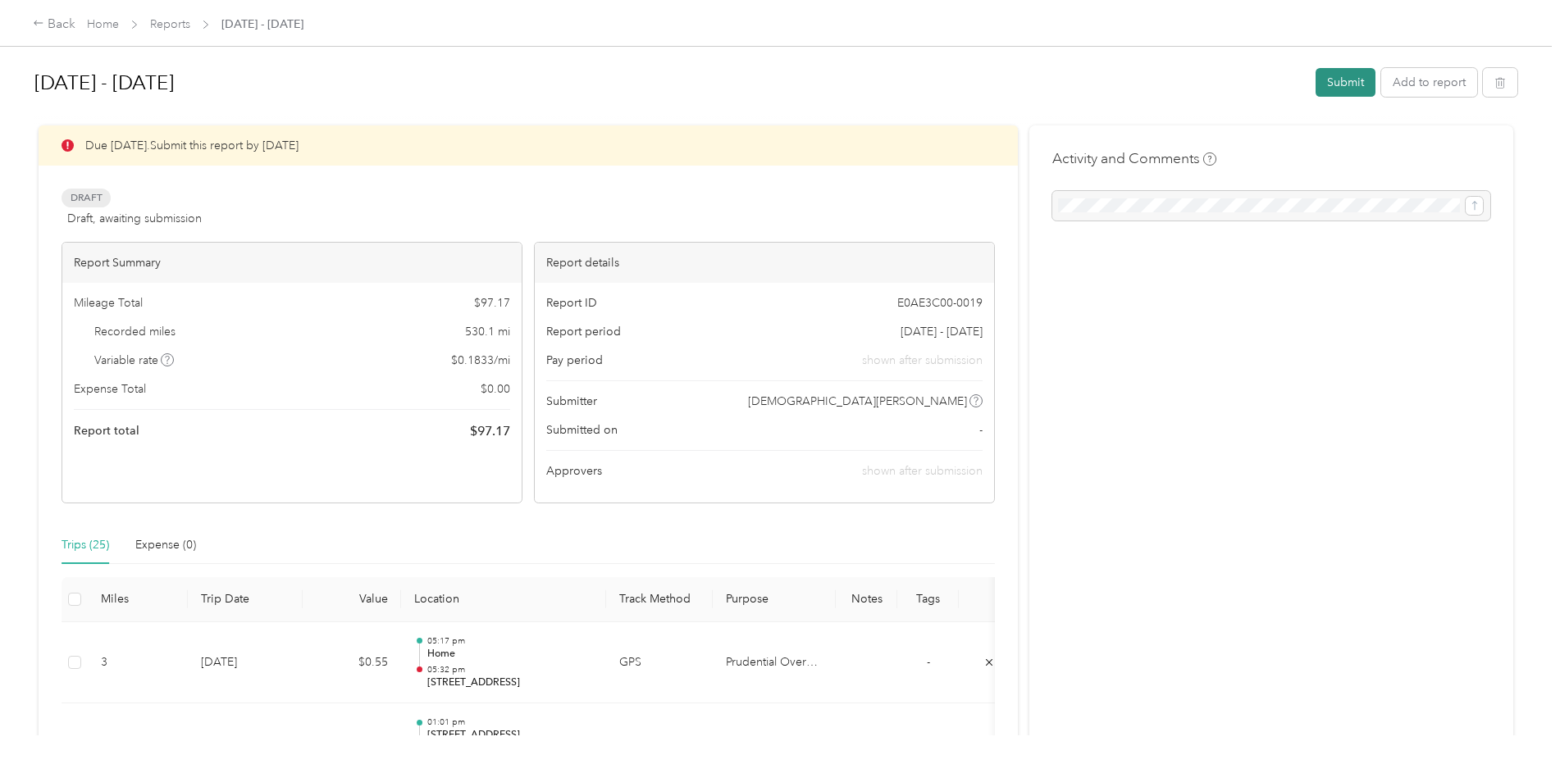
click at [1341, 85] on button "Submit" at bounding box center [1346, 82] width 60 height 29
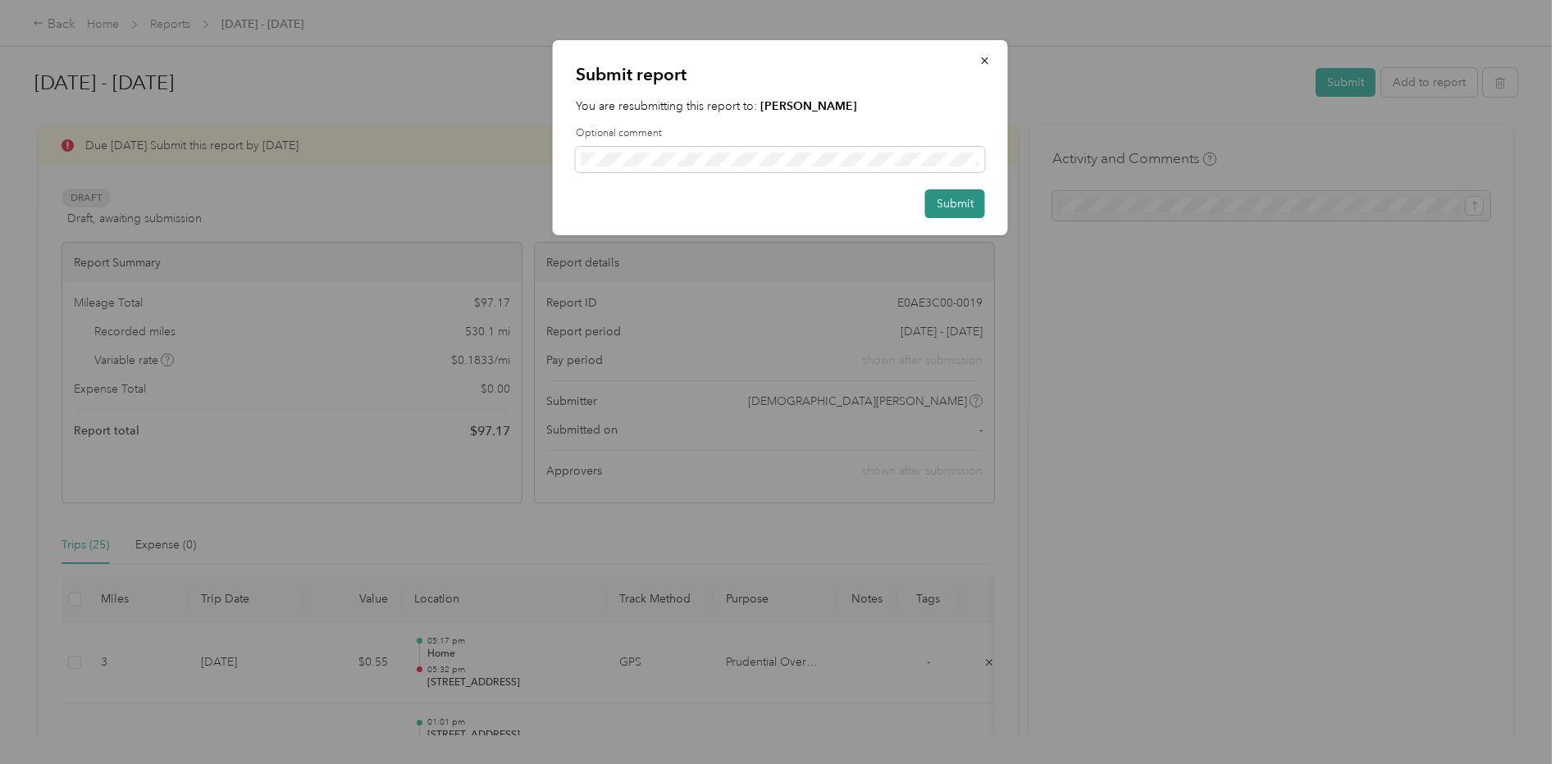
click at [965, 206] on button "Submit" at bounding box center [955, 203] width 60 height 29
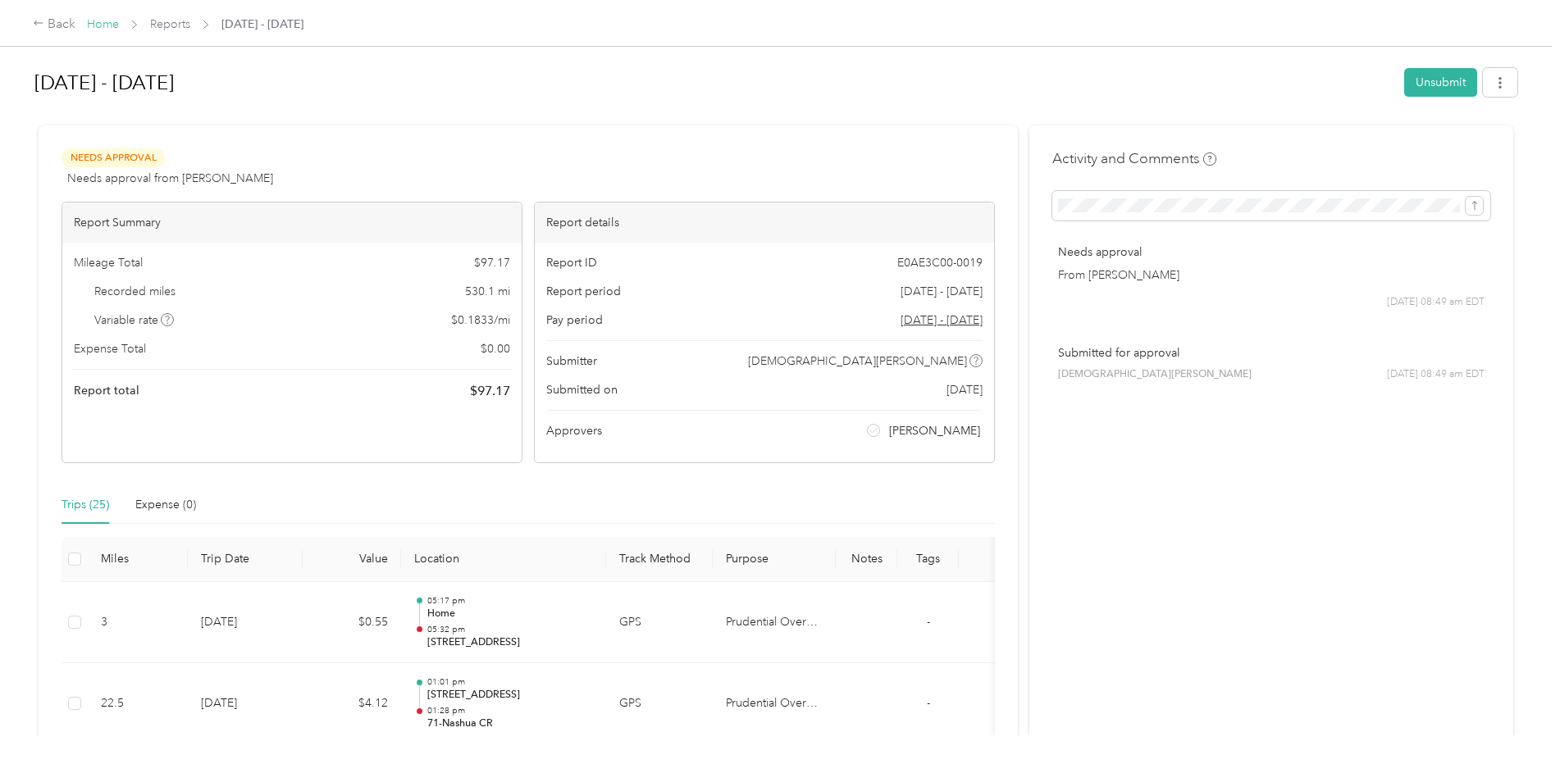
click at [110, 24] on link "Home" at bounding box center [103, 24] width 32 height 14
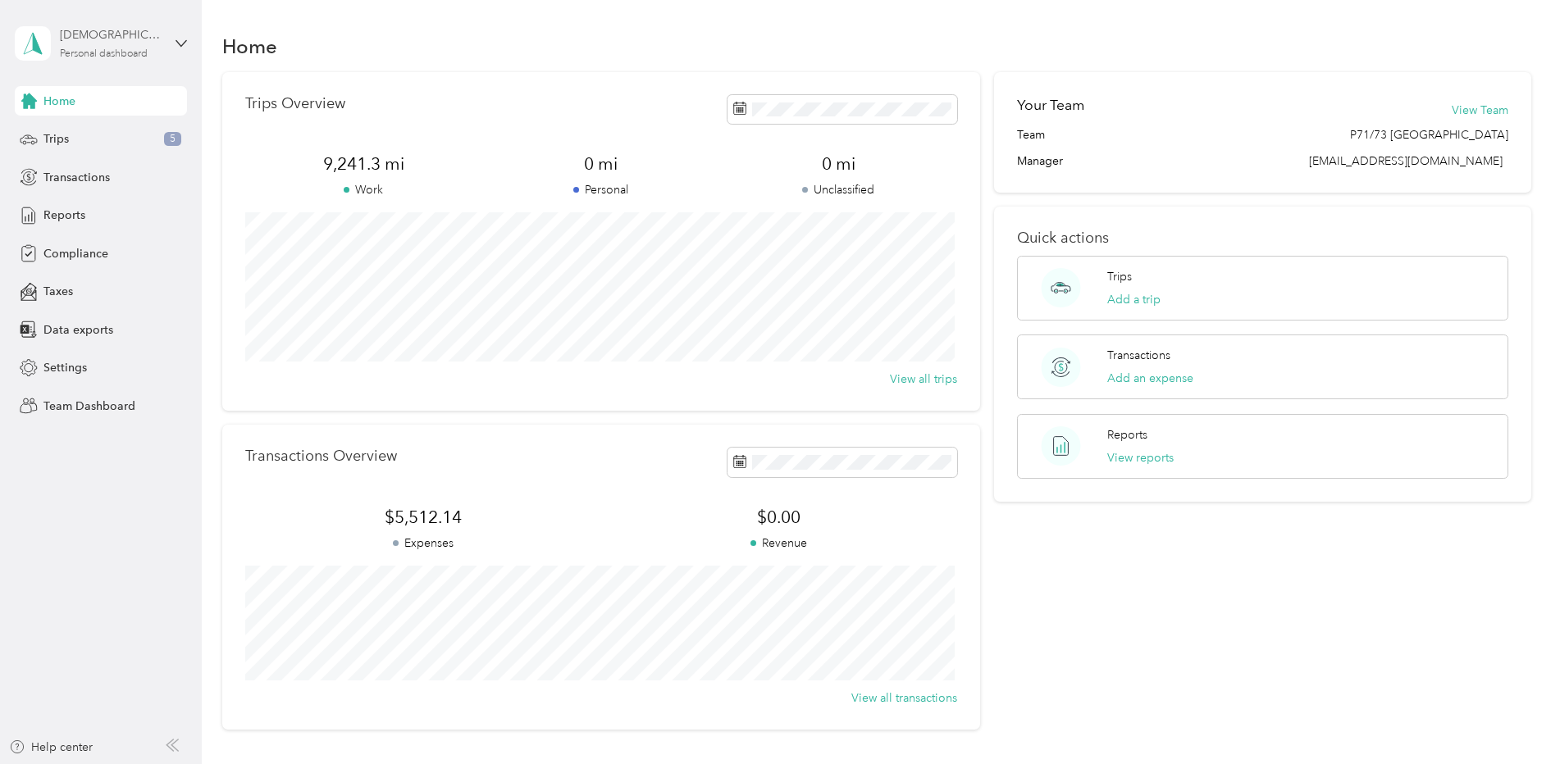
click at [147, 43] on div "[DEMOGRAPHIC_DATA][PERSON_NAME]" at bounding box center [111, 34] width 103 height 17
click at [113, 136] on div "Team dashboard" at bounding box center [74, 134] width 88 height 17
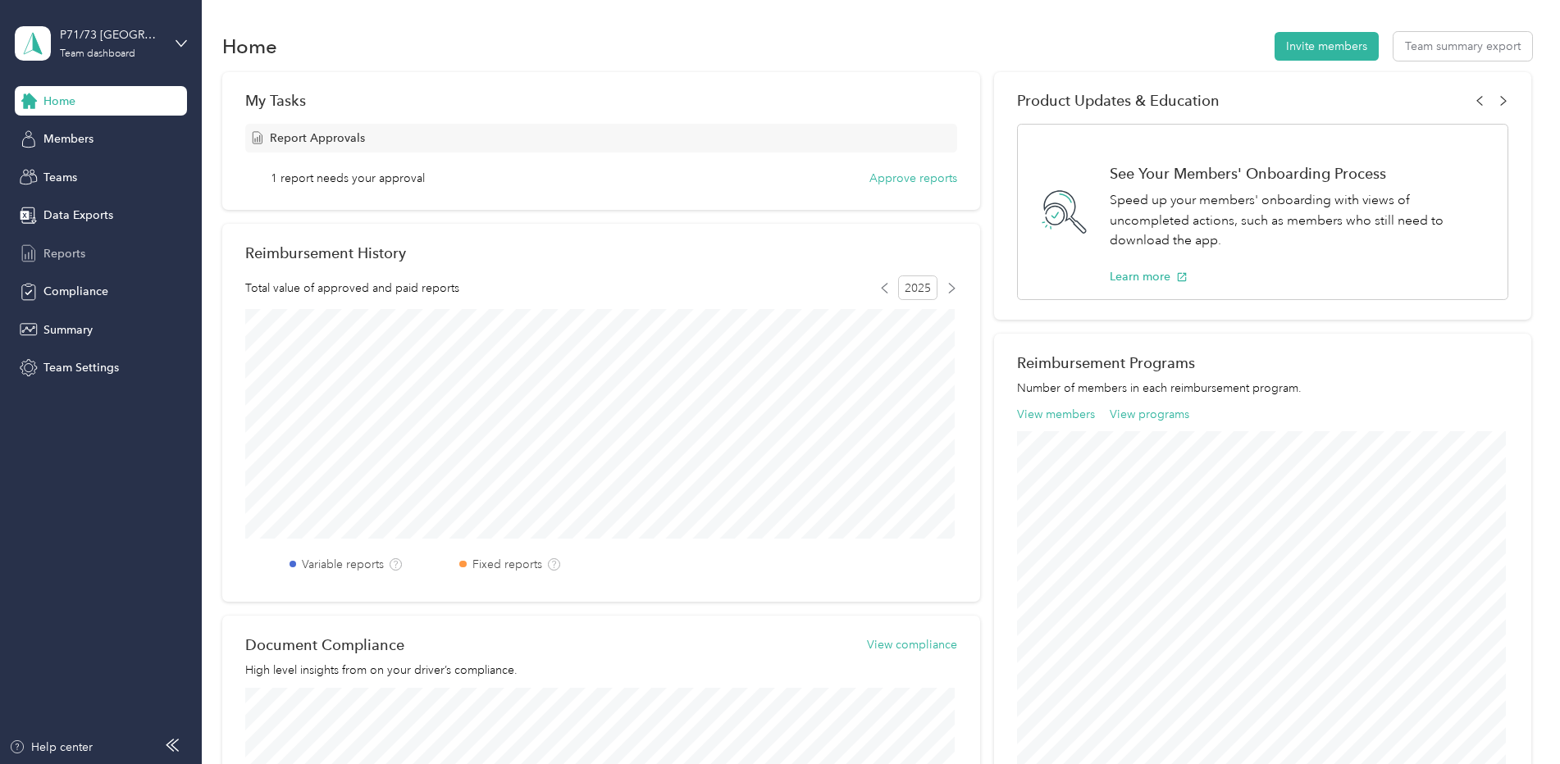
click at [79, 257] on span "Reports" at bounding box center [64, 253] width 42 height 17
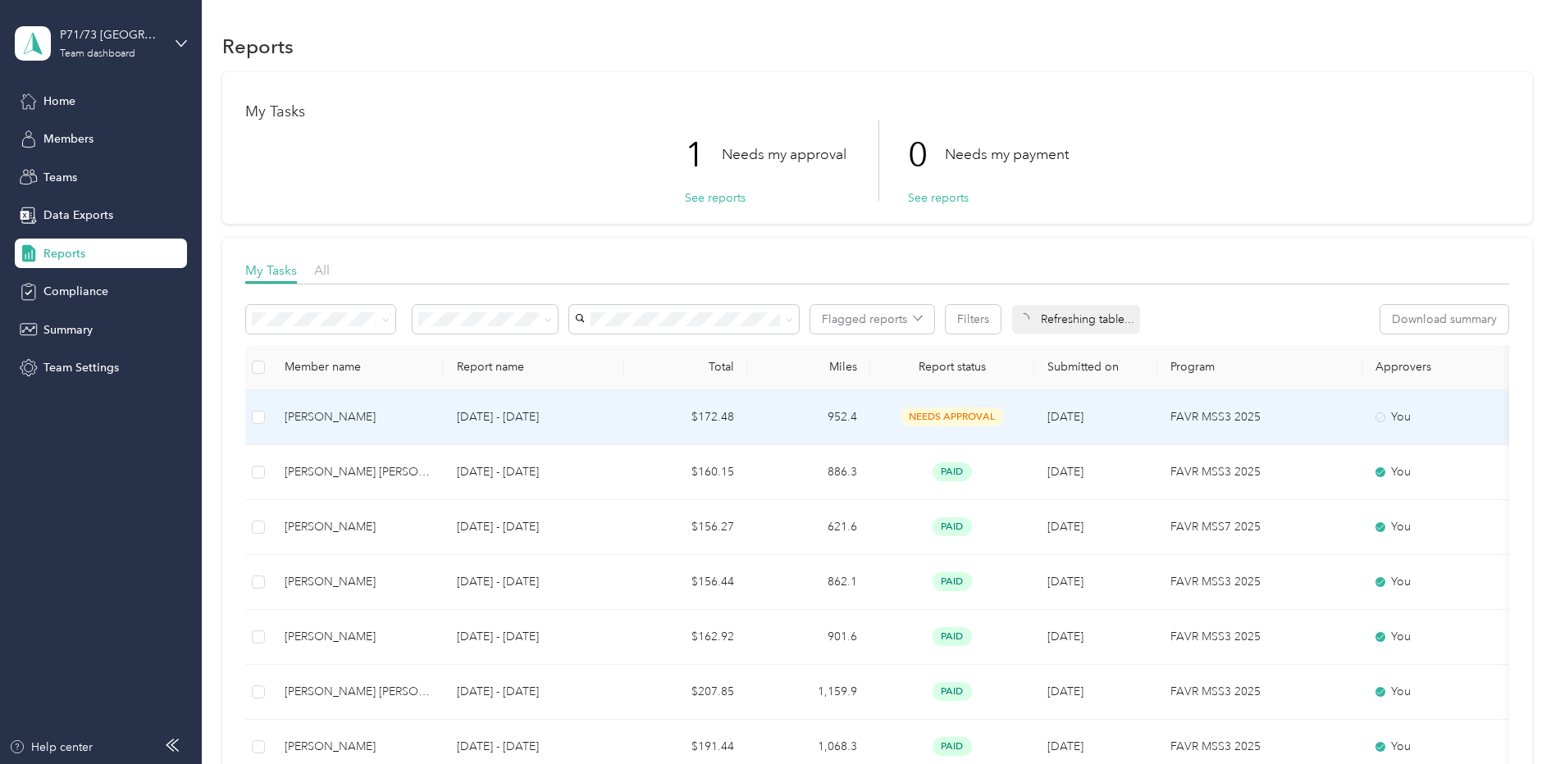
click at [525, 418] on p "[DATE] - [DATE]" at bounding box center [534, 417] width 154 height 18
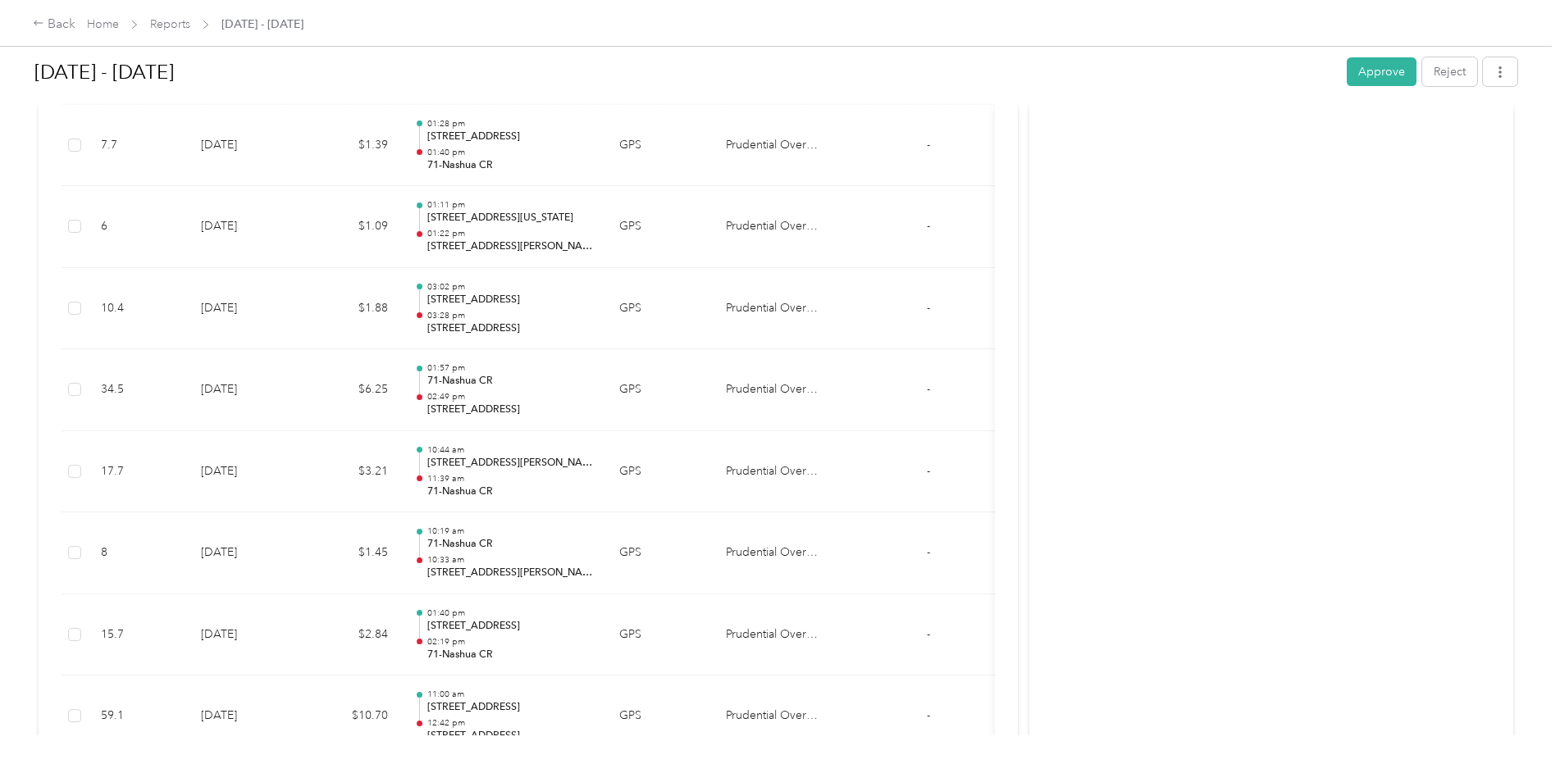
scroll to position [820, 0]
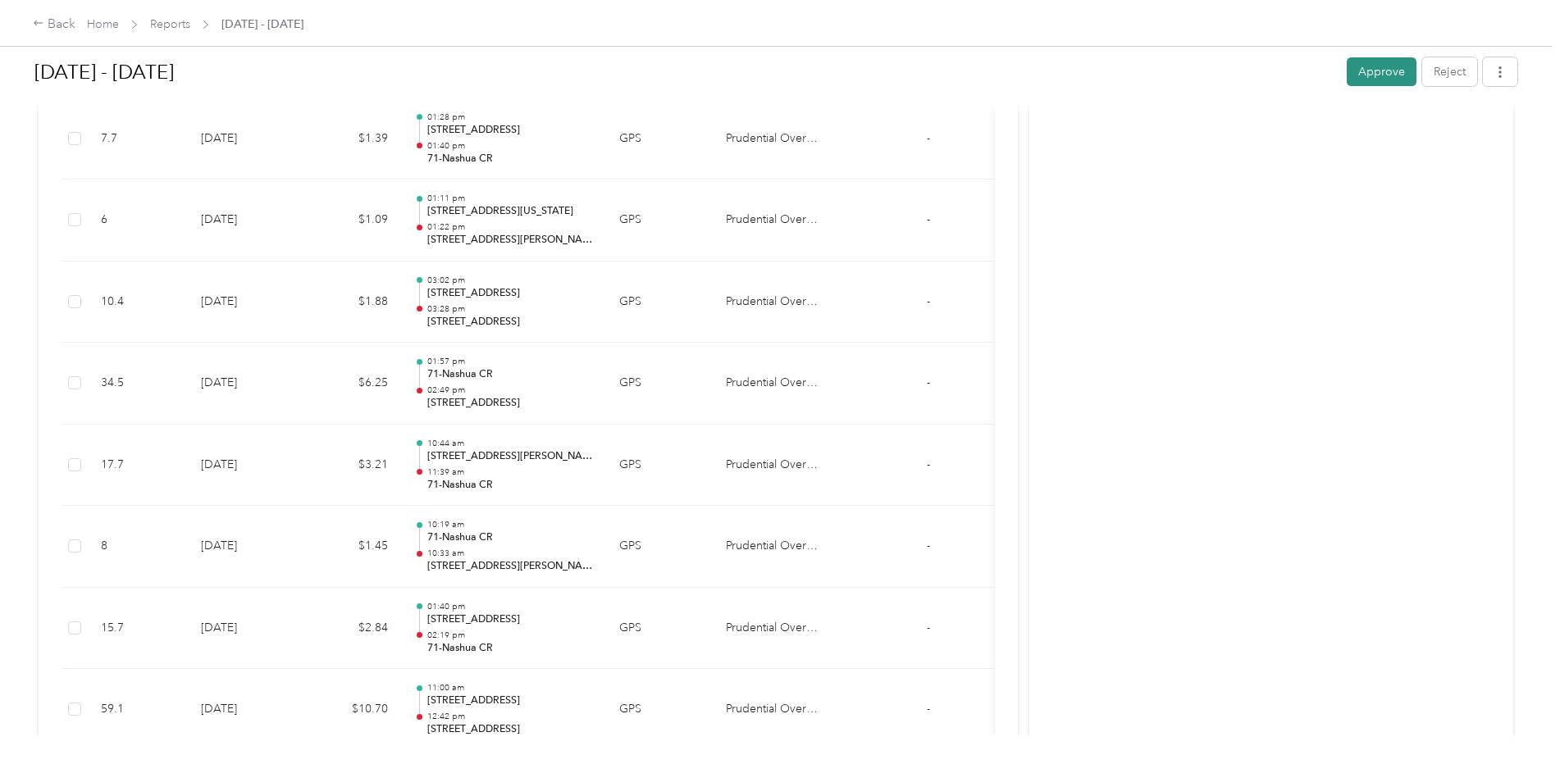
click at [1370, 74] on button "Approve" at bounding box center [1382, 71] width 70 height 29
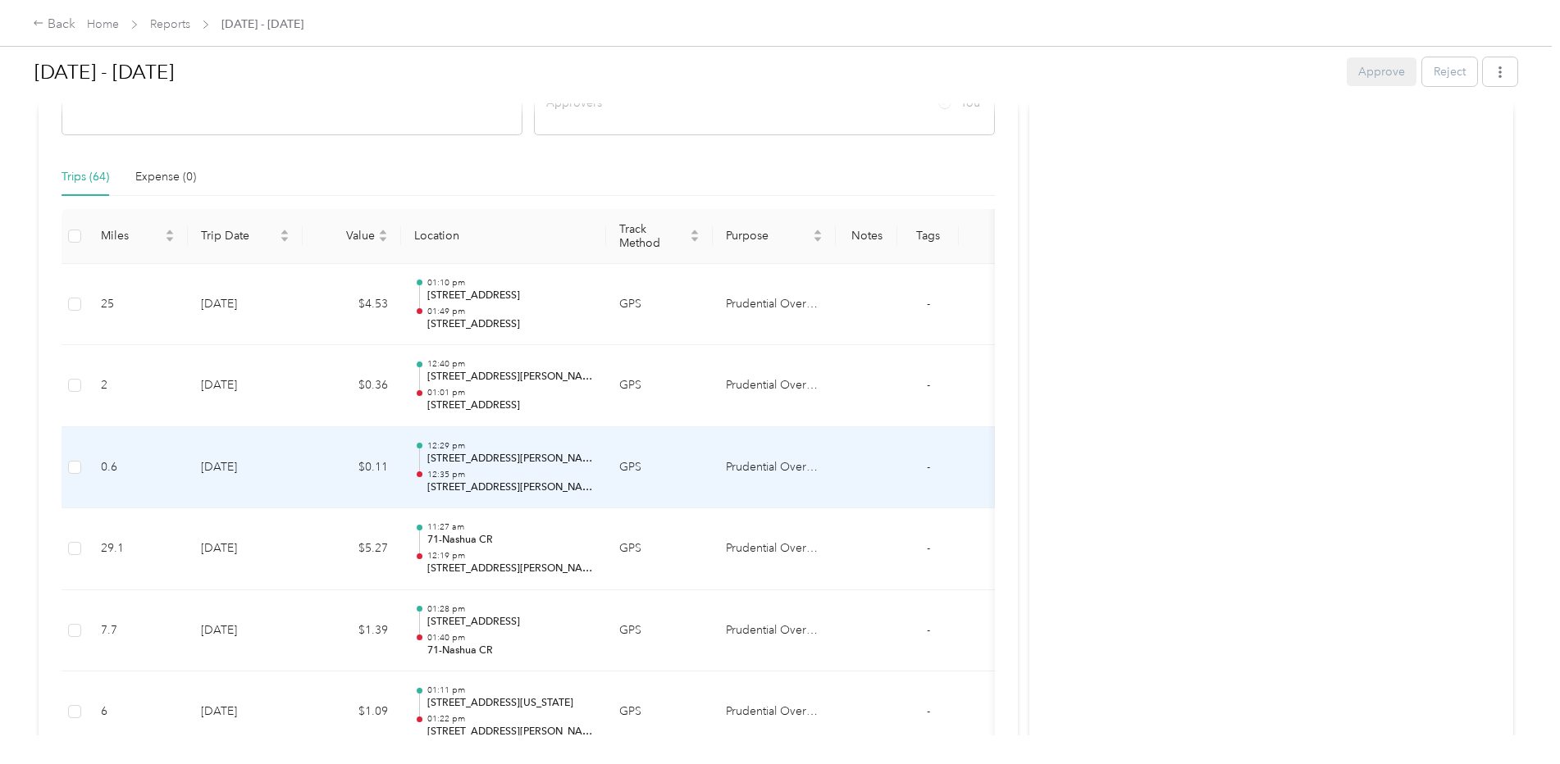
scroll to position [0, 0]
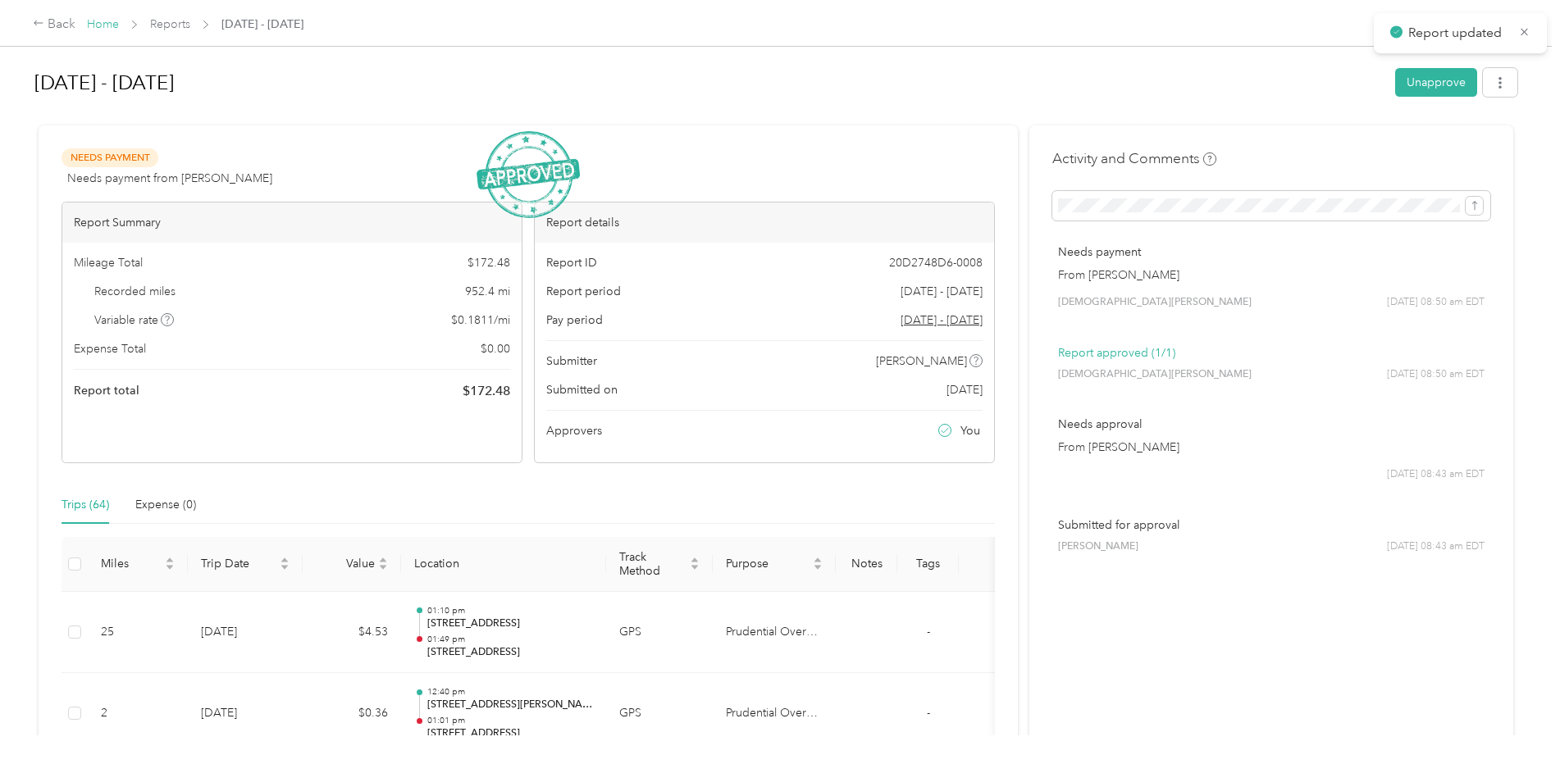
click at [116, 26] on link "Home" at bounding box center [103, 24] width 32 height 14
